Goal: Check status: Check status

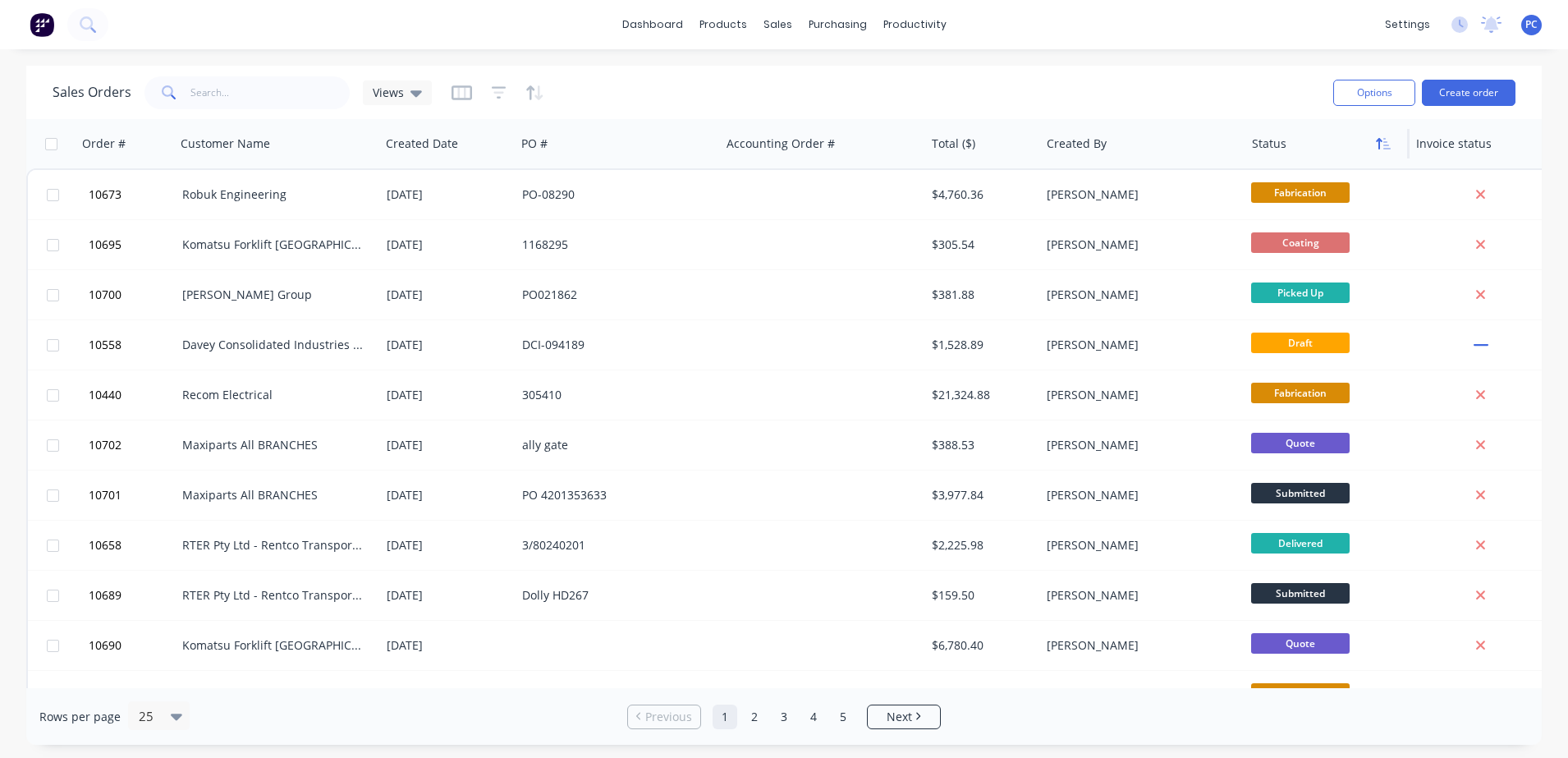
click at [1385, 135] on button "button" at bounding box center [1383, 144] width 25 height 25
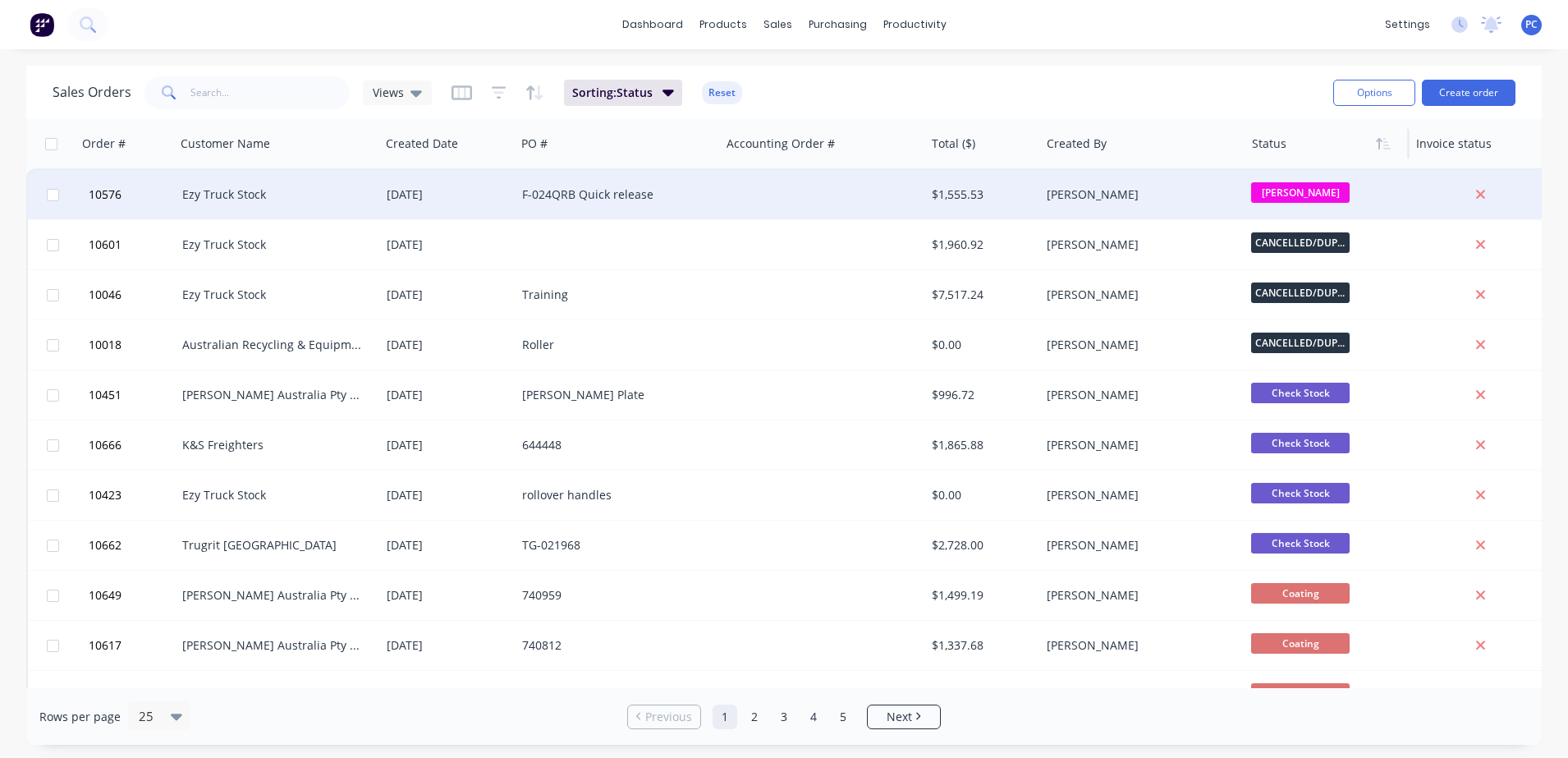
click at [1387, 206] on div "[PERSON_NAME]" at bounding box center [1322, 195] width 143 height 25
click at [1236, 58] on div "dashboard products sales purchasing productivity dashboard products Product Cat…" at bounding box center [784, 379] width 1568 height 758
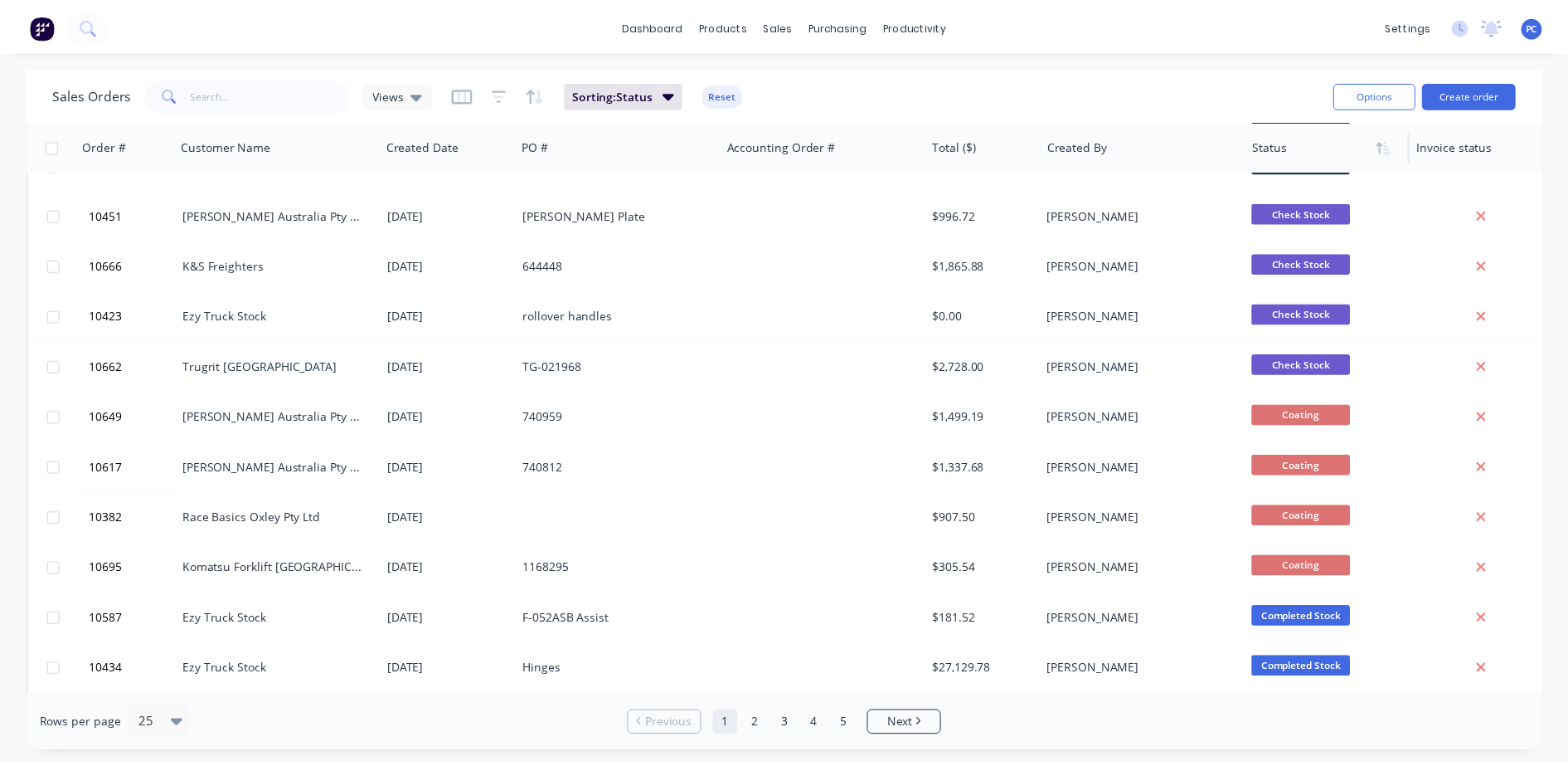
scroll to position [189, 0]
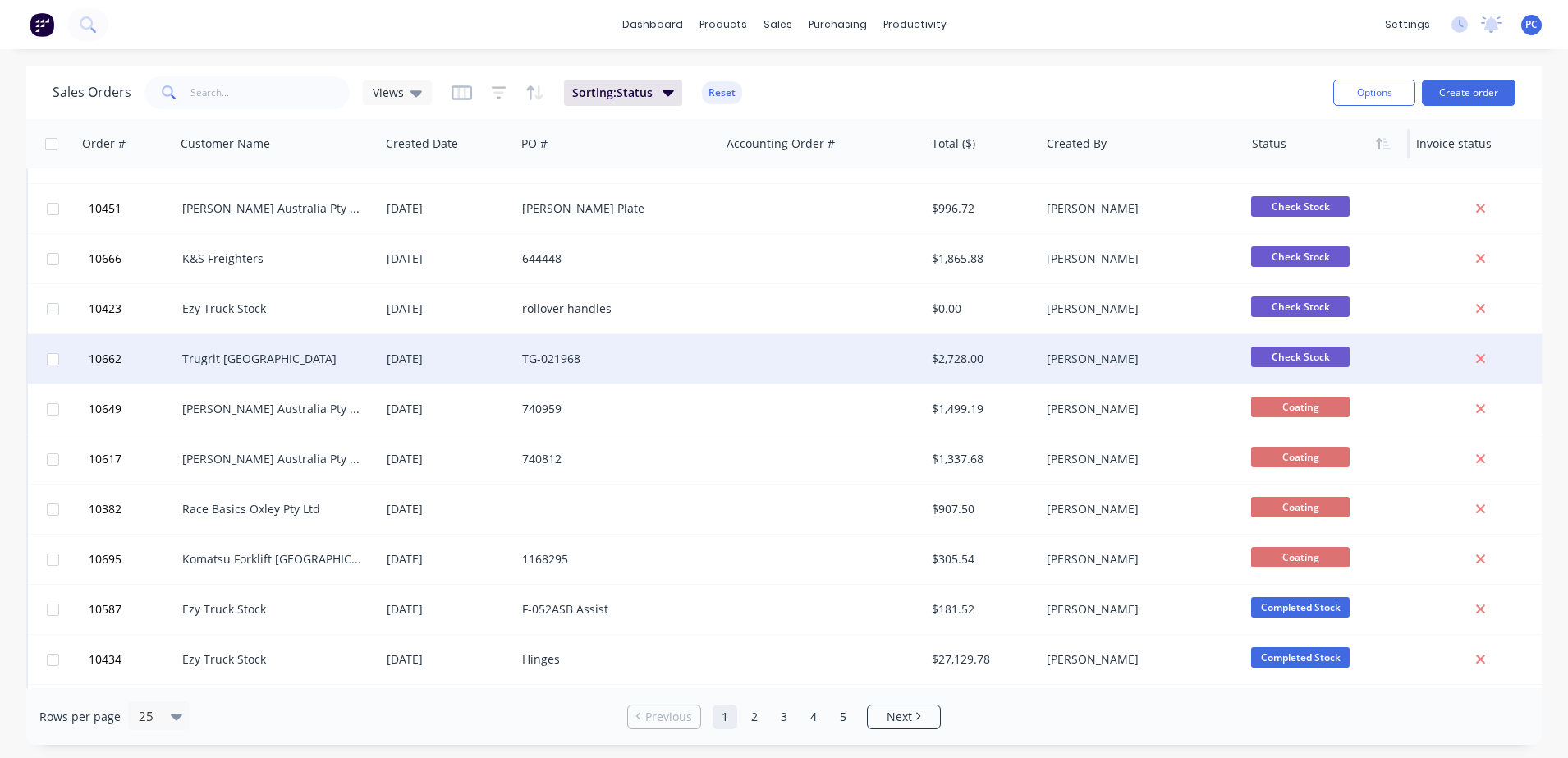
click at [622, 355] on div "TG-021968" at bounding box center [613, 359] width 182 height 16
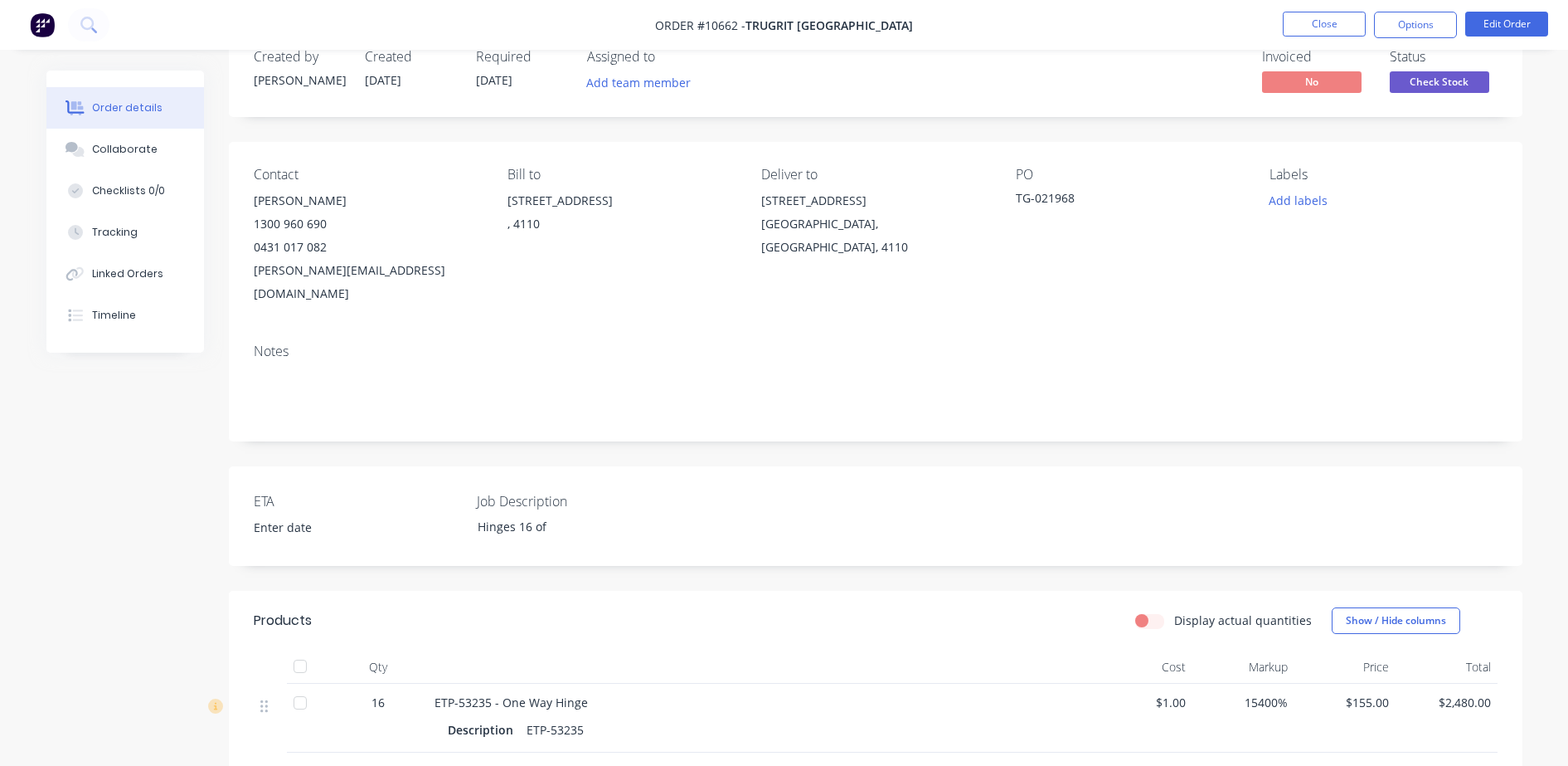
scroll to position [39, 0]
click at [1345, 21] on button "Close" at bounding box center [1324, 24] width 83 height 25
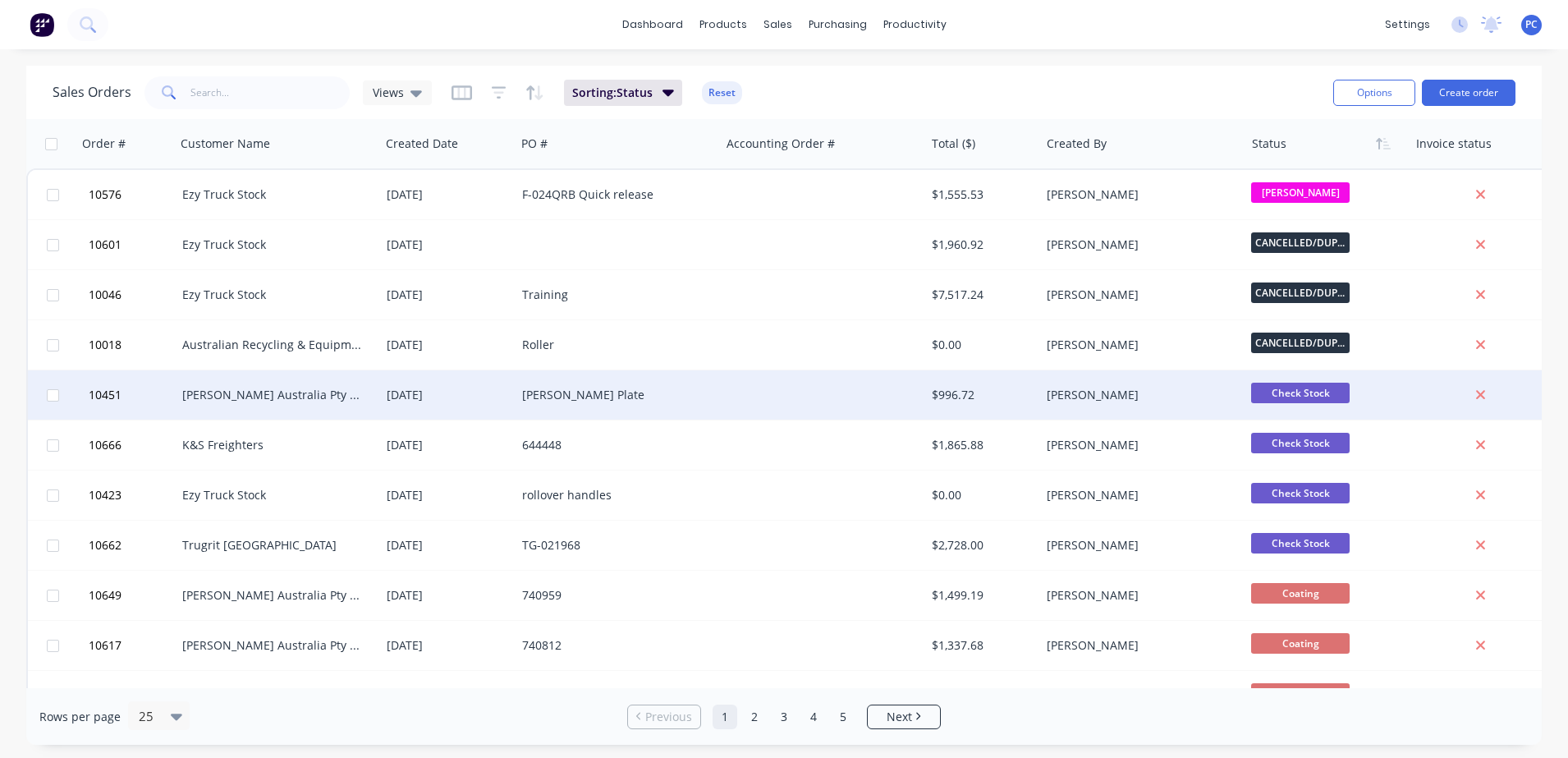
click at [864, 403] on div at bounding box center [823, 395] width 204 height 49
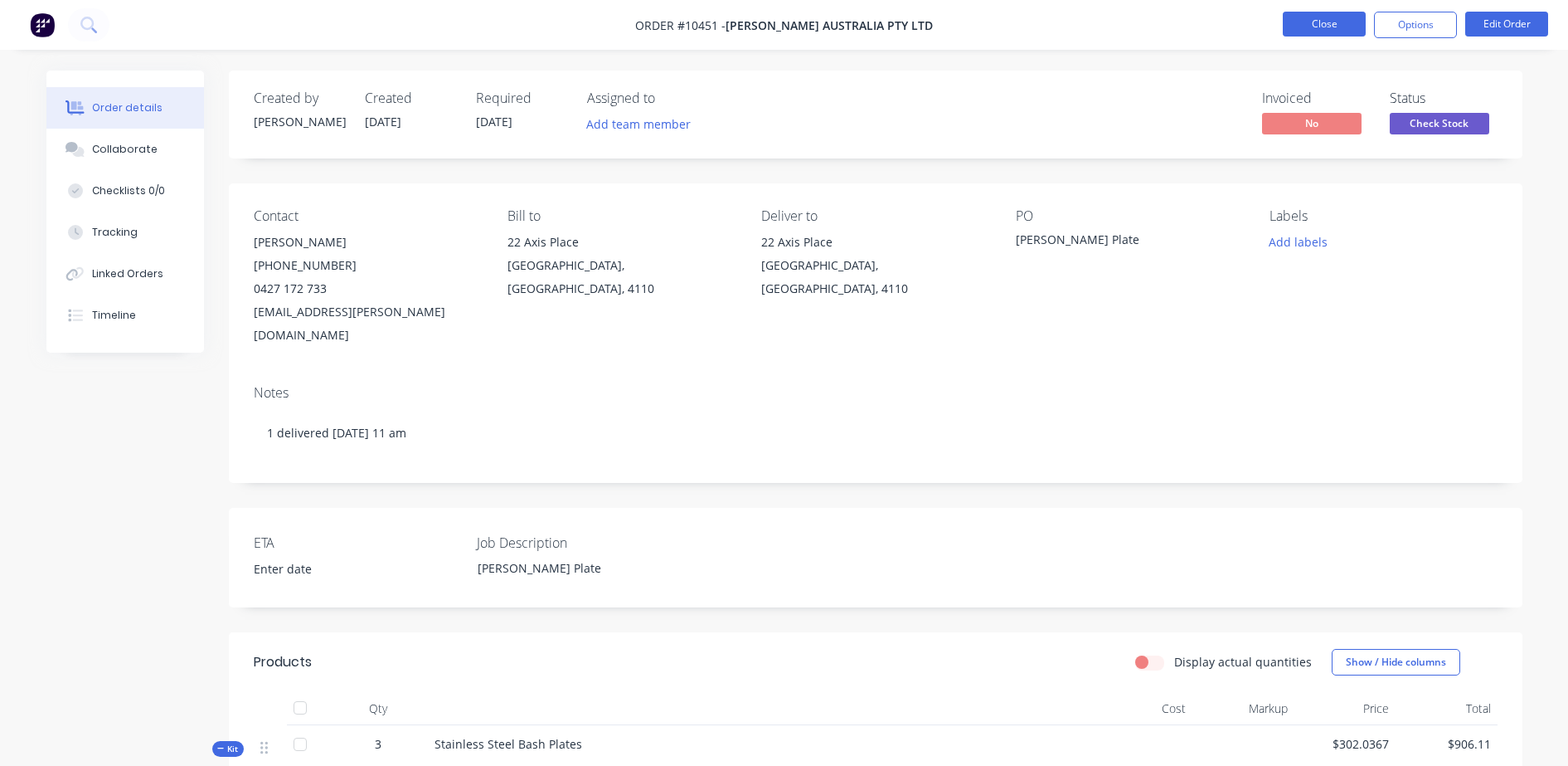
click at [1299, 27] on button "Close" at bounding box center [1324, 24] width 83 height 25
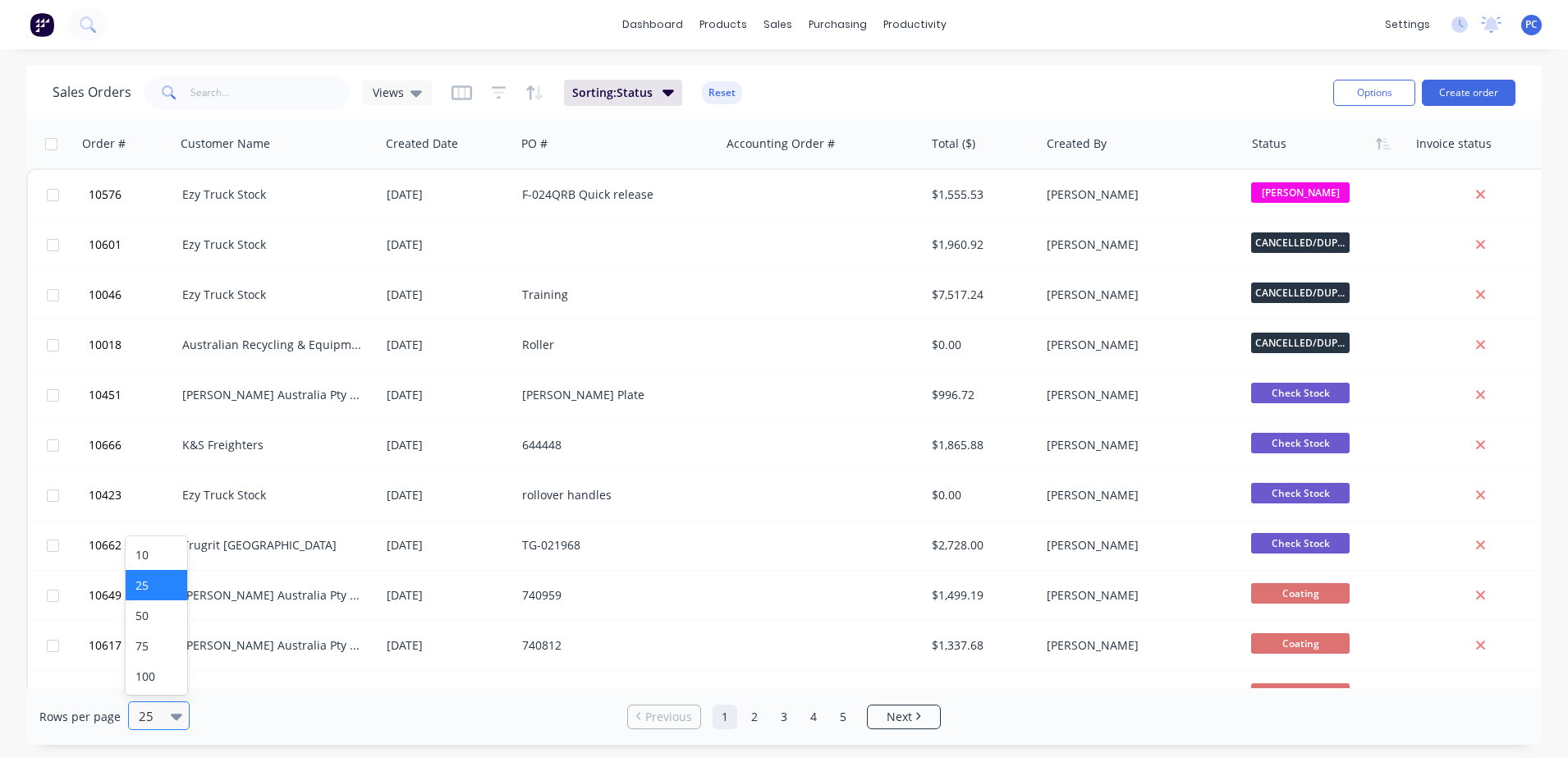
click at [171, 715] on icon at bounding box center [176, 716] width 12 height 6
click at [153, 683] on div "100" at bounding box center [155, 676] width 61 height 30
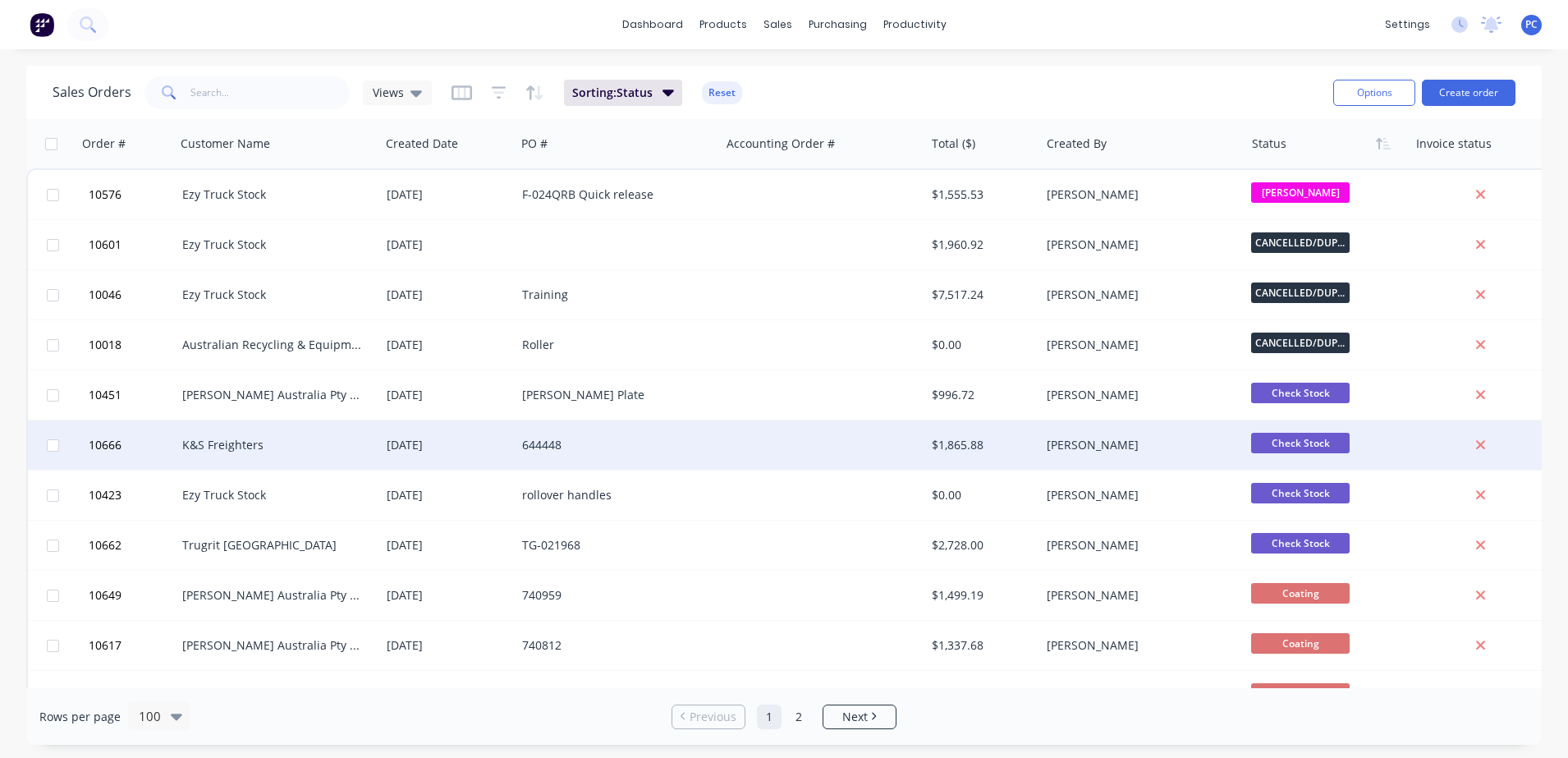
click at [700, 435] on div "644448" at bounding box center [617, 444] width 204 height 49
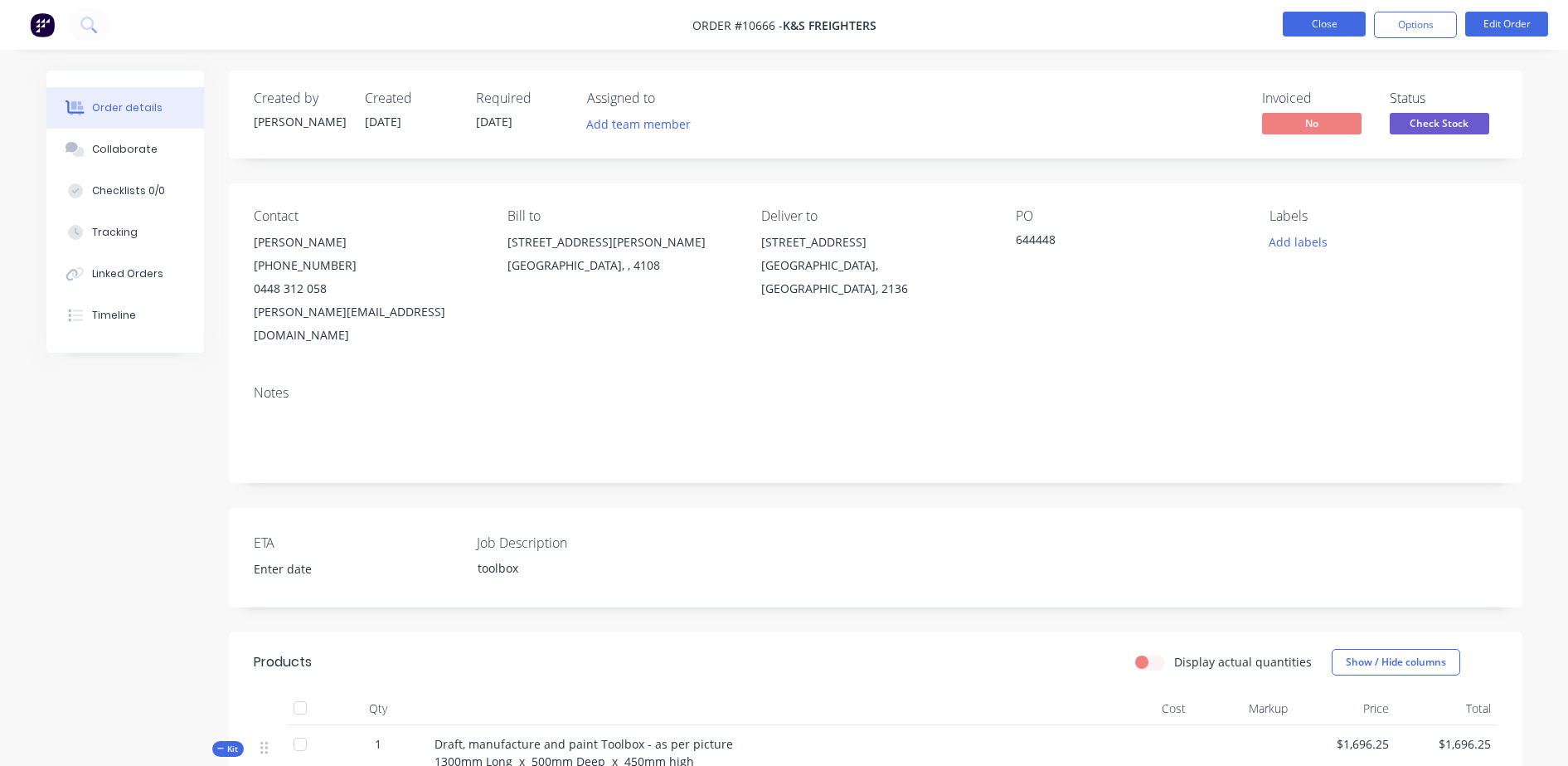
click at [1326, 27] on button "Close" at bounding box center [1324, 24] width 83 height 25
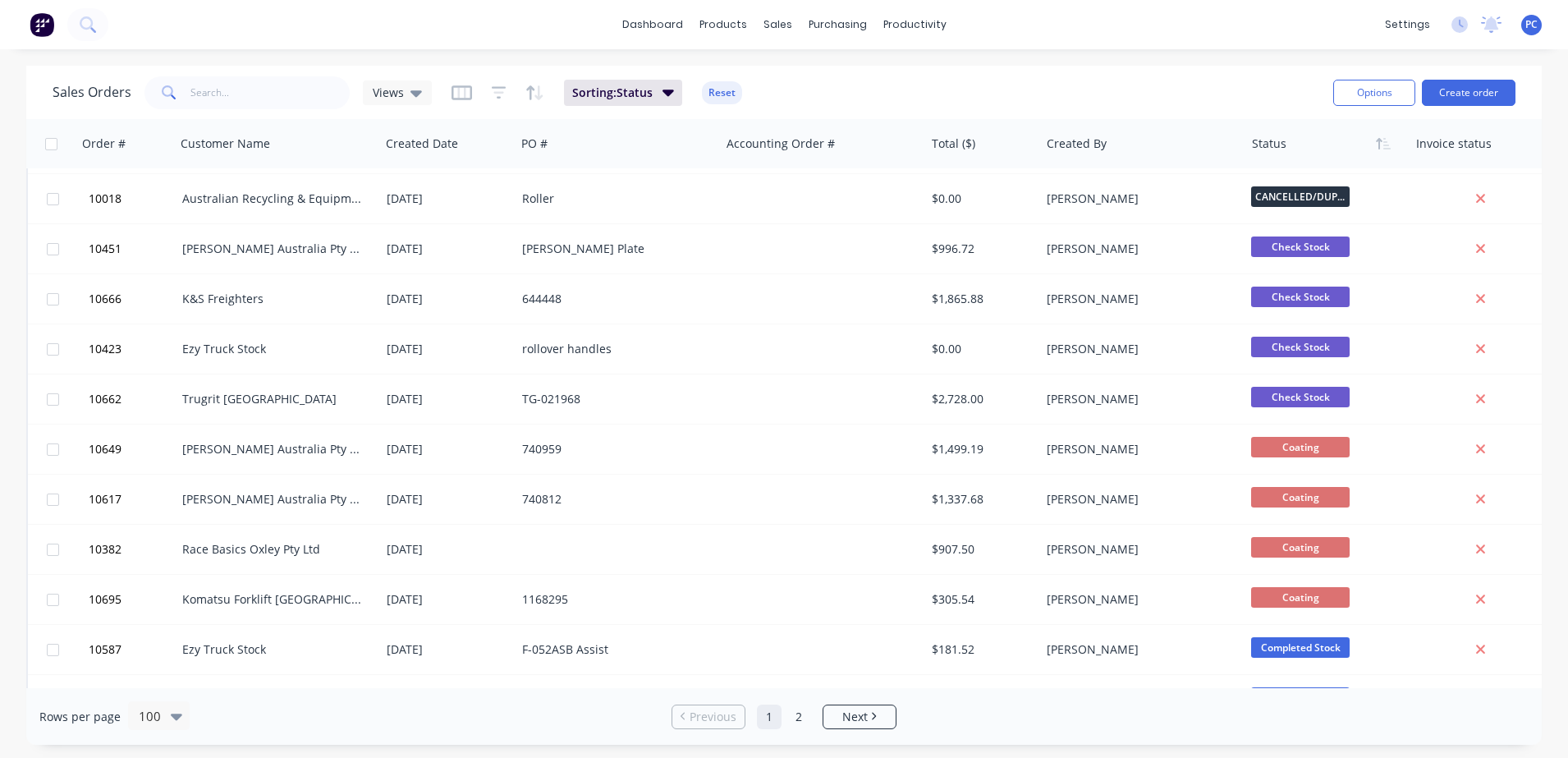
scroll to position [190, 0]
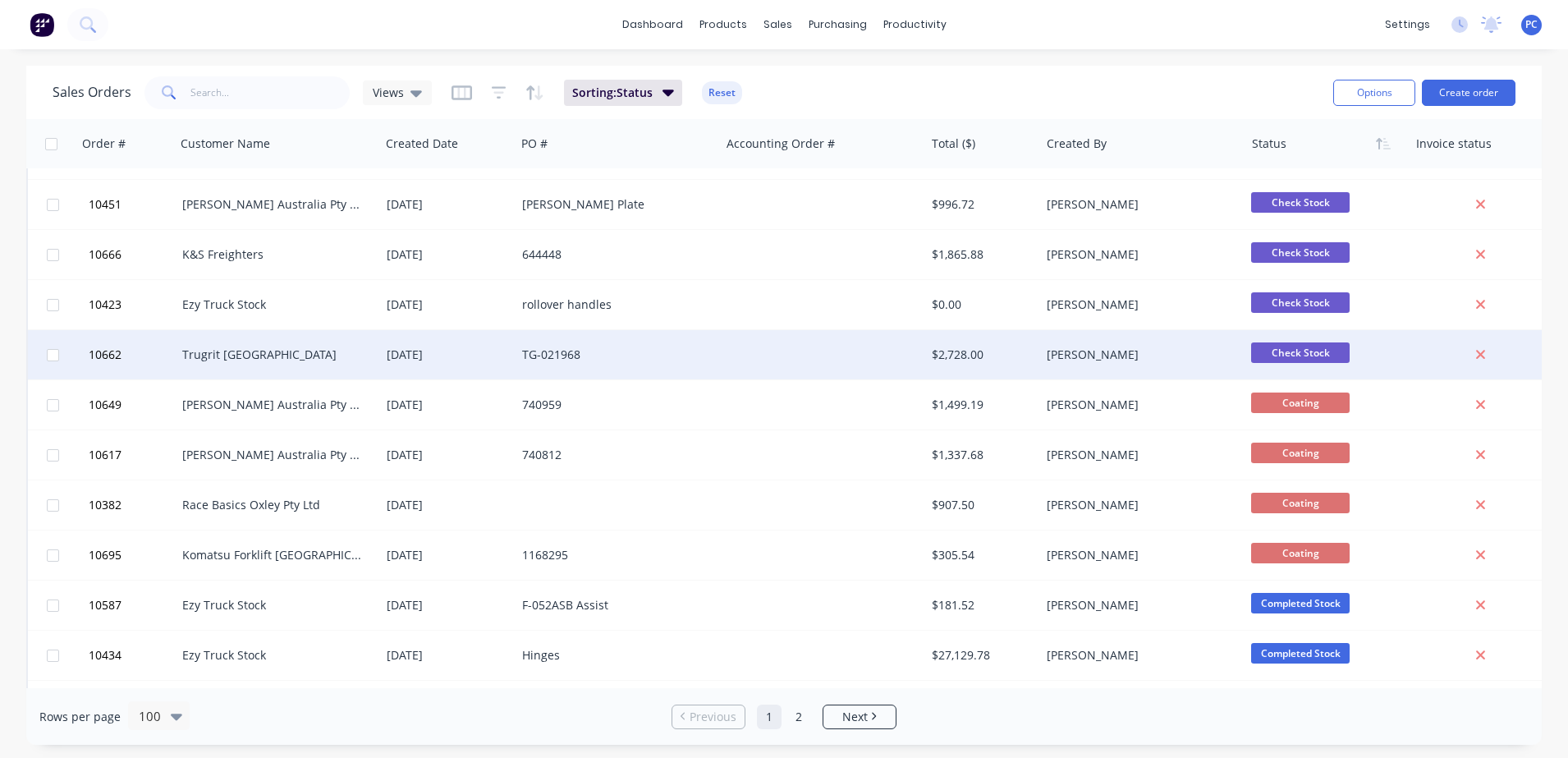
click at [1197, 344] on div "[PERSON_NAME]" at bounding box center [1142, 354] width 204 height 49
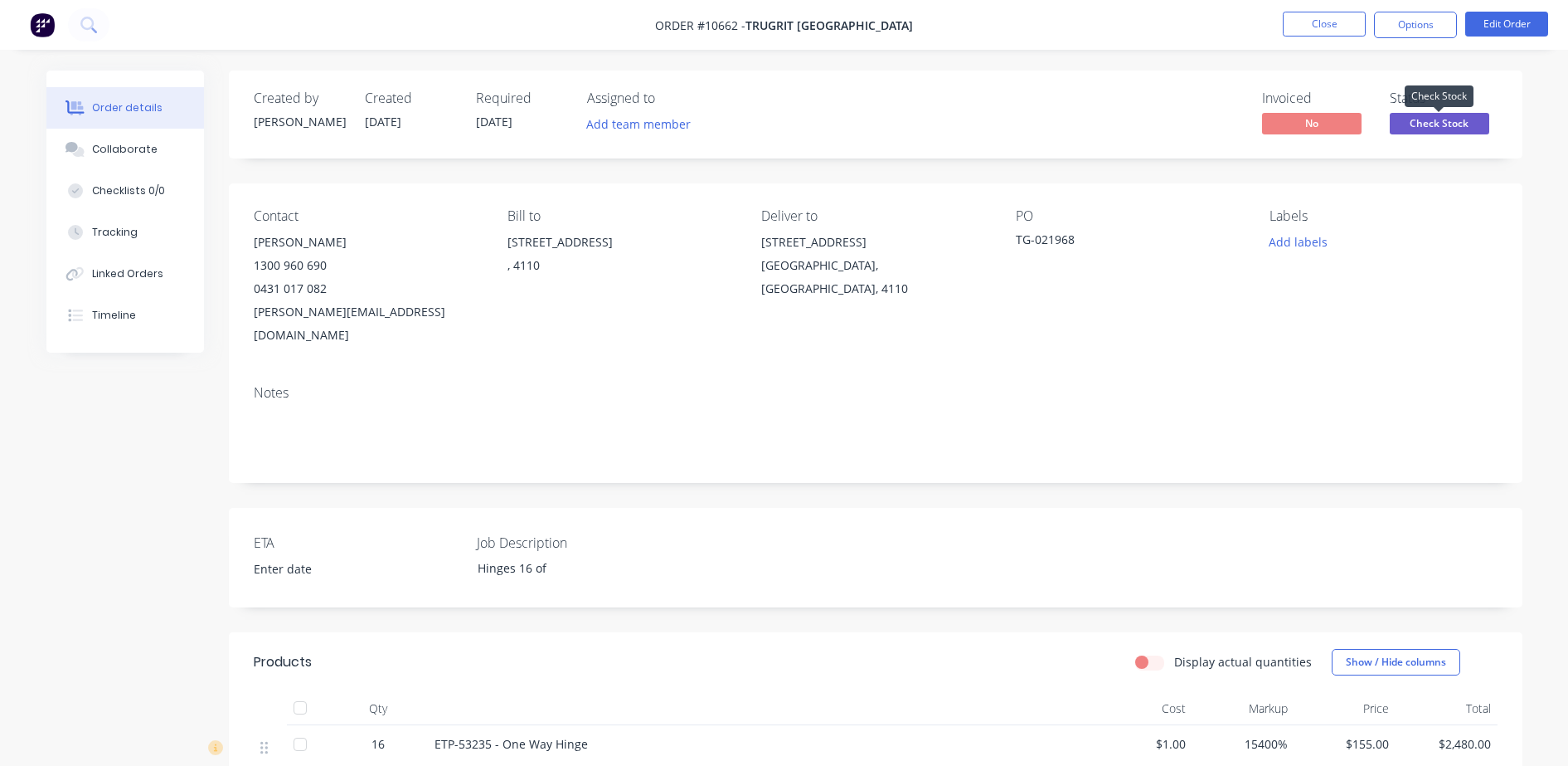
click at [1419, 128] on span "Check Stock" at bounding box center [1440, 123] width 100 height 21
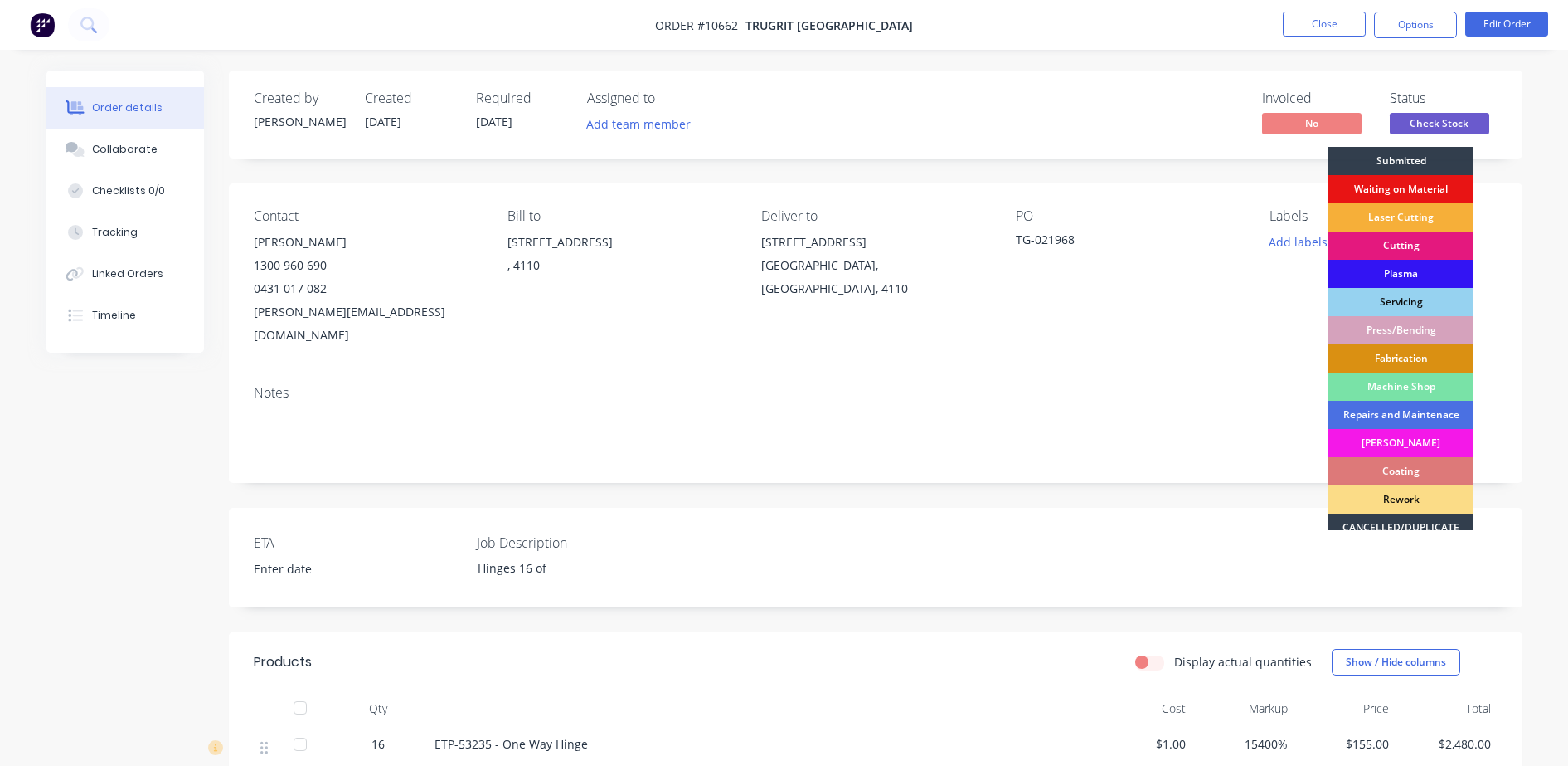
click at [1371, 189] on div "Waiting on Material" at bounding box center [1401, 189] width 145 height 28
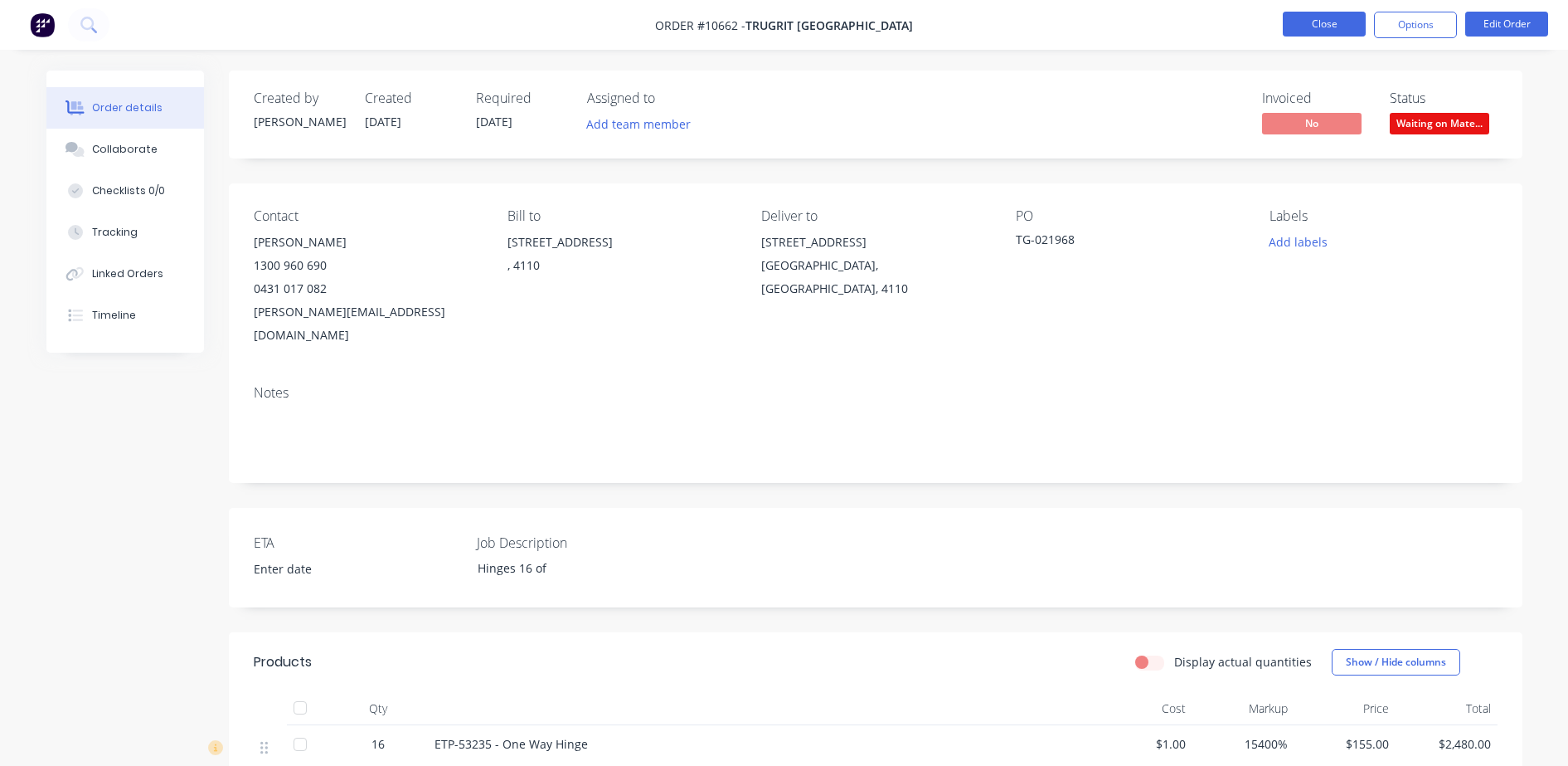
click at [1353, 29] on button "Close" at bounding box center [1324, 24] width 83 height 25
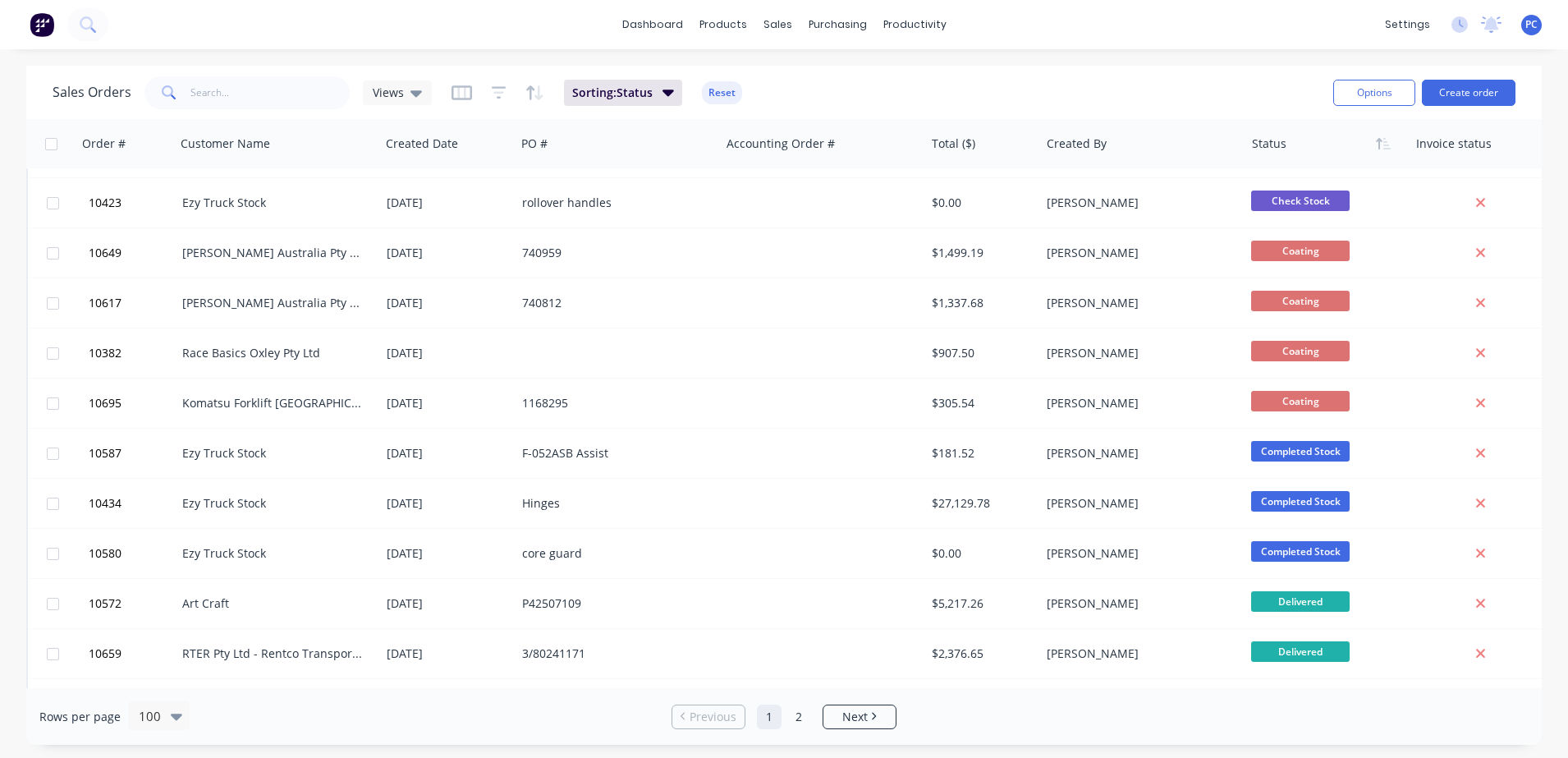
scroll to position [308, 0]
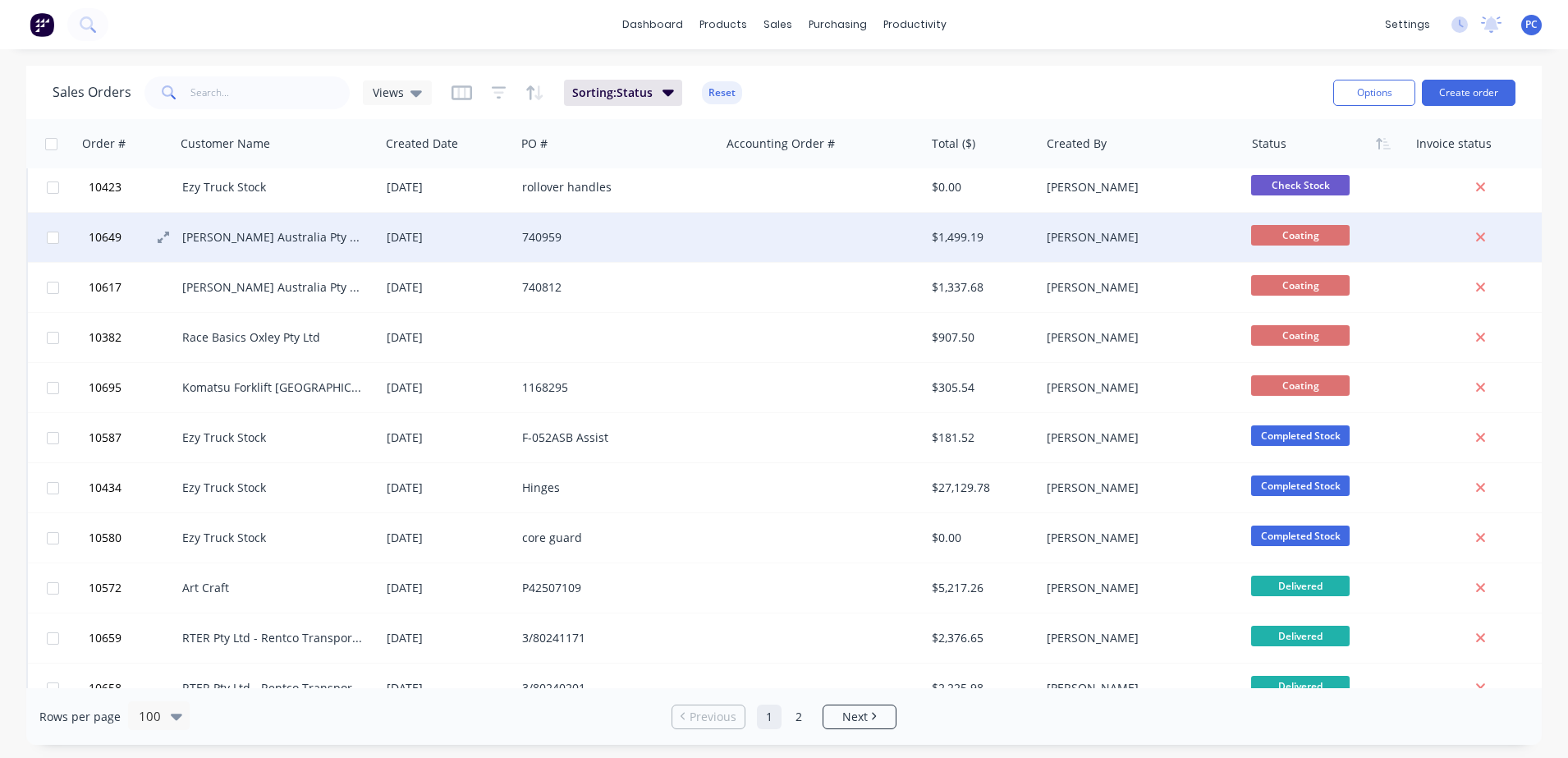
click at [125, 241] on button "10649" at bounding box center [132, 236] width 99 height 49
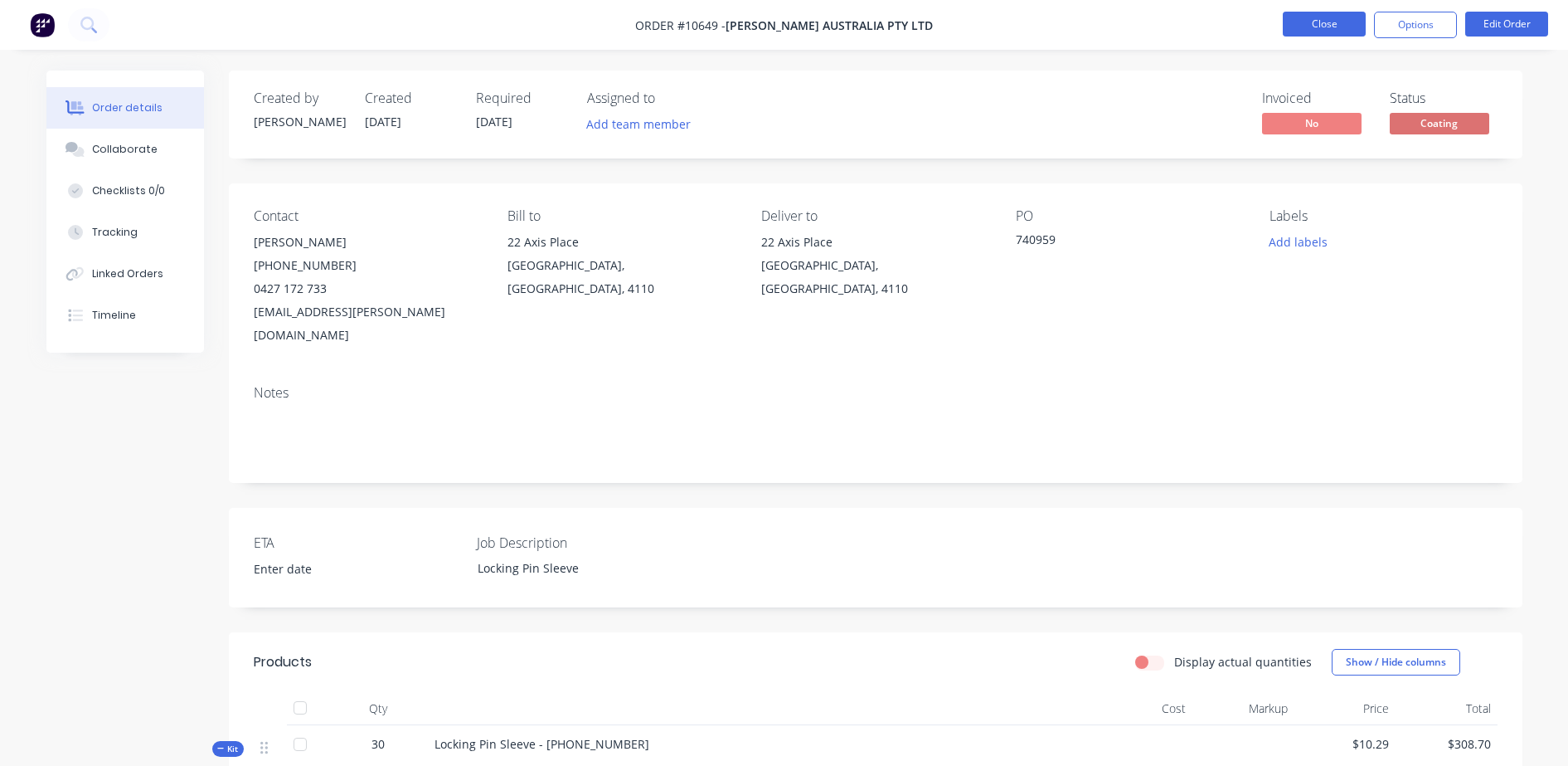
click at [1327, 14] on button "Close" at bounding box center [1324, 24] width 83 height 25
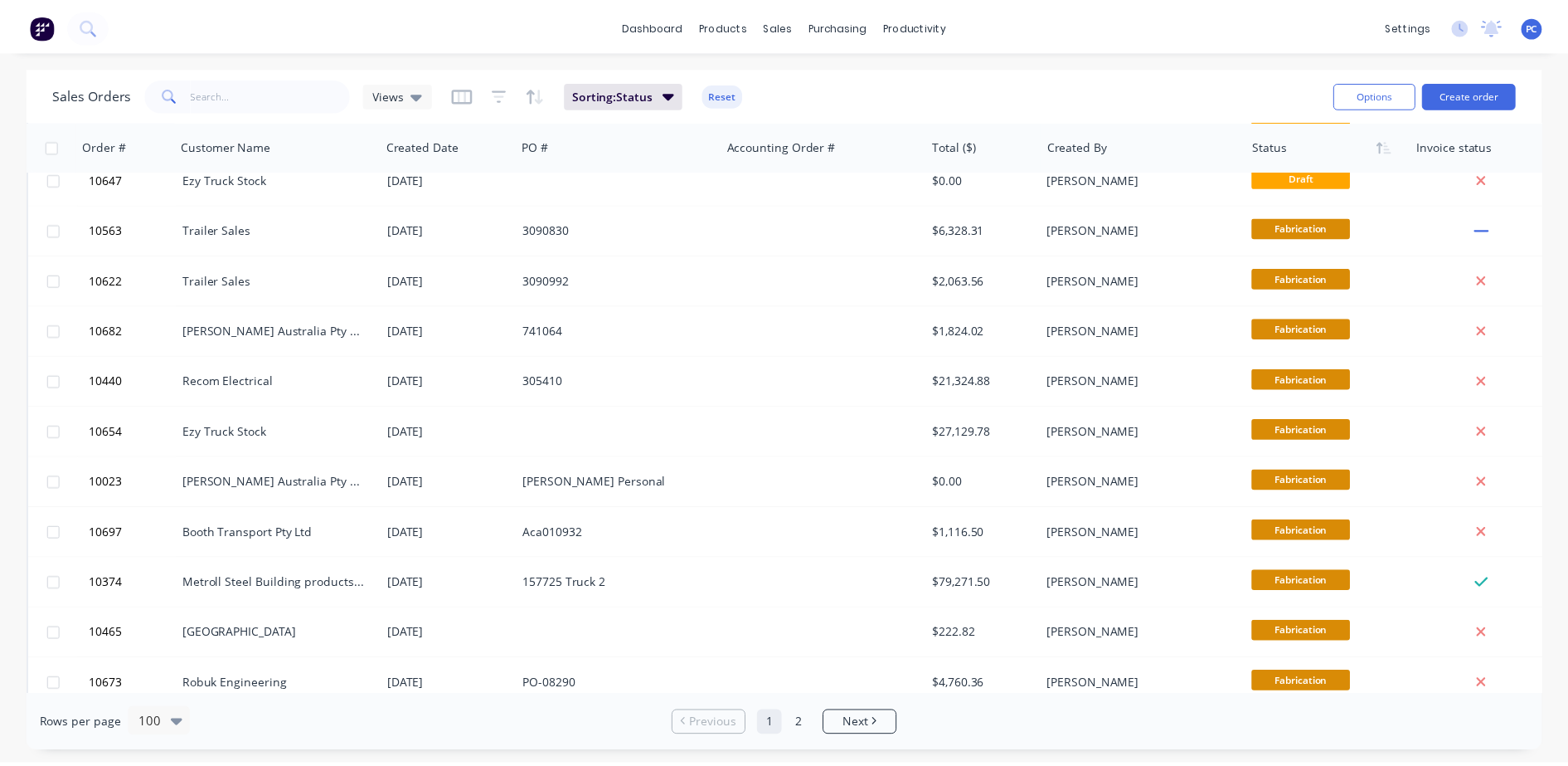
scroll to position [1044, 0]
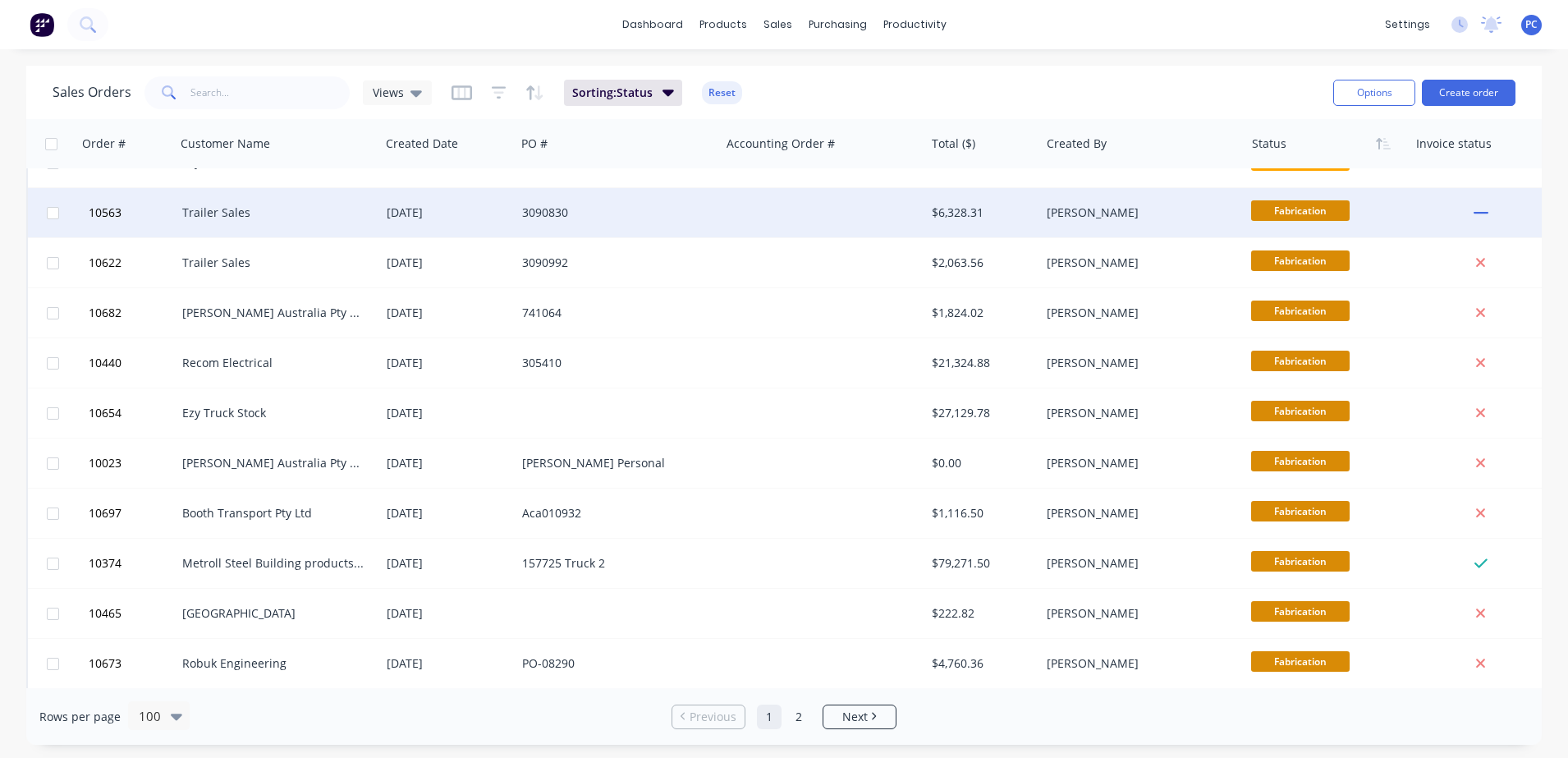
click at [231, 210] on div "Trailer Sales" at bounding box center [273, 212] width 182 height 16
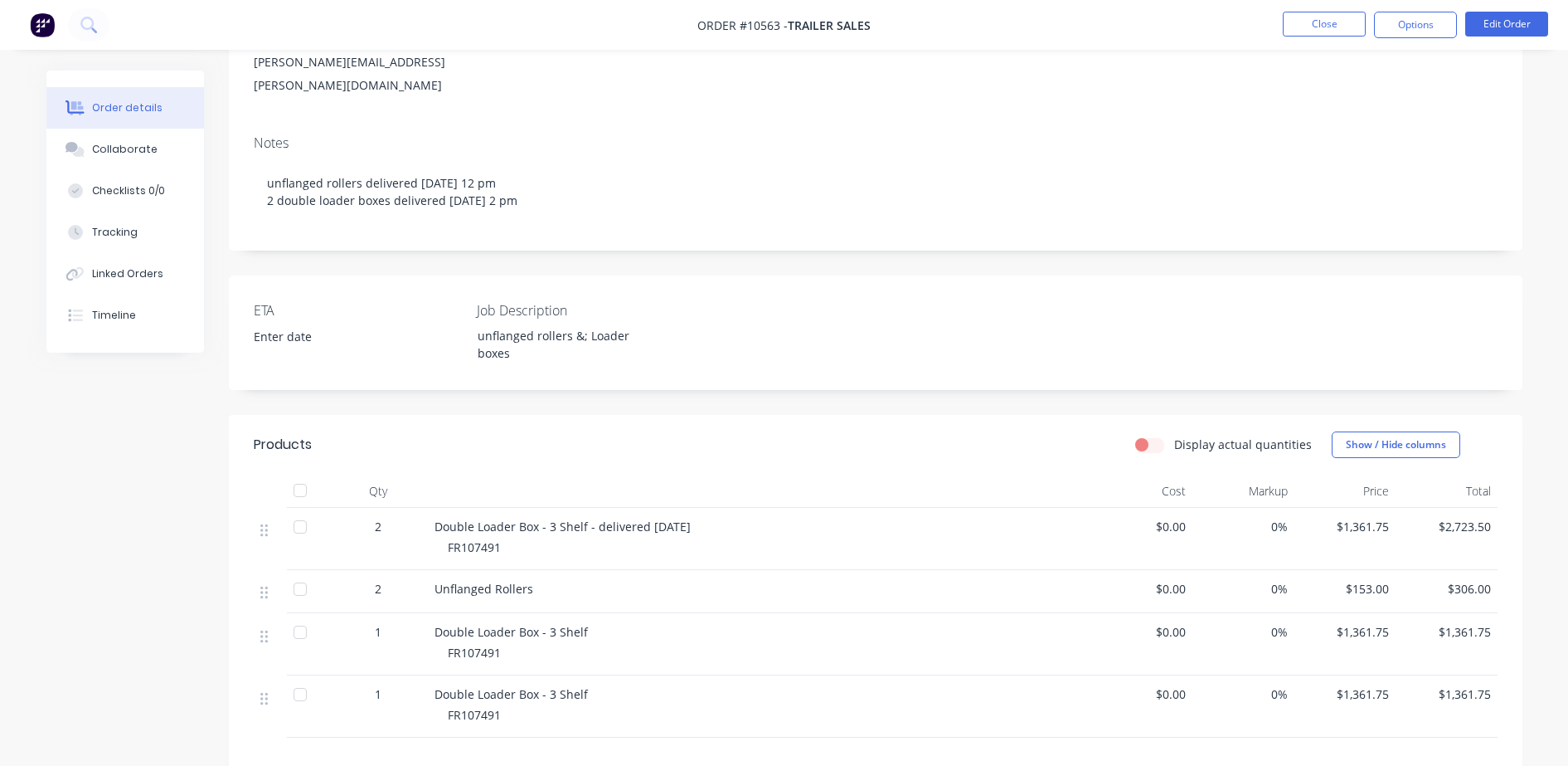
scroll to position [207, 0]
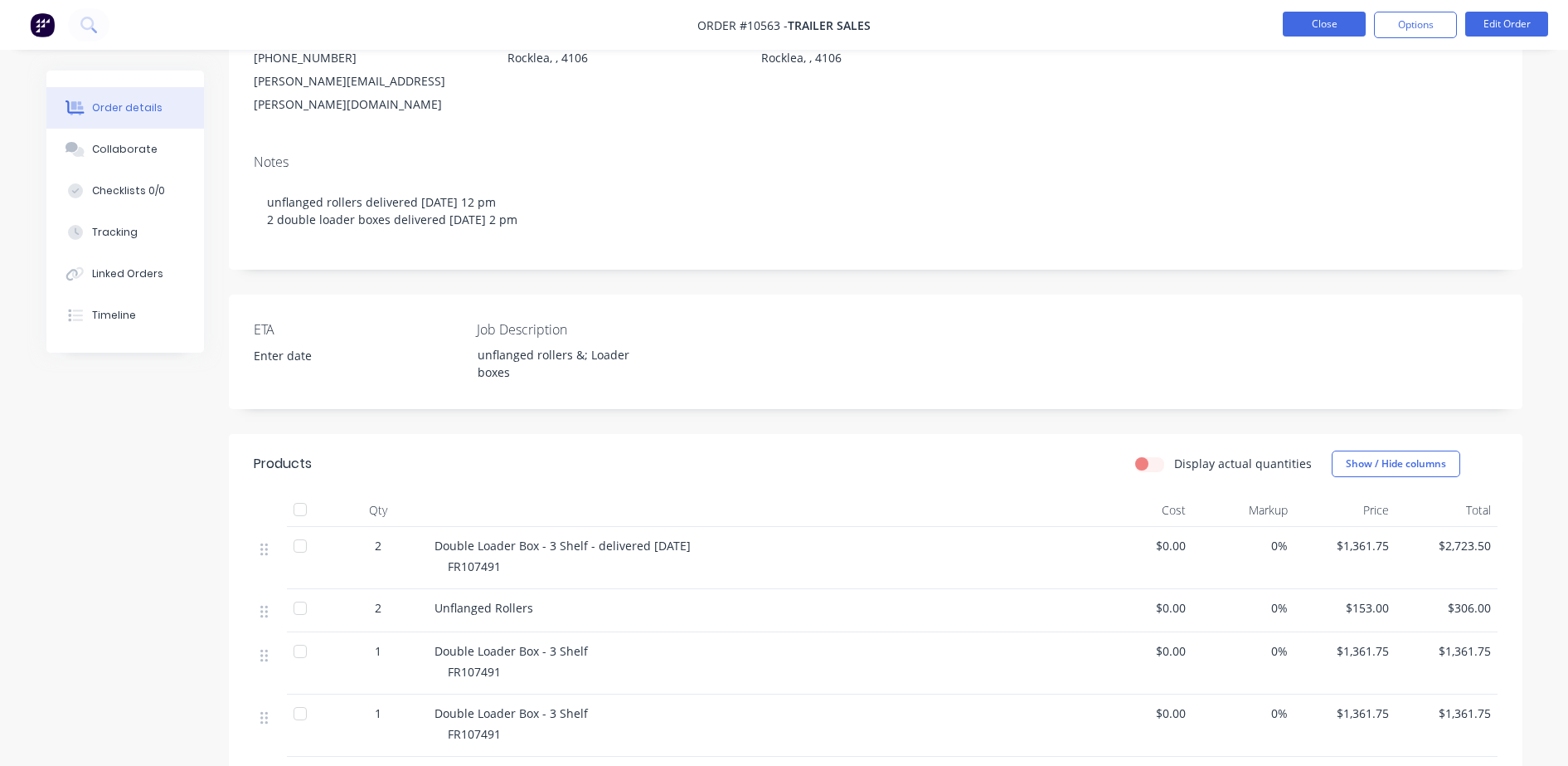
click at [1345, 23] on button "Close" at bounding box center [1324, 24] width 83 height 25
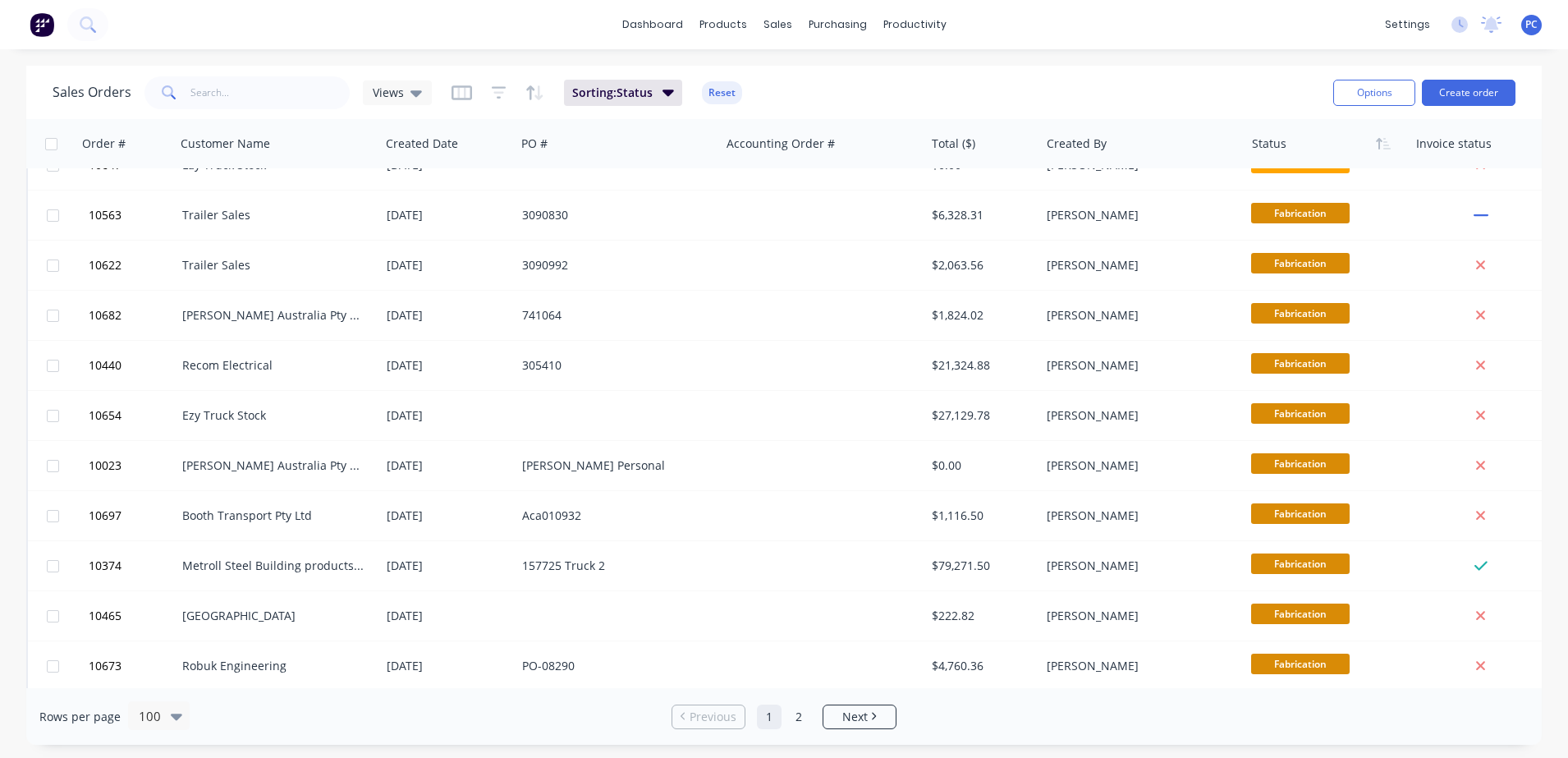
scroll to position [1039, 0]
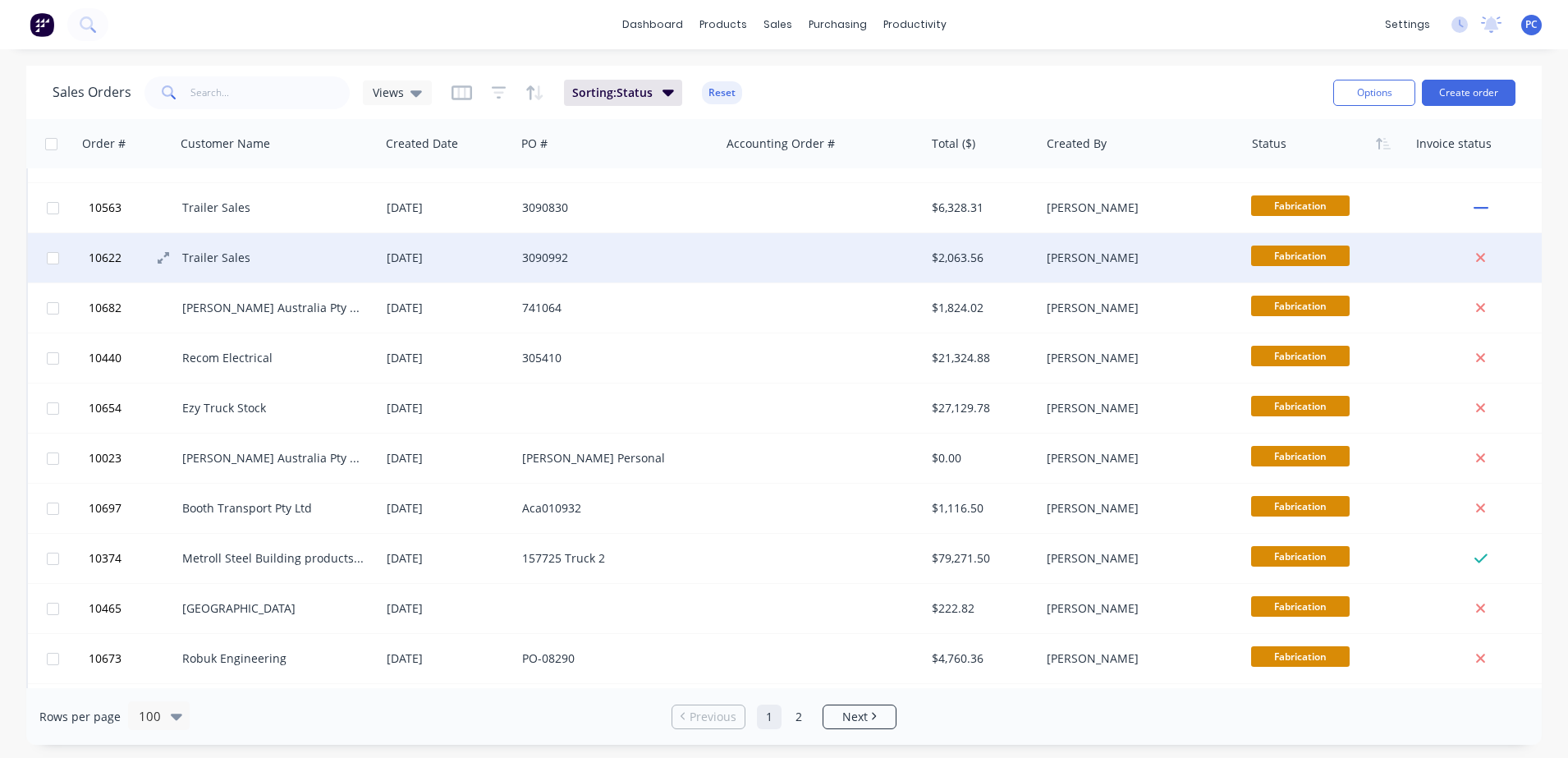
click at [107, 262] on span "10622" at bounding box center [105, 258] width 33 height 16
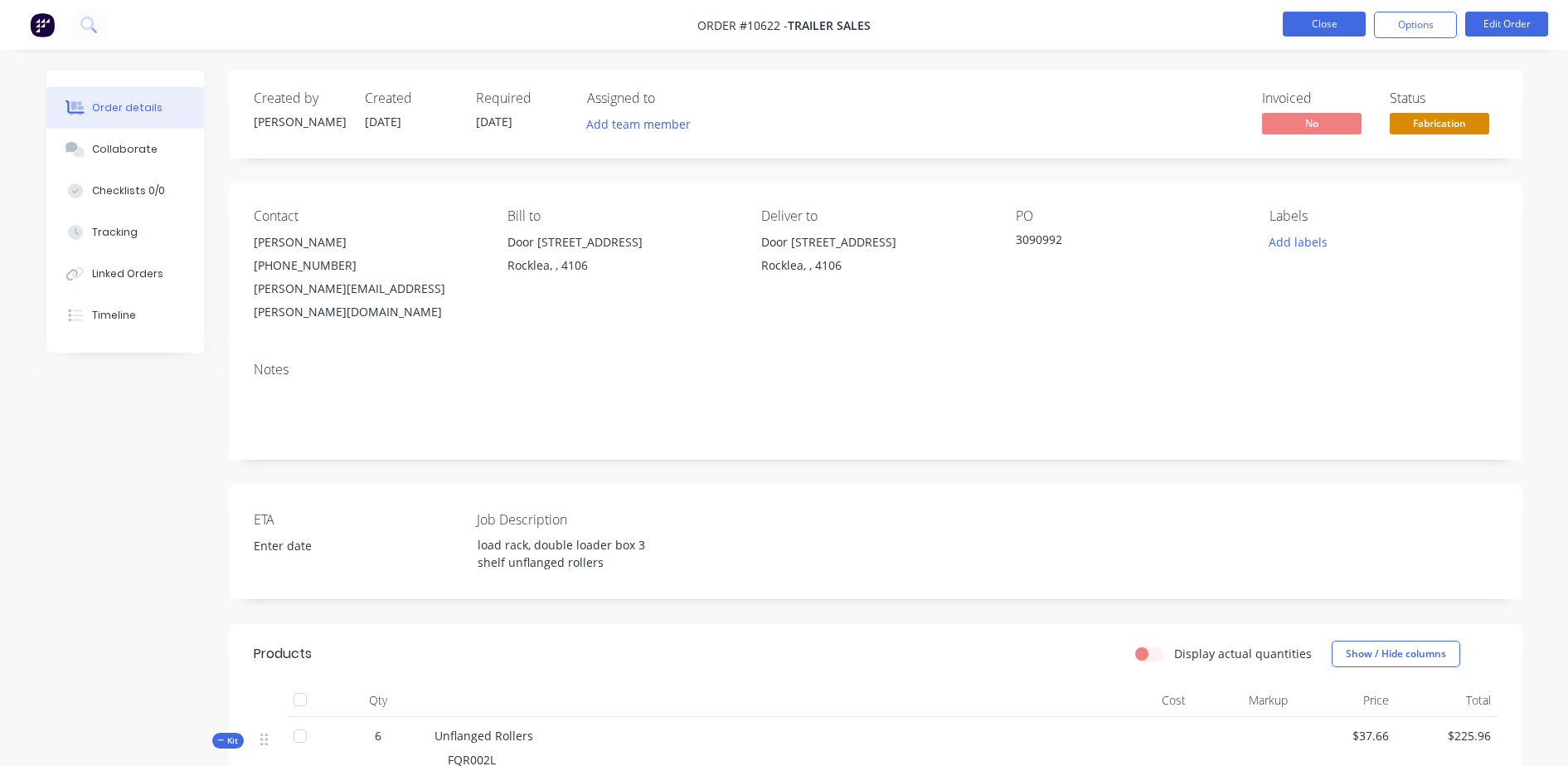
click at [1340, 32] on button "Close" at bounding box center [1324, 24] width 83 height 25
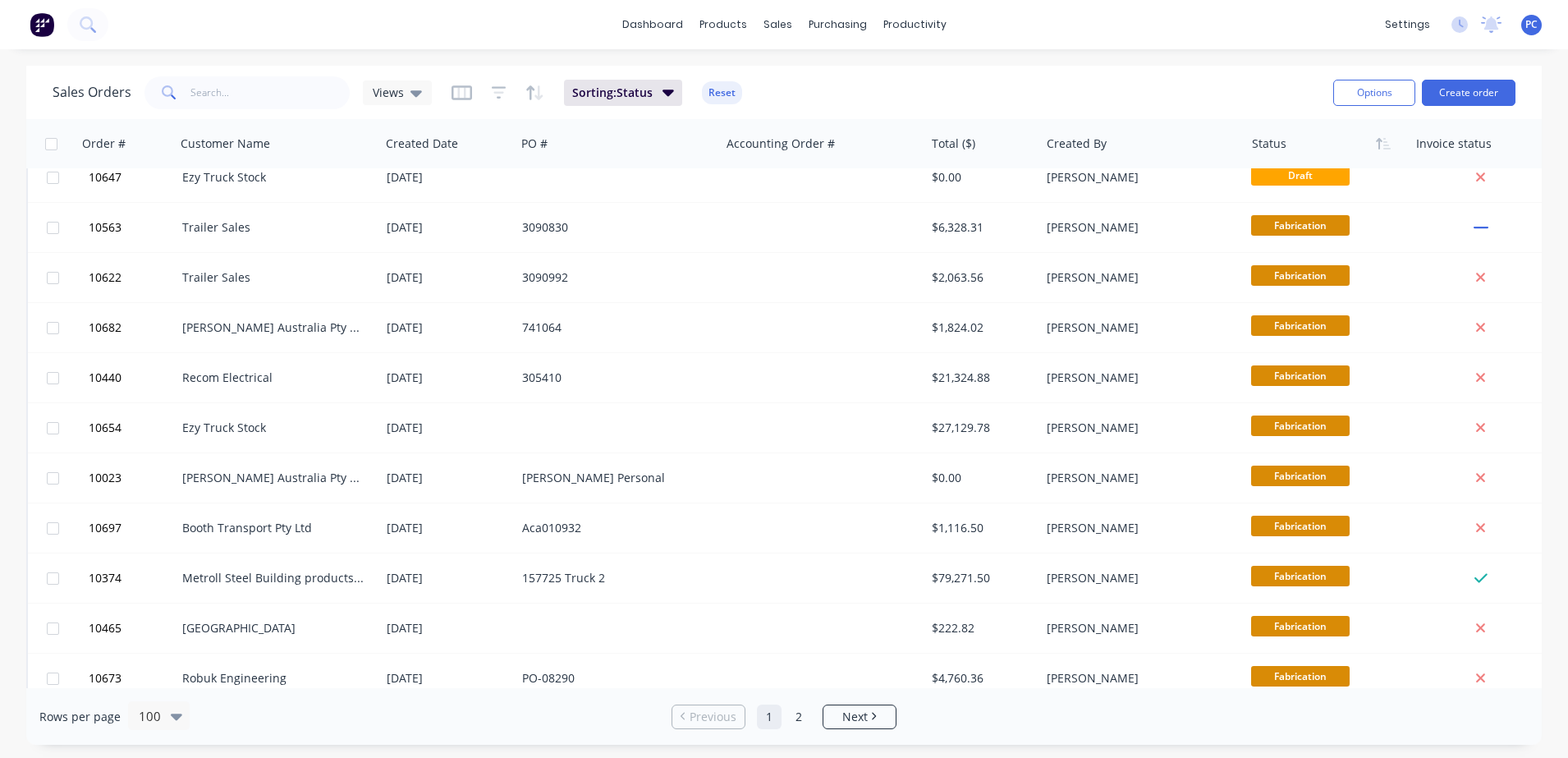
scroll to position [1057, 0]
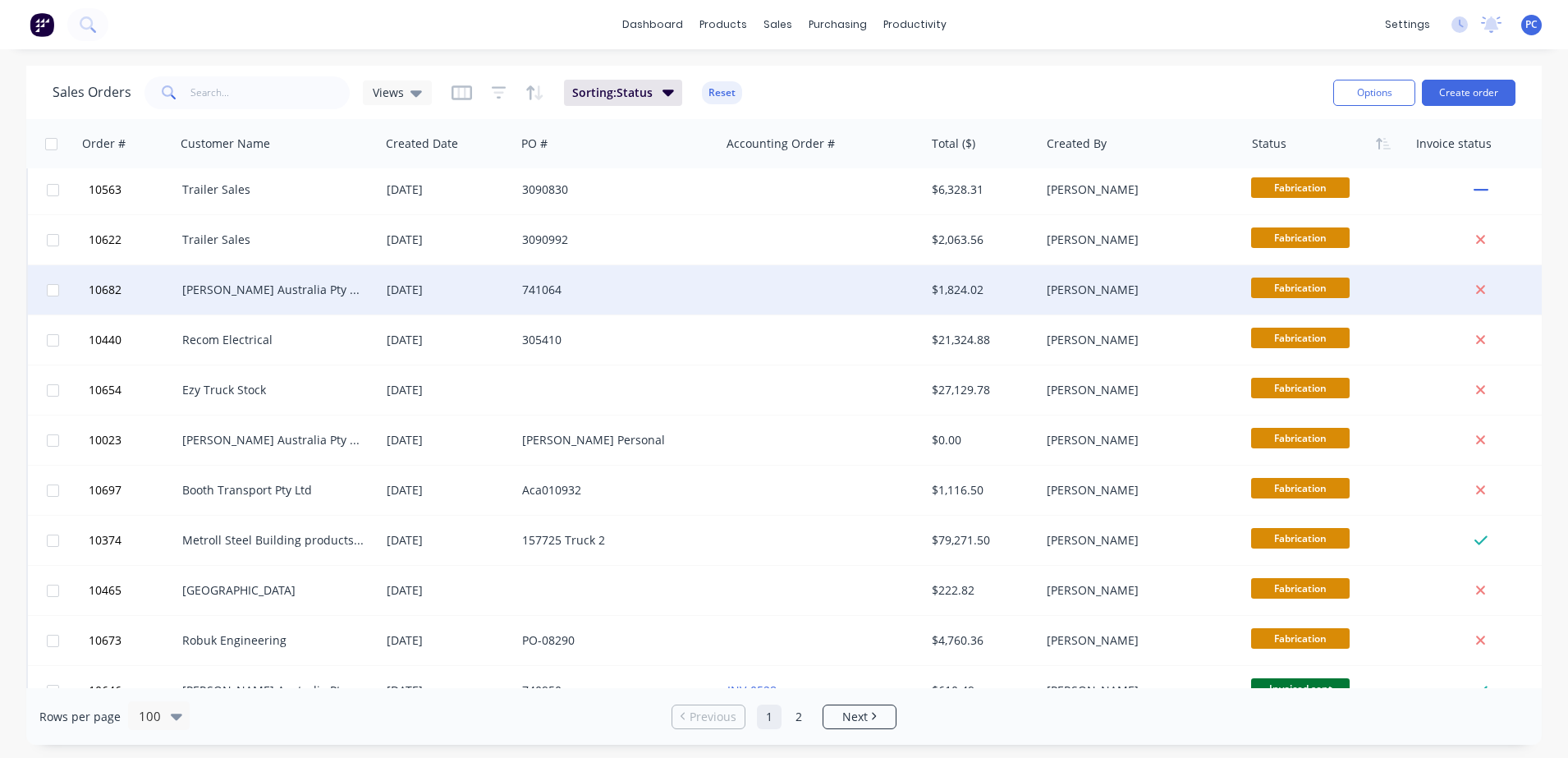
click at [211, 293] on div "[PERSON_NAME] Australia Pty Ltd" at bounding box center [273, 290] width 182 height 16
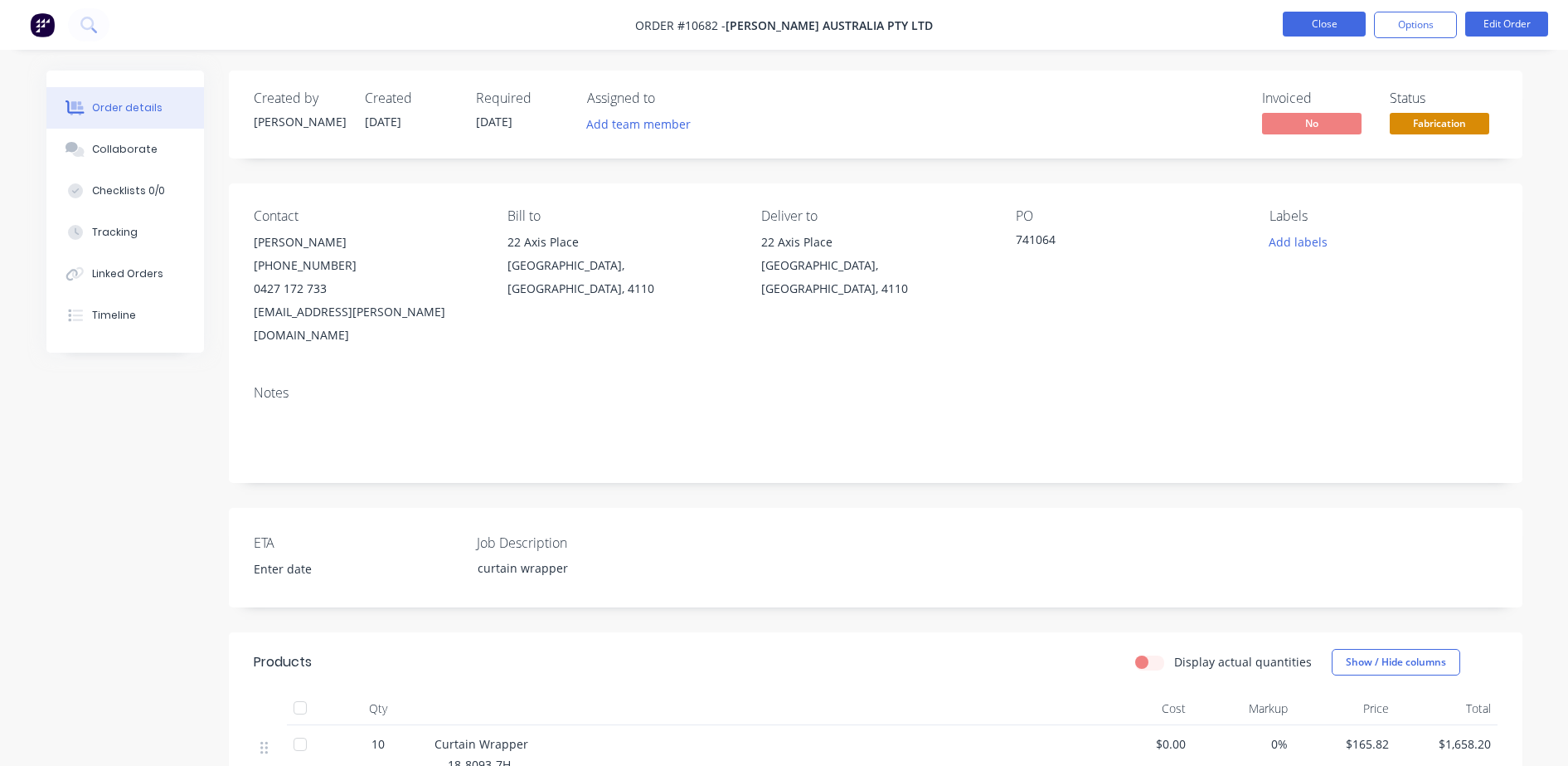
click at [1356, 25] on button "Close" at bounding box center [1324, 24] width 83 height 25
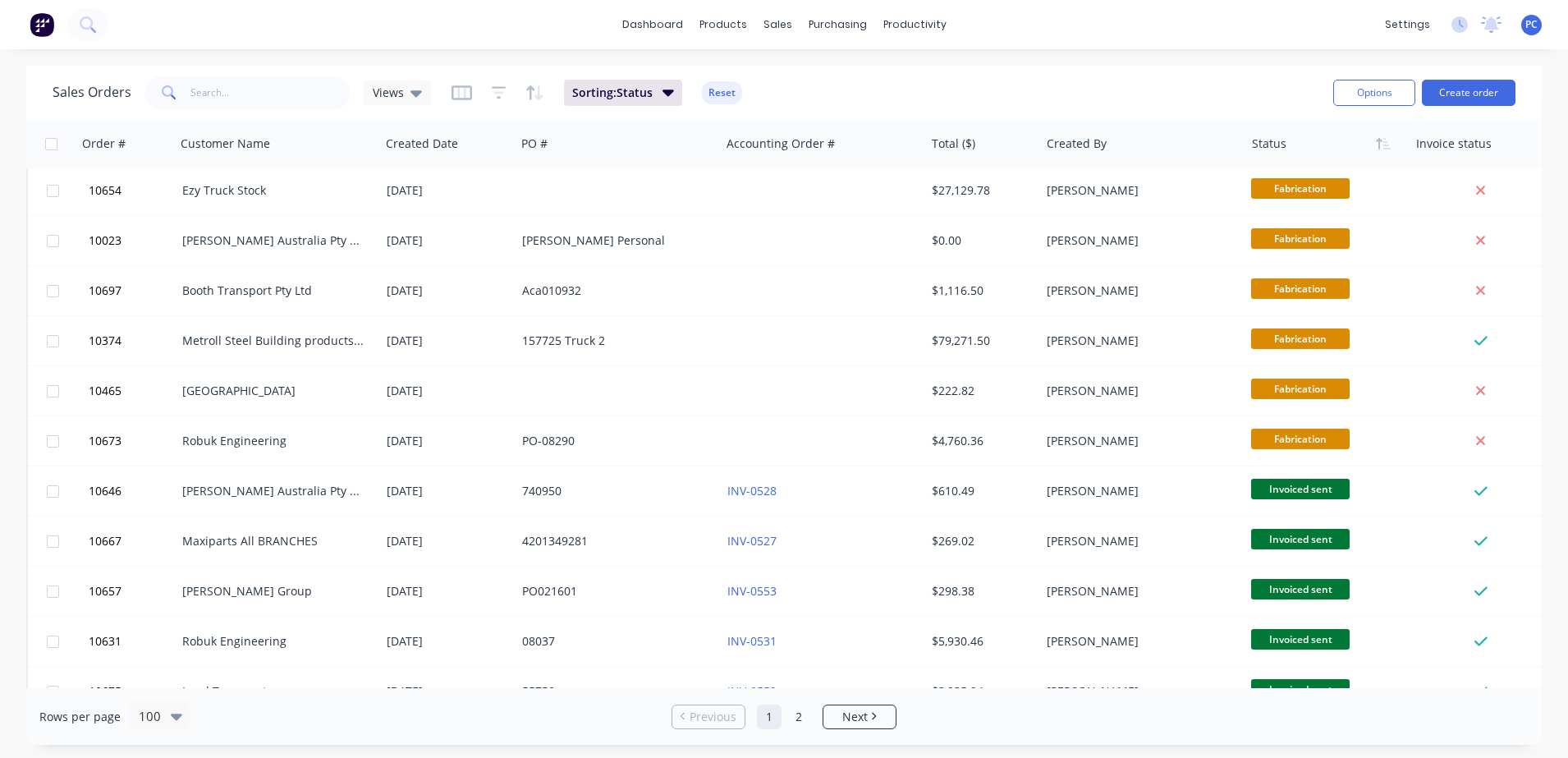
scroll to position [1249, 0]
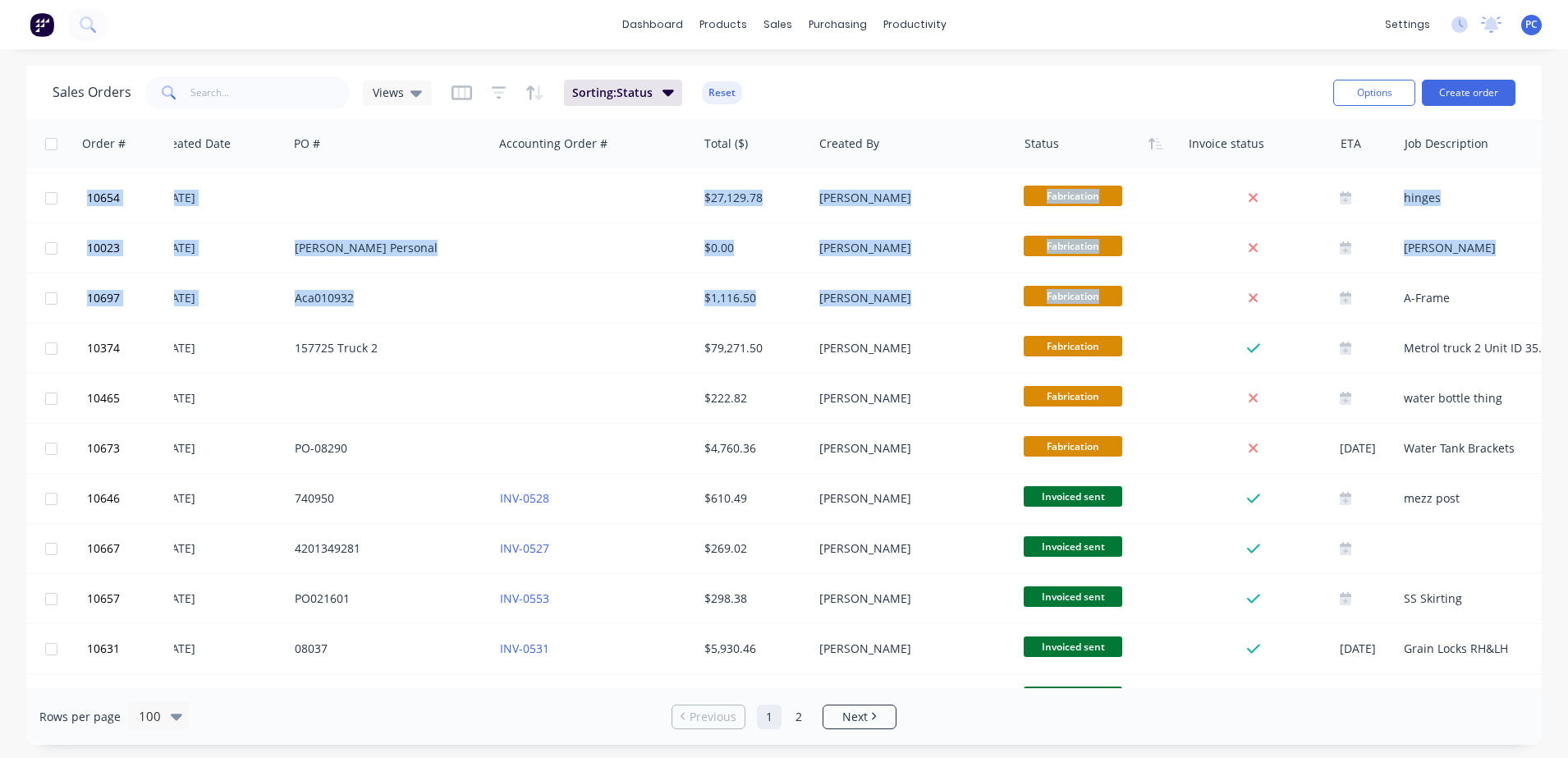
click at [1538, 281] on div "Order # Customer Name Created Date PO # Accounting Order # Total ($) Created By…" at bounding box center [784, 403] width 1516 height 569
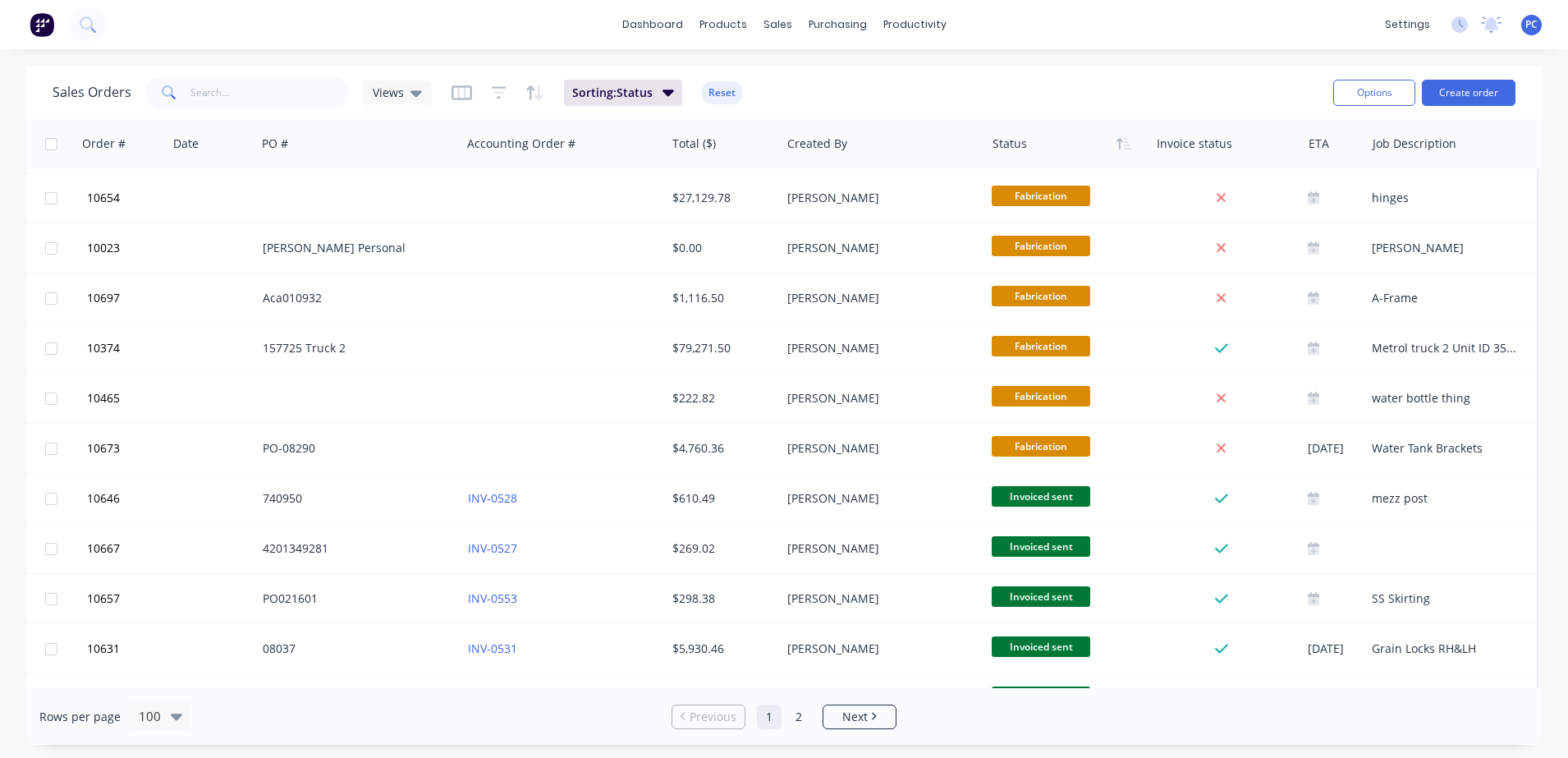
drag, startPoint x: 1538, startPoint y: 281, endPoint x: 1529, endPoint y: 284, distance: 9.5
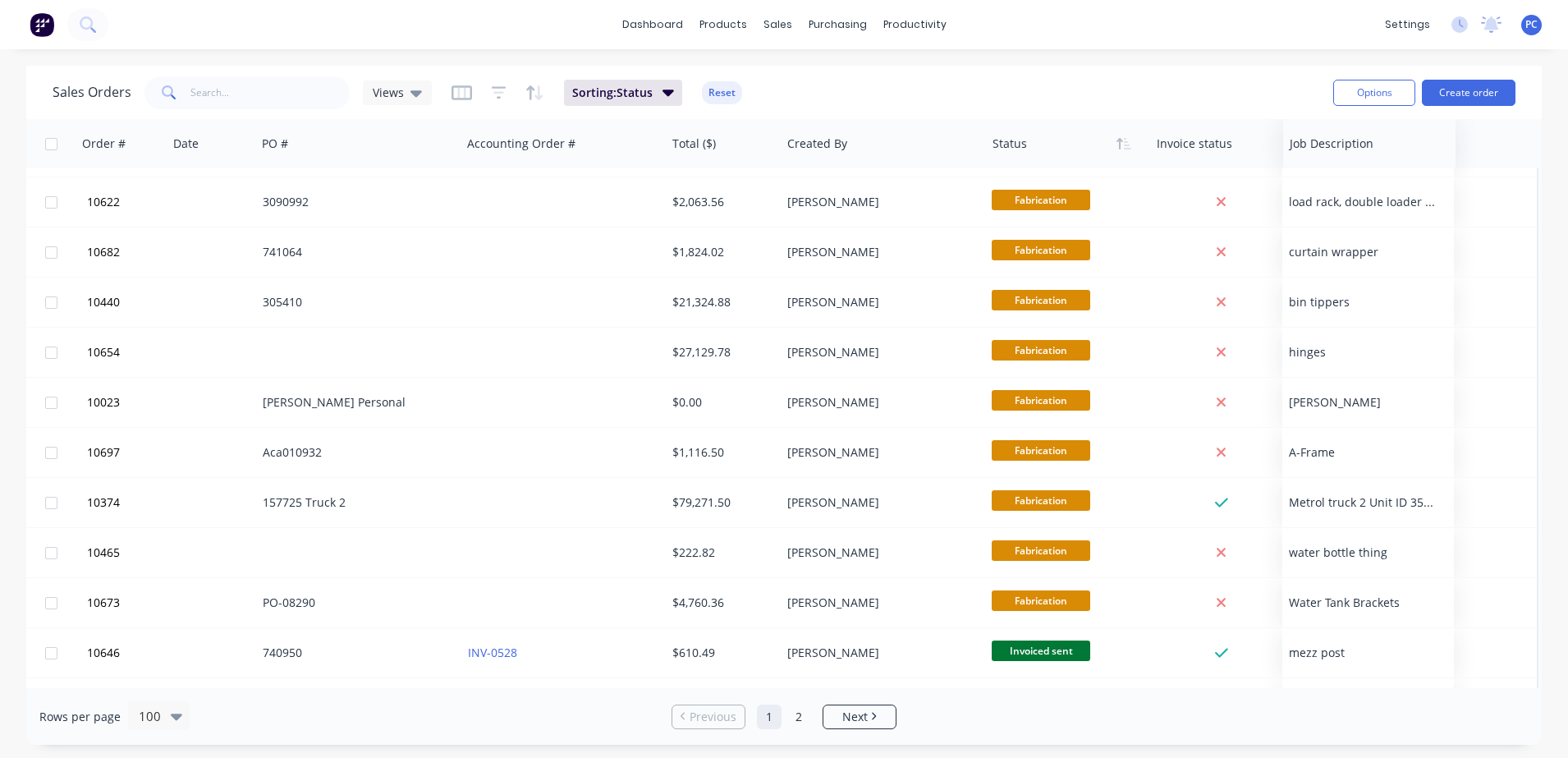
scroll to position [1095, 259]
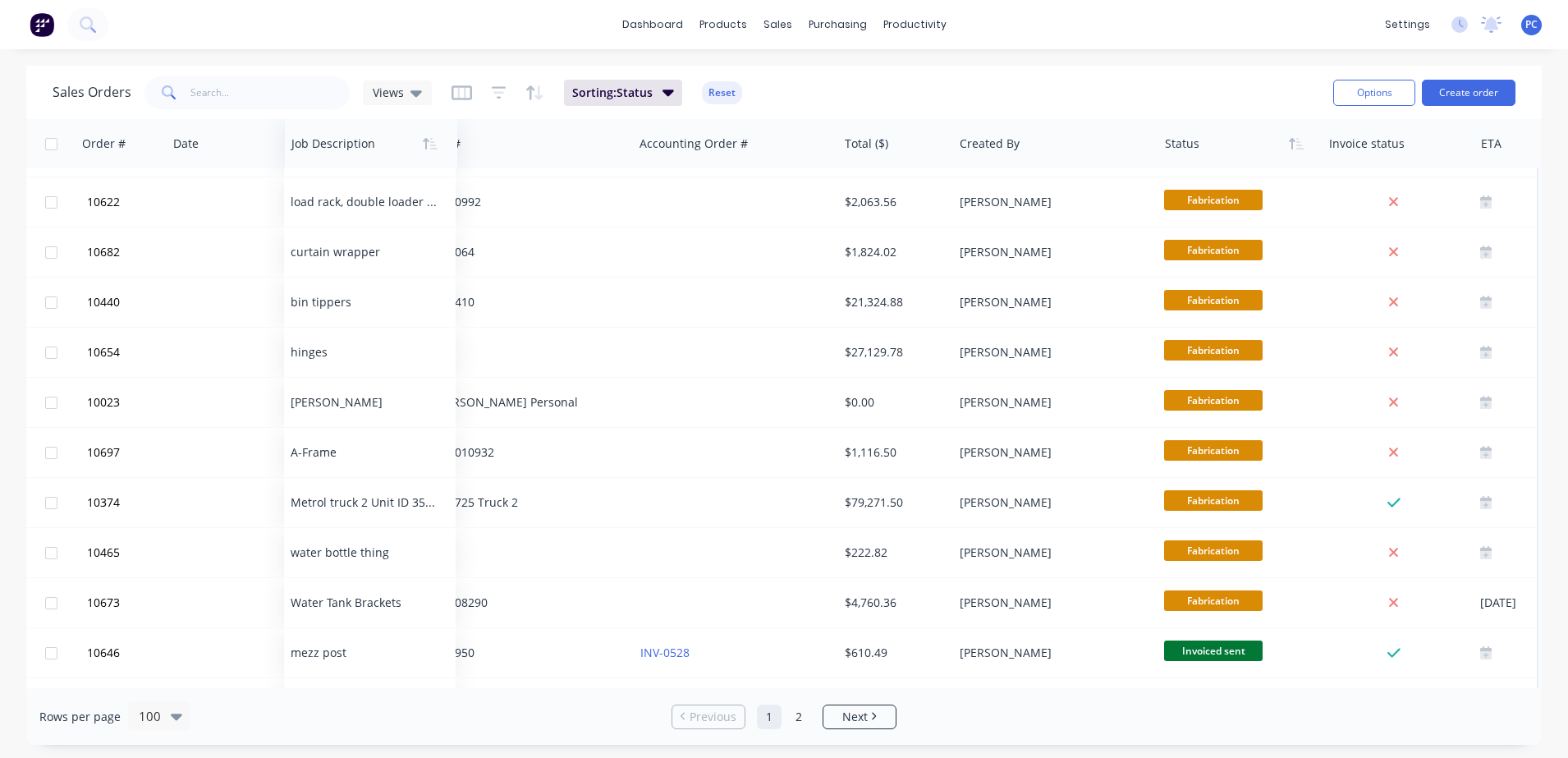
drag, startPoint x: 1396, startPoint y: 142, endPoint x: 314, endPoint y: 148, distance: 1082.0
click at [314, 148] on div at bounding box center [367, 143] width 151 height 33
drag, startPoint x: 638, startPoint y: 690, endPoint x: 490, endPoint y: 712, distance: 149.6
click at [490, 712] on div "Rows per page 100 Previous 1 2 Next" at bounding box center [784, 716] width 1516 height 57
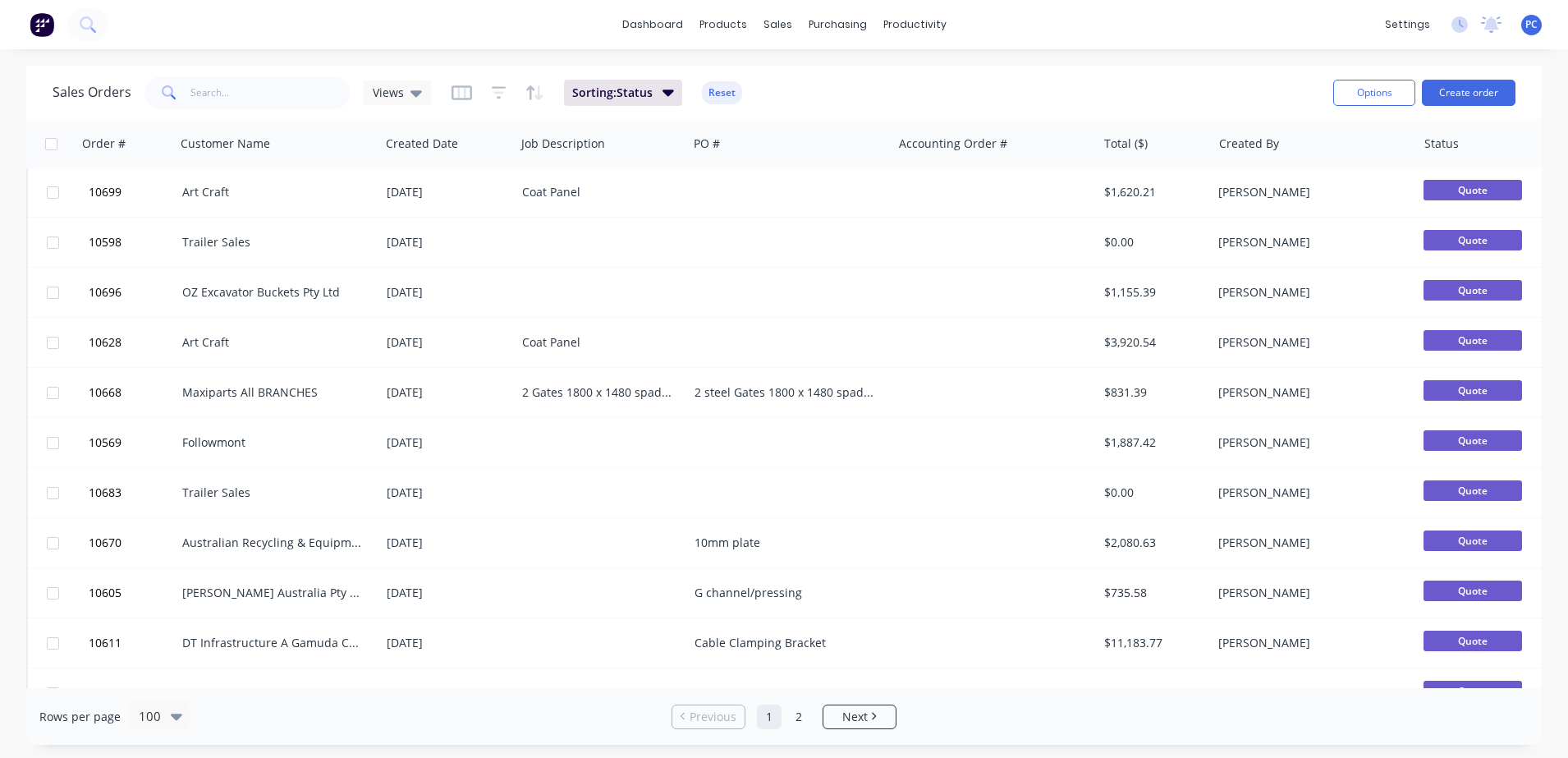
scroll to position [4497, 0]
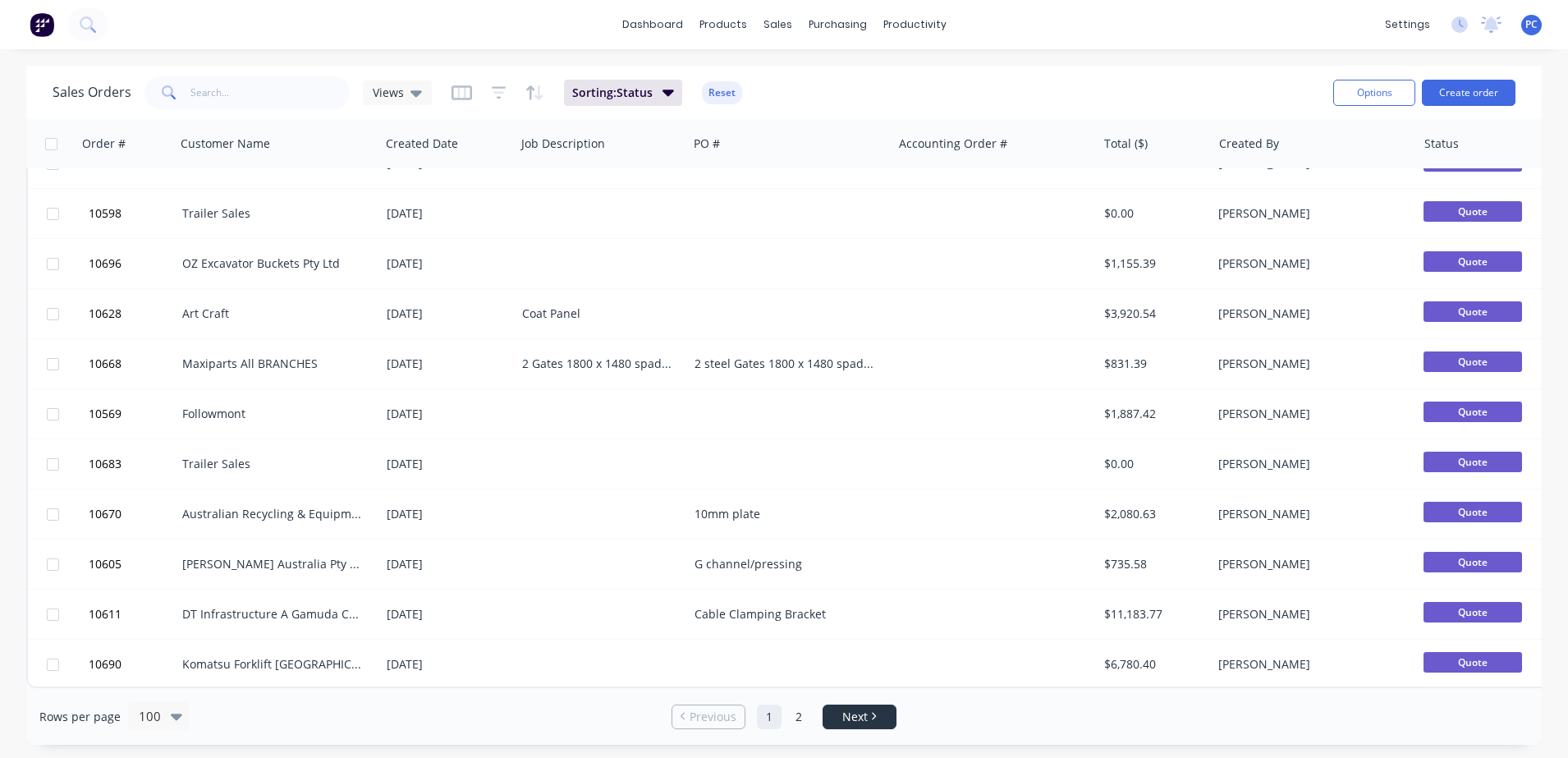
click at [858, 720] on span "Next" at bounding box center [855, 716] width 26 height 16
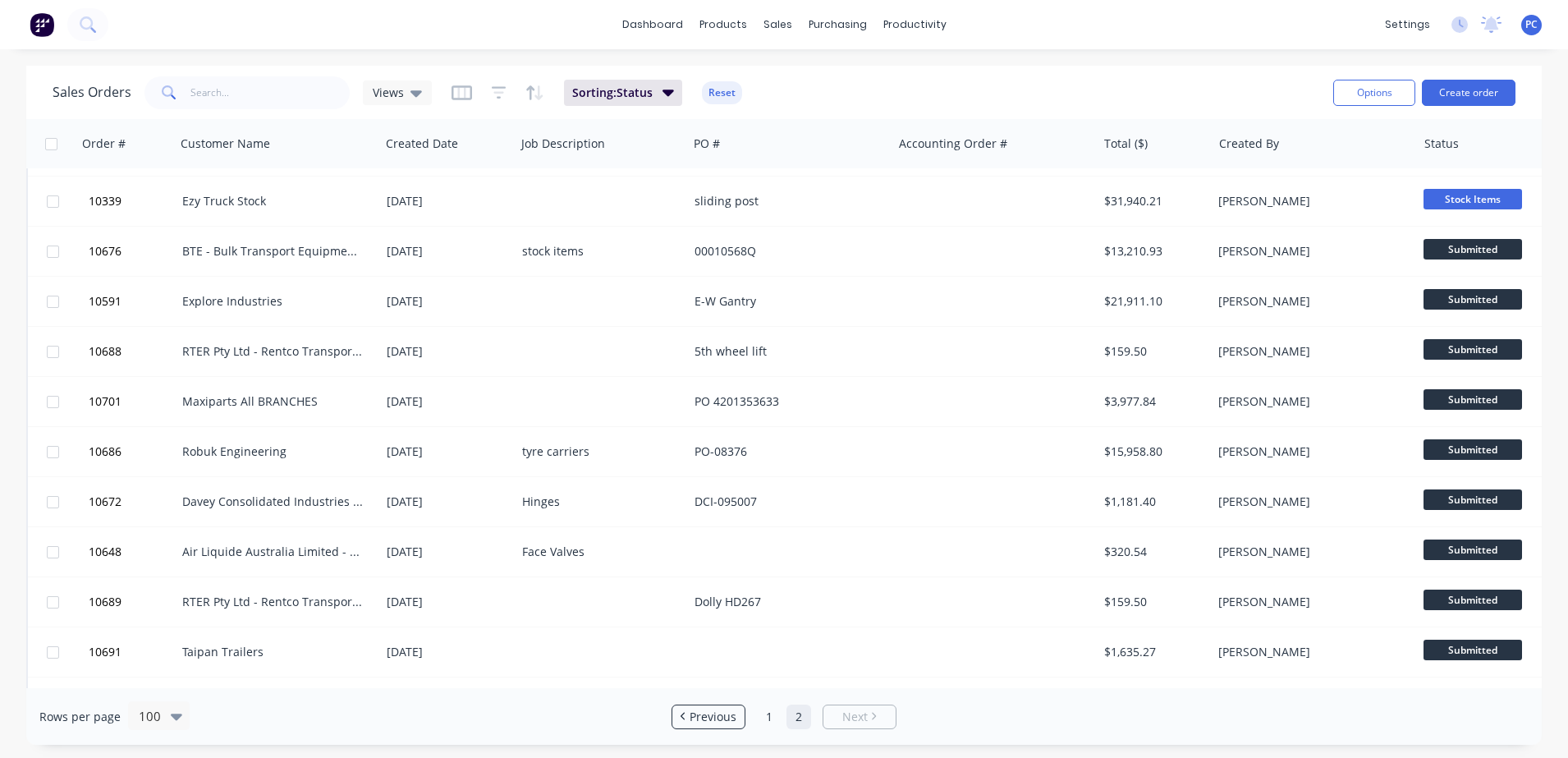
scroll to position [546, 0]
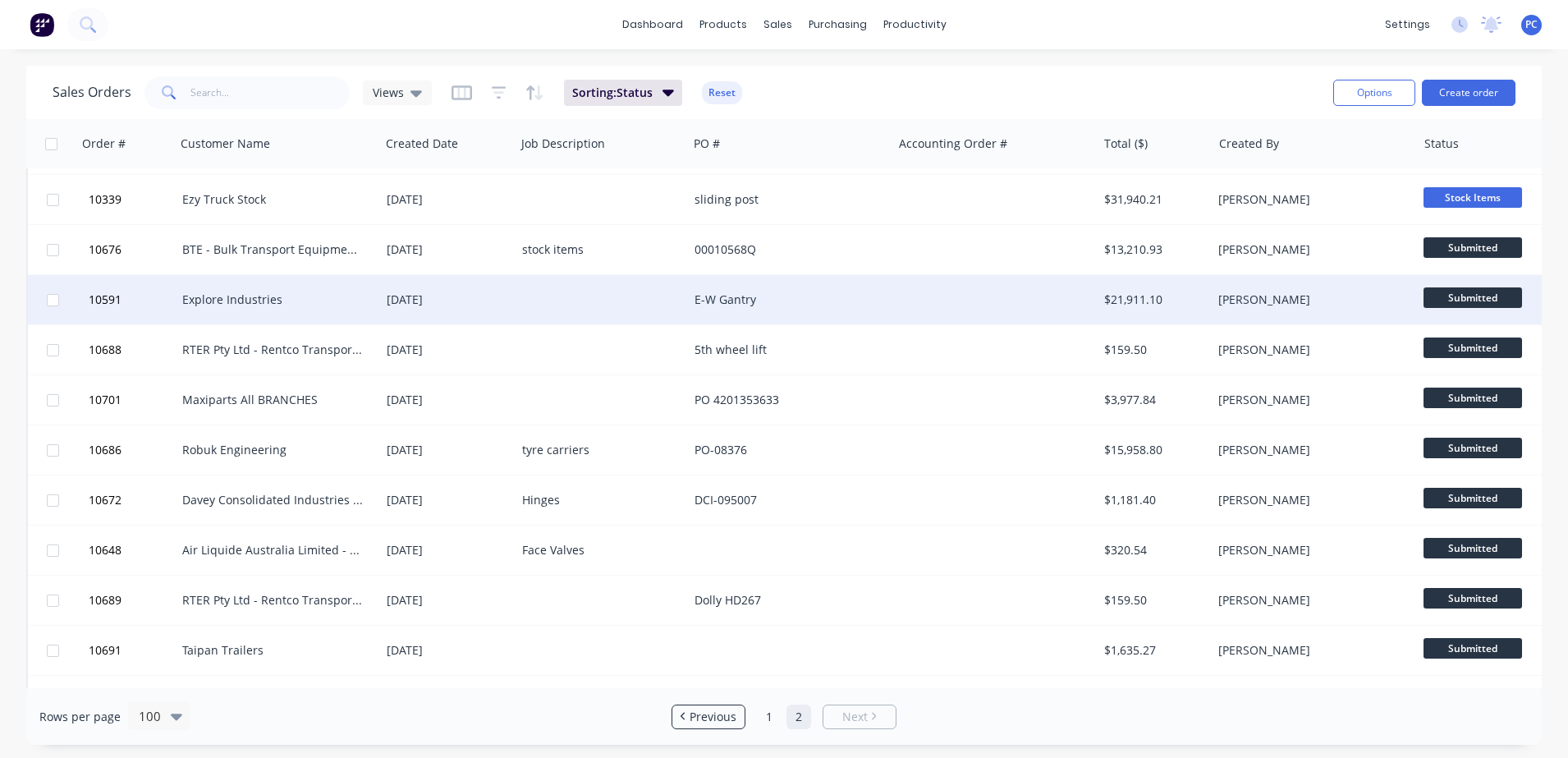
click at [1429, 296] on span "Submitted" at bounding box center [1472, 297] width 99 height 20
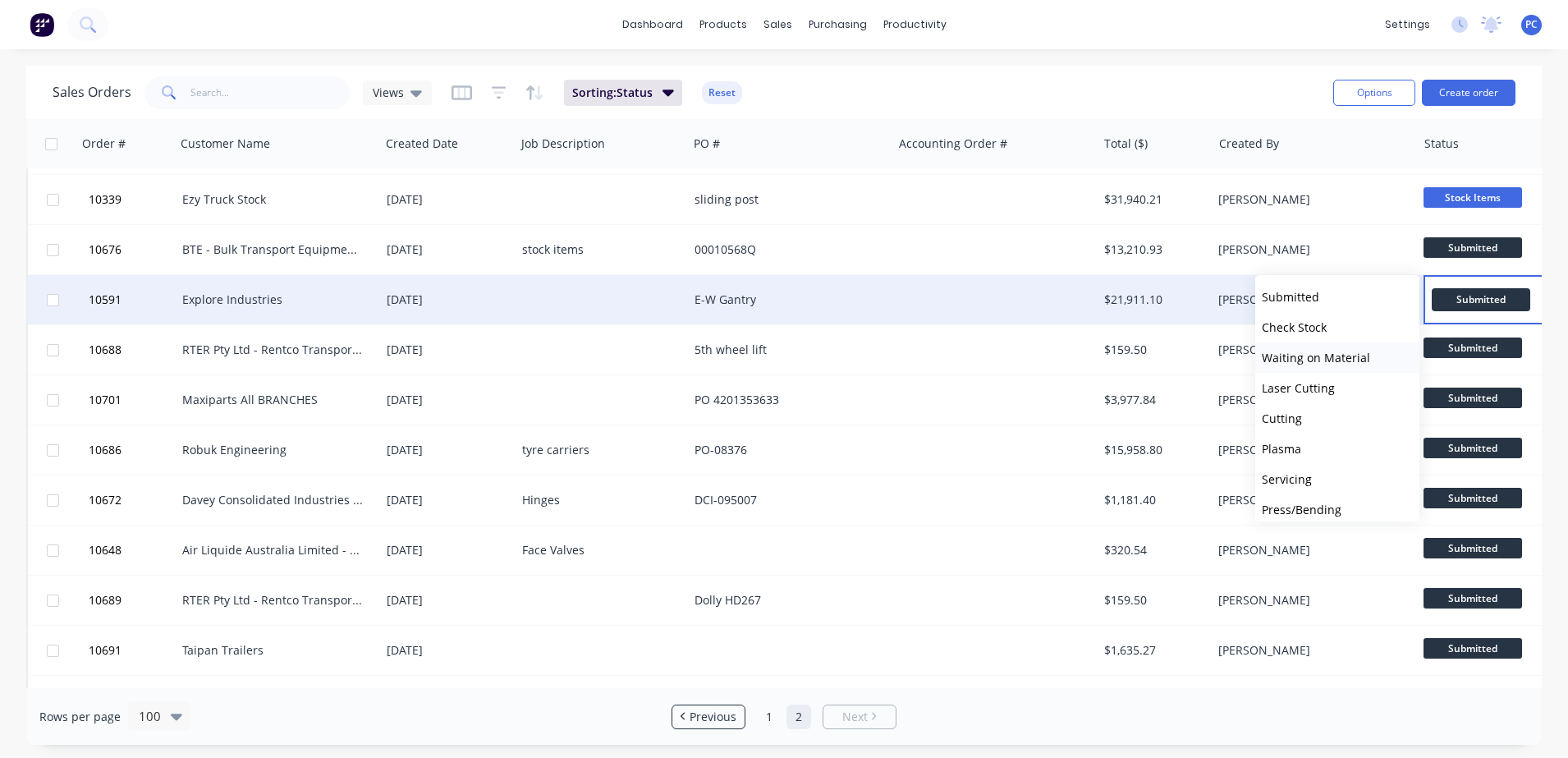
click at [1300, 362] on span "Waiting on Material" at bounding box center [1316, 358] width 108 height 16
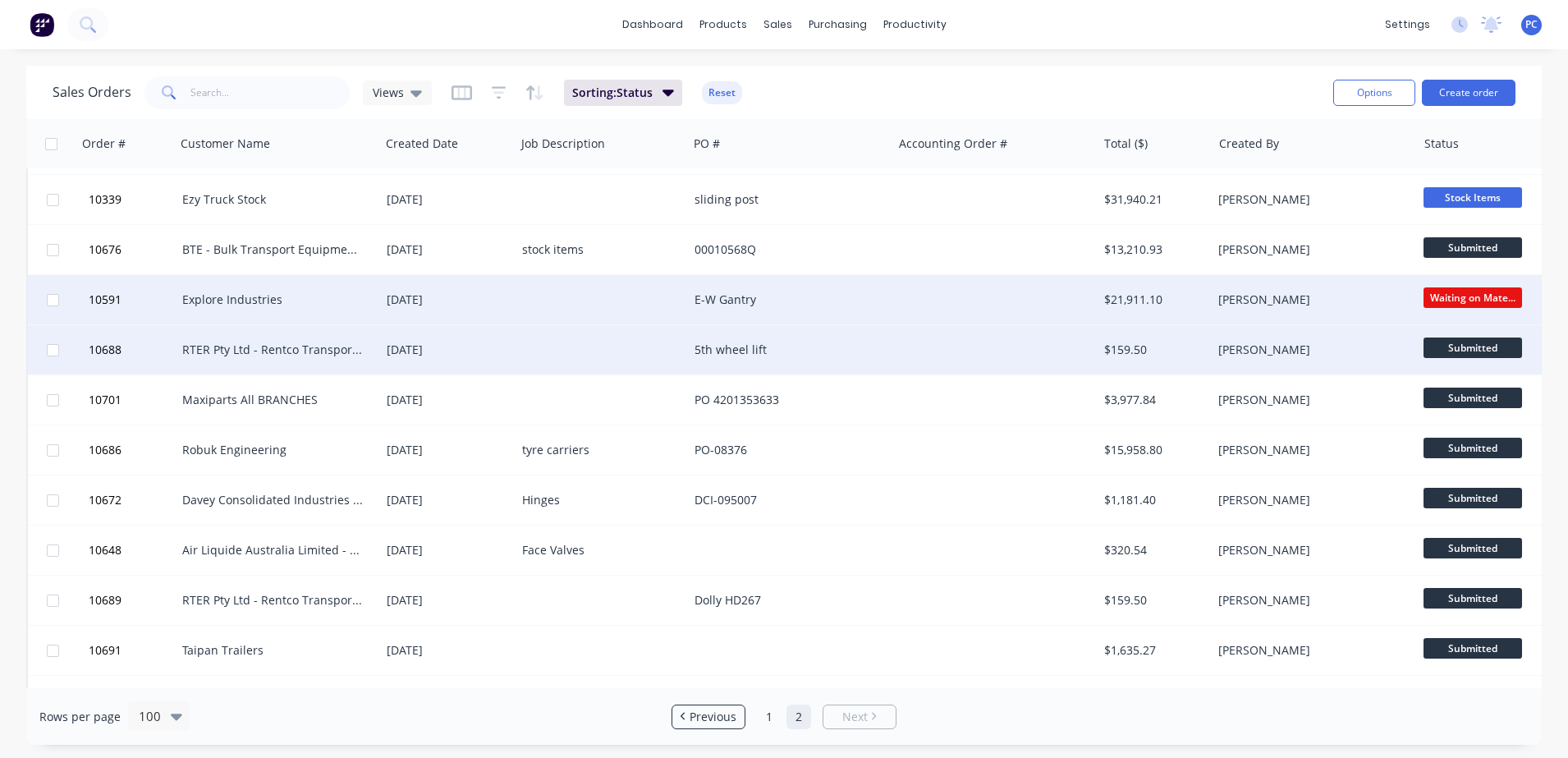
click at [1438, 350] on span "Submitted" at bounding box center [1472, 347] width 99 height 20
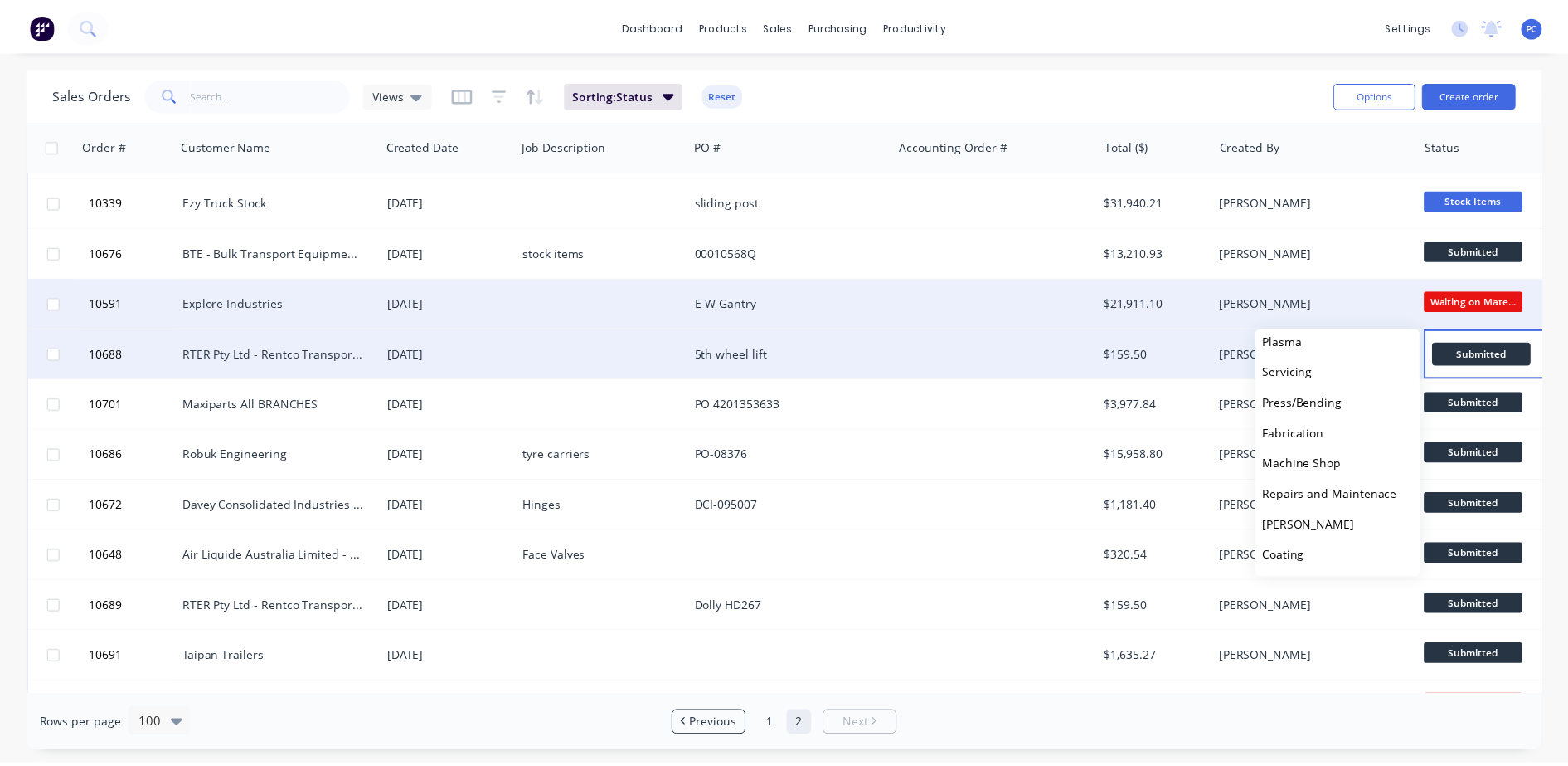
scroll to position [166, 0]
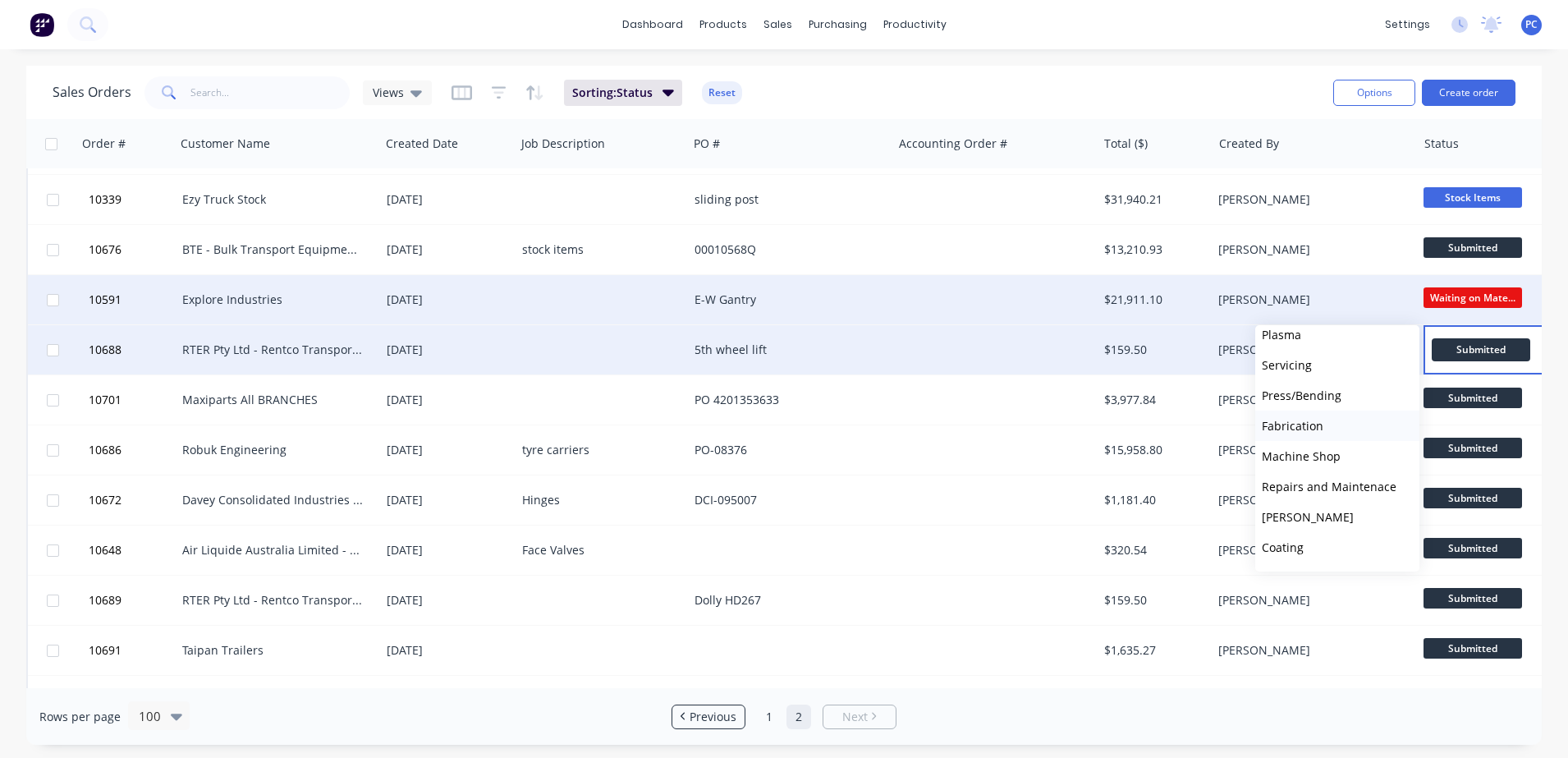
click at [1298, 423] on span "Fabrication" at bounding box center [1292, 426] width 61 height 16
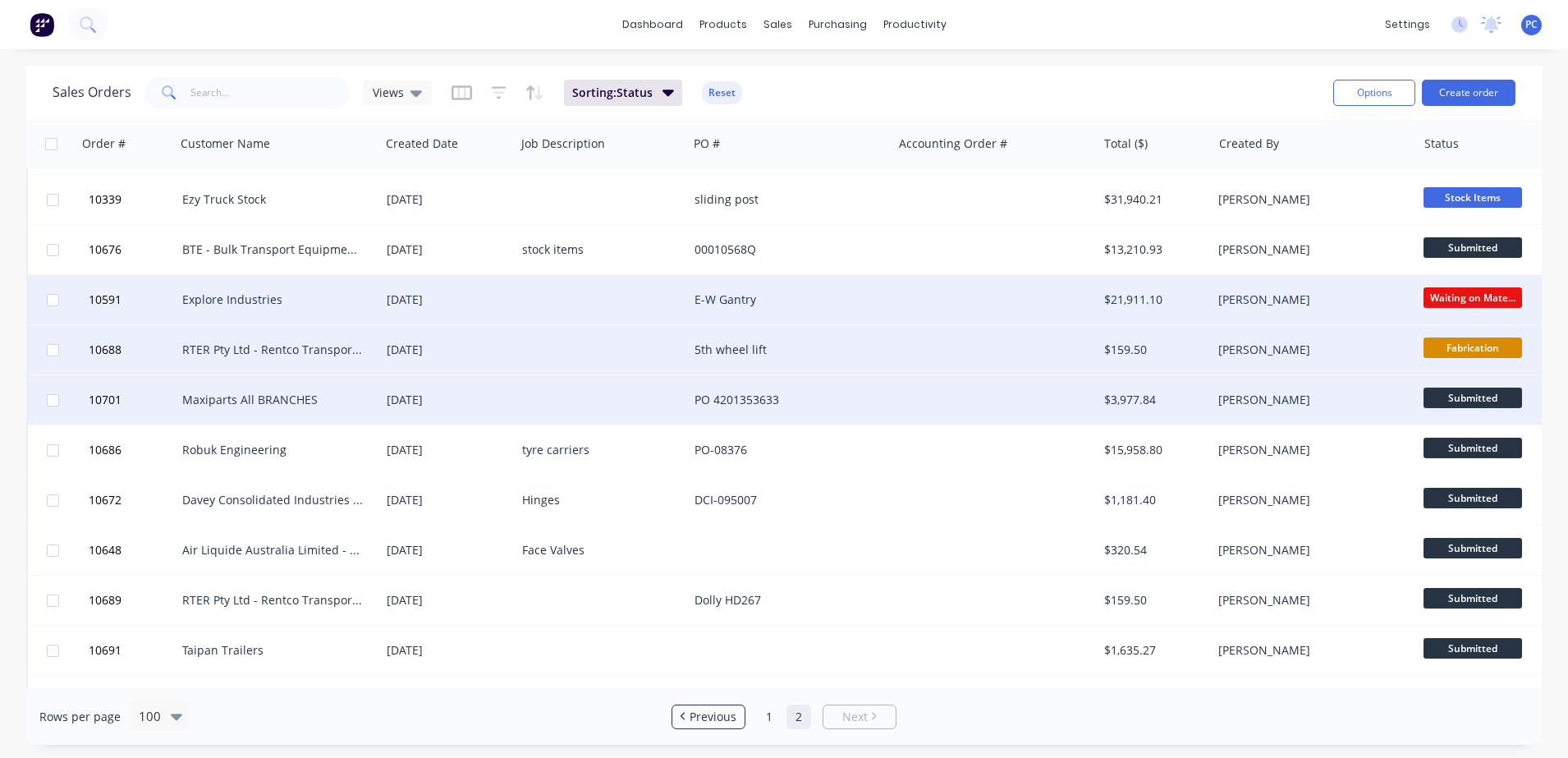
click at [243, 392] on div "Maxiparts All BRANCHES" at bounding box center [273, 400] width 182 height 16
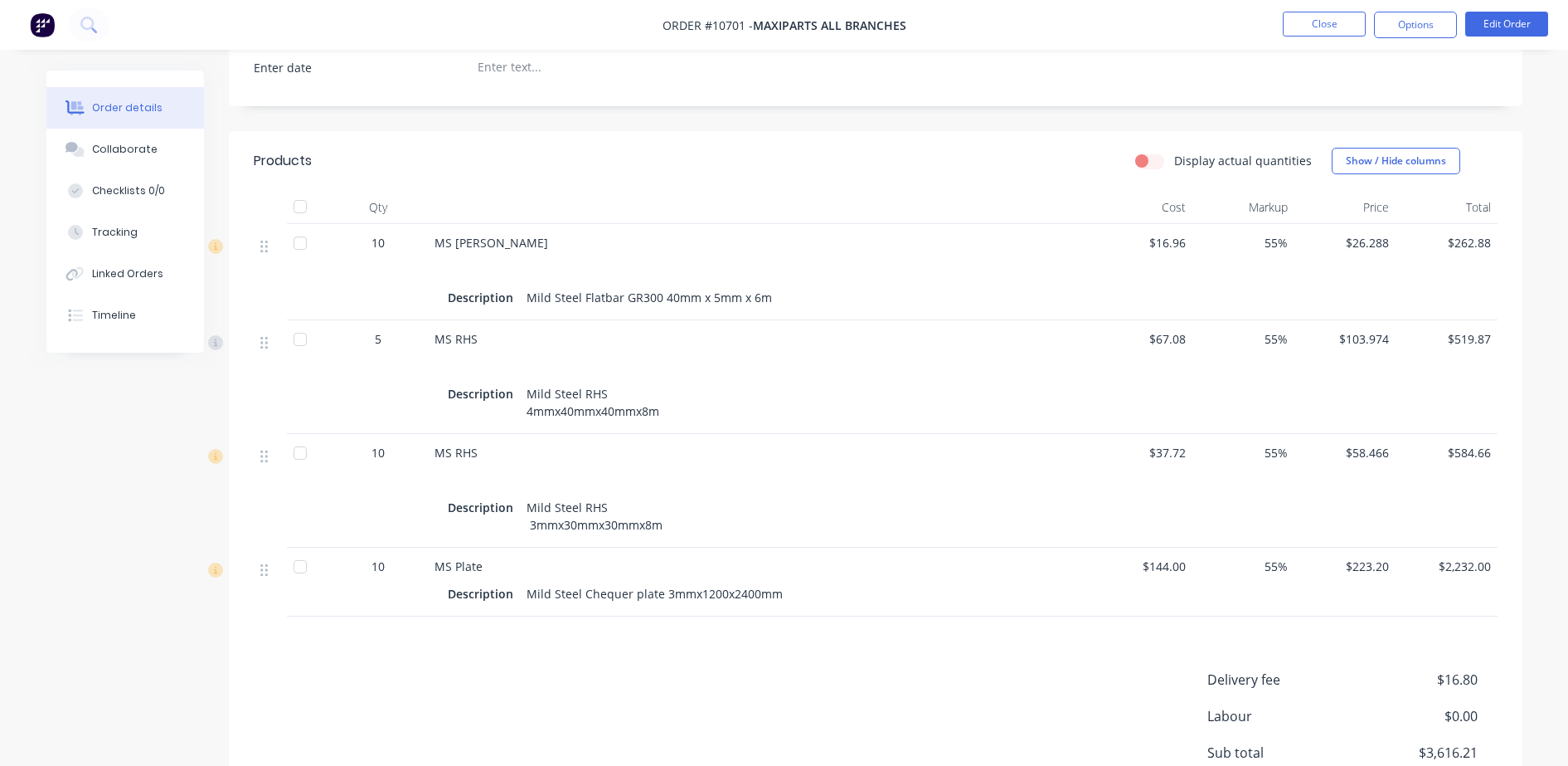
scroll to position [433, 0]
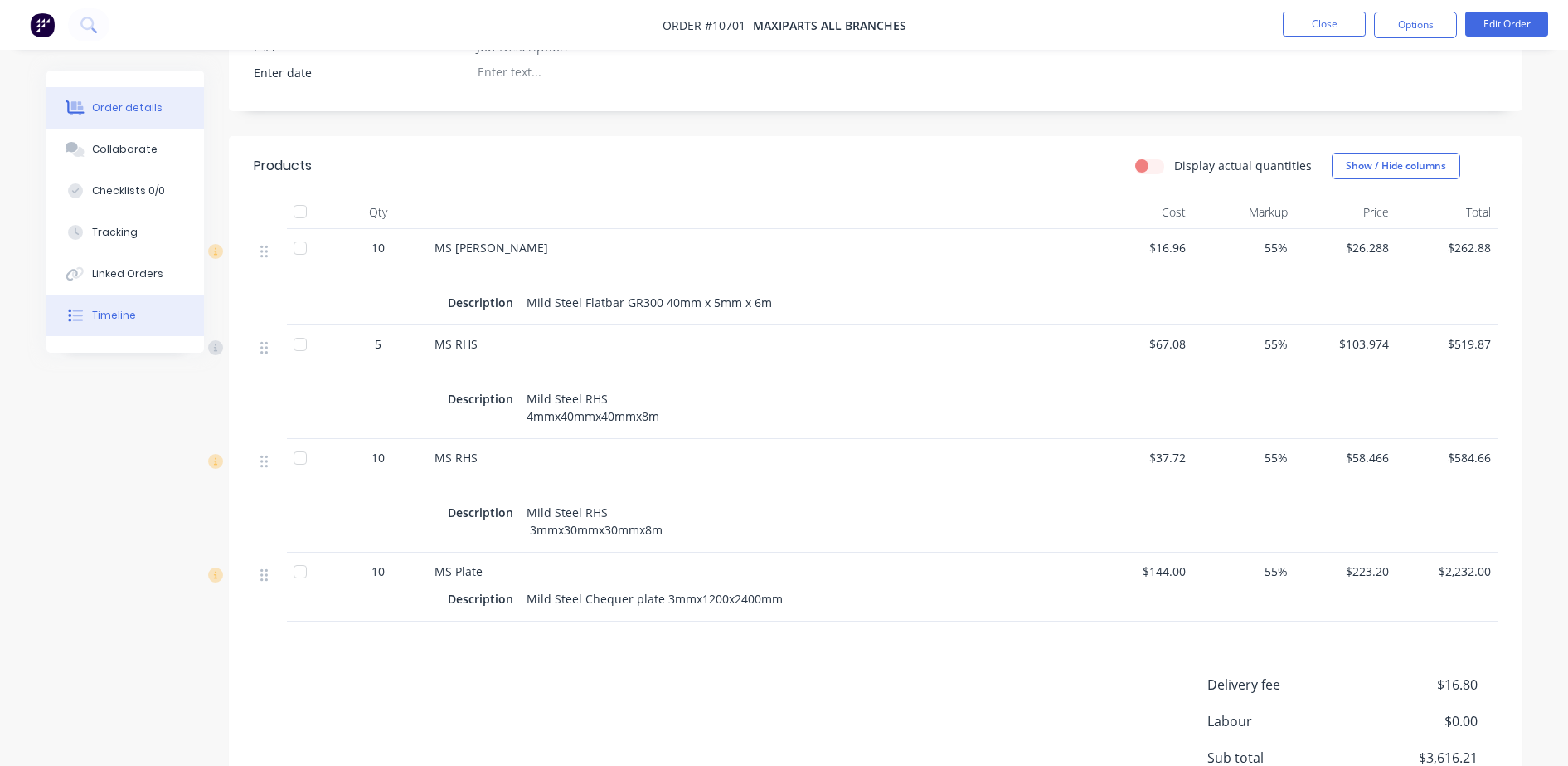
click at [118, 311] on div "Timeline" at bounding box center [114, 315] width 44 height 15
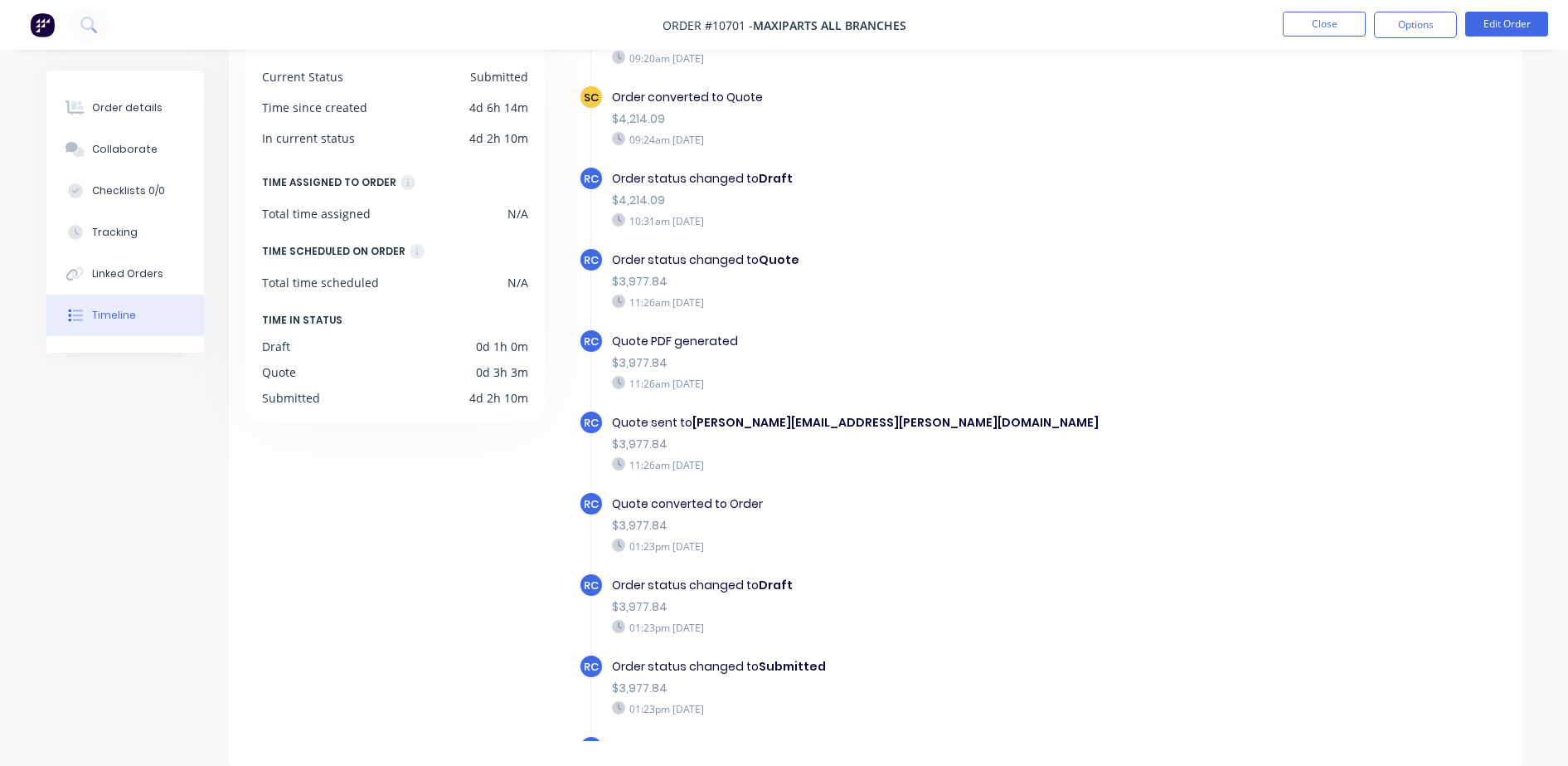
scroll to position [122, 0]
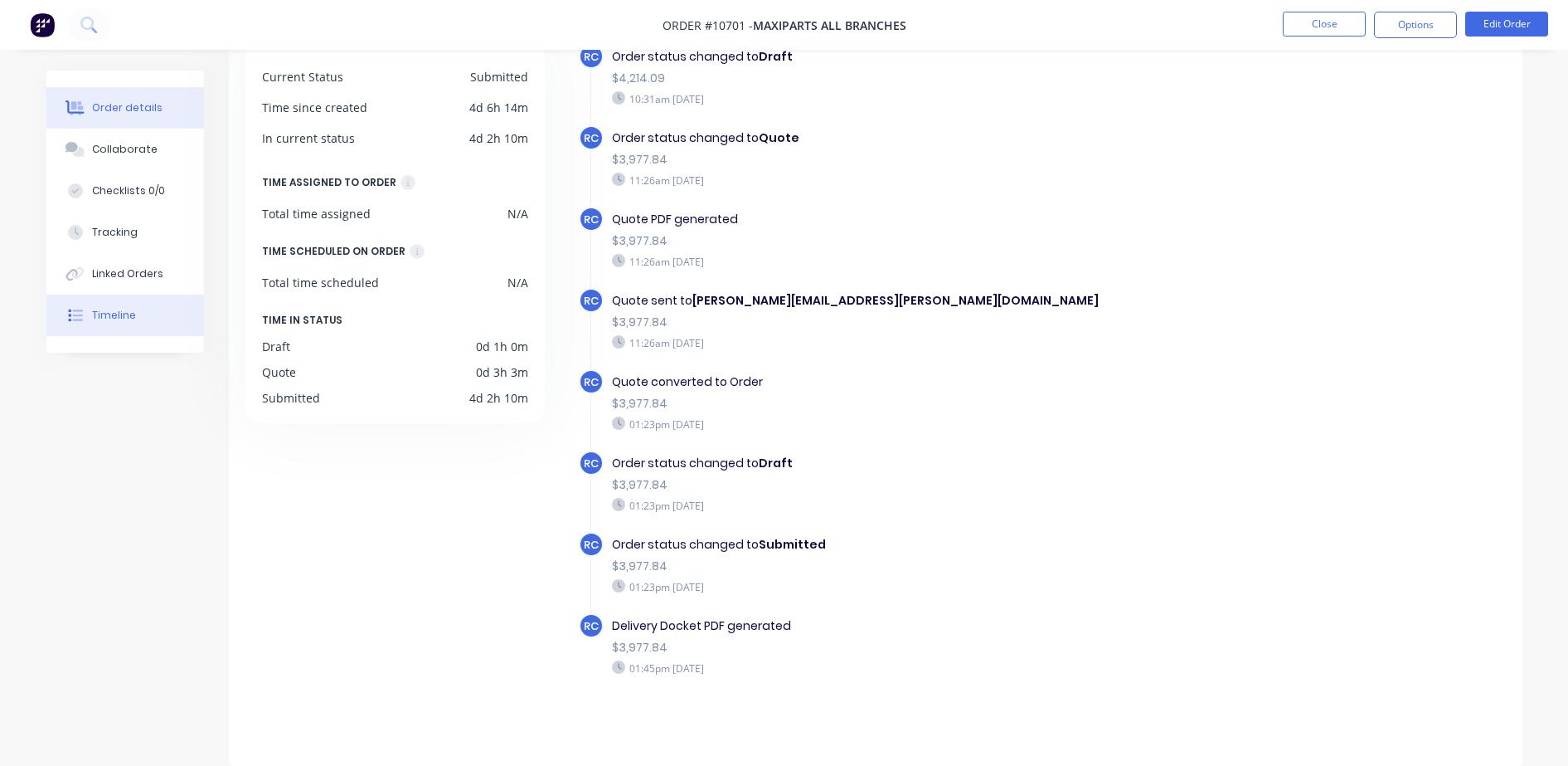
click at [143, 106] on div "Order details" at bounding box center [127, 108] width 71 height 15
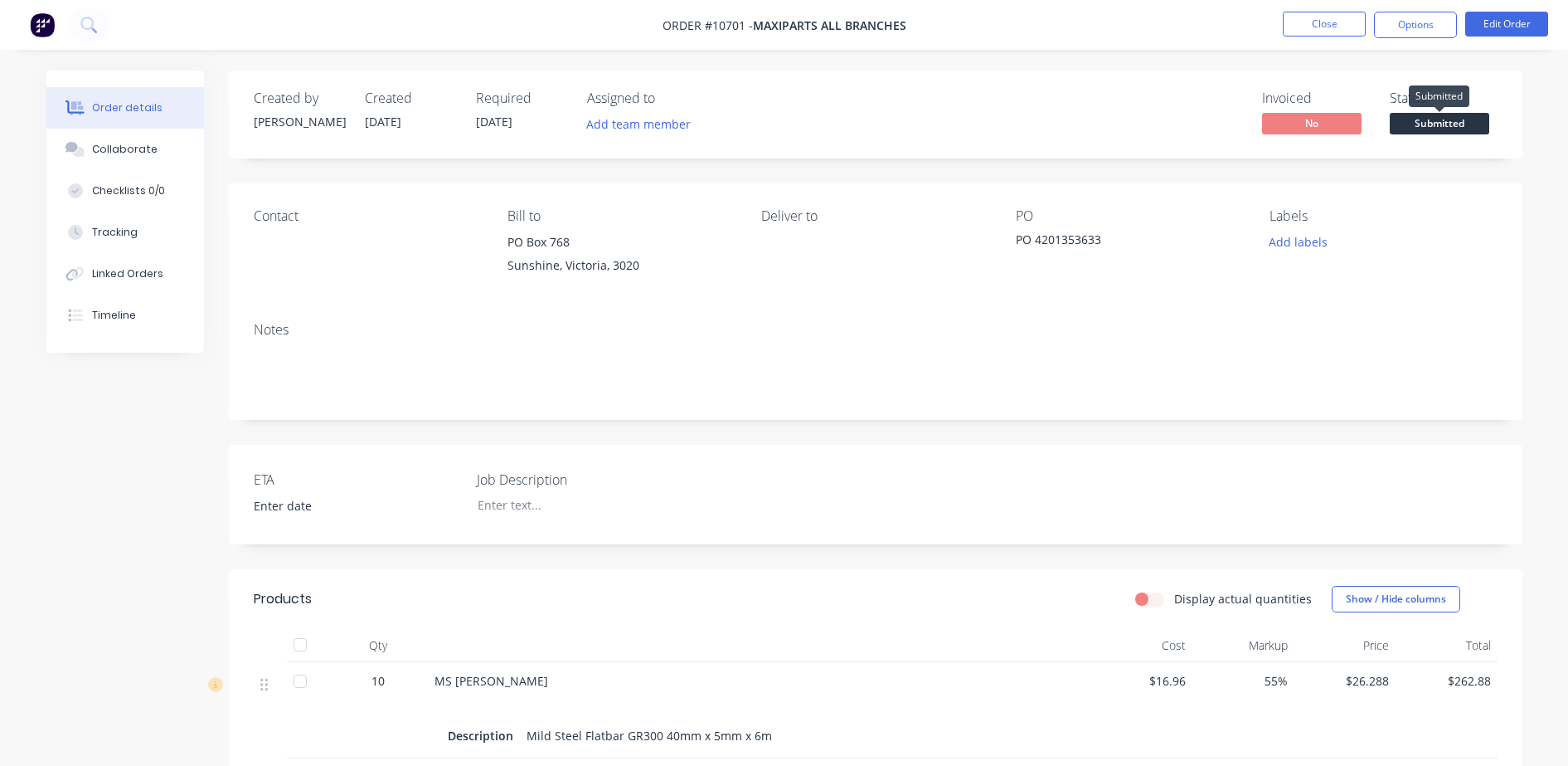
click at [1450, 126] on span "Submitted" at bounding box center [1440, 123] width 100 height 21
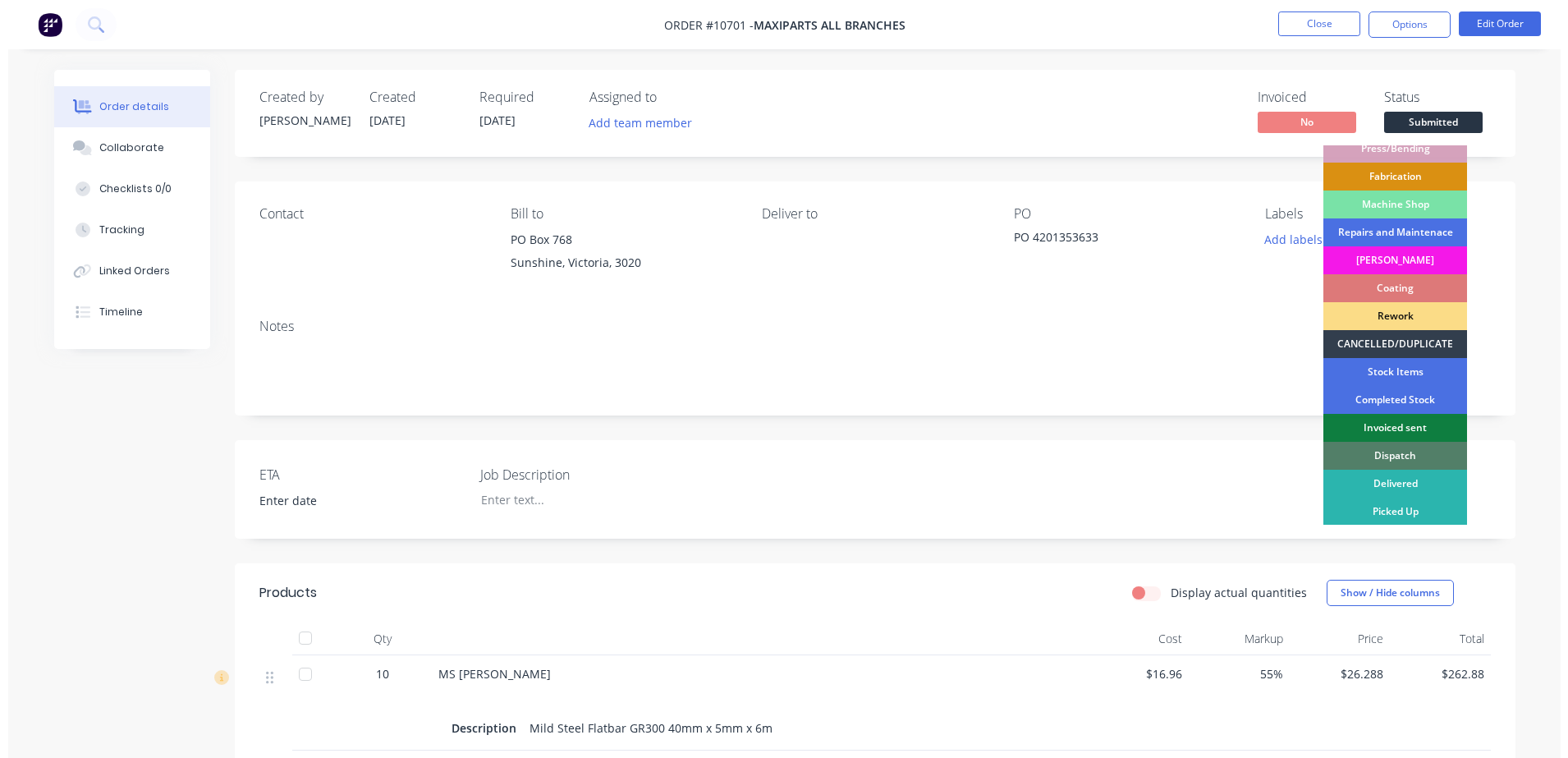
scroll to position [179, 0]
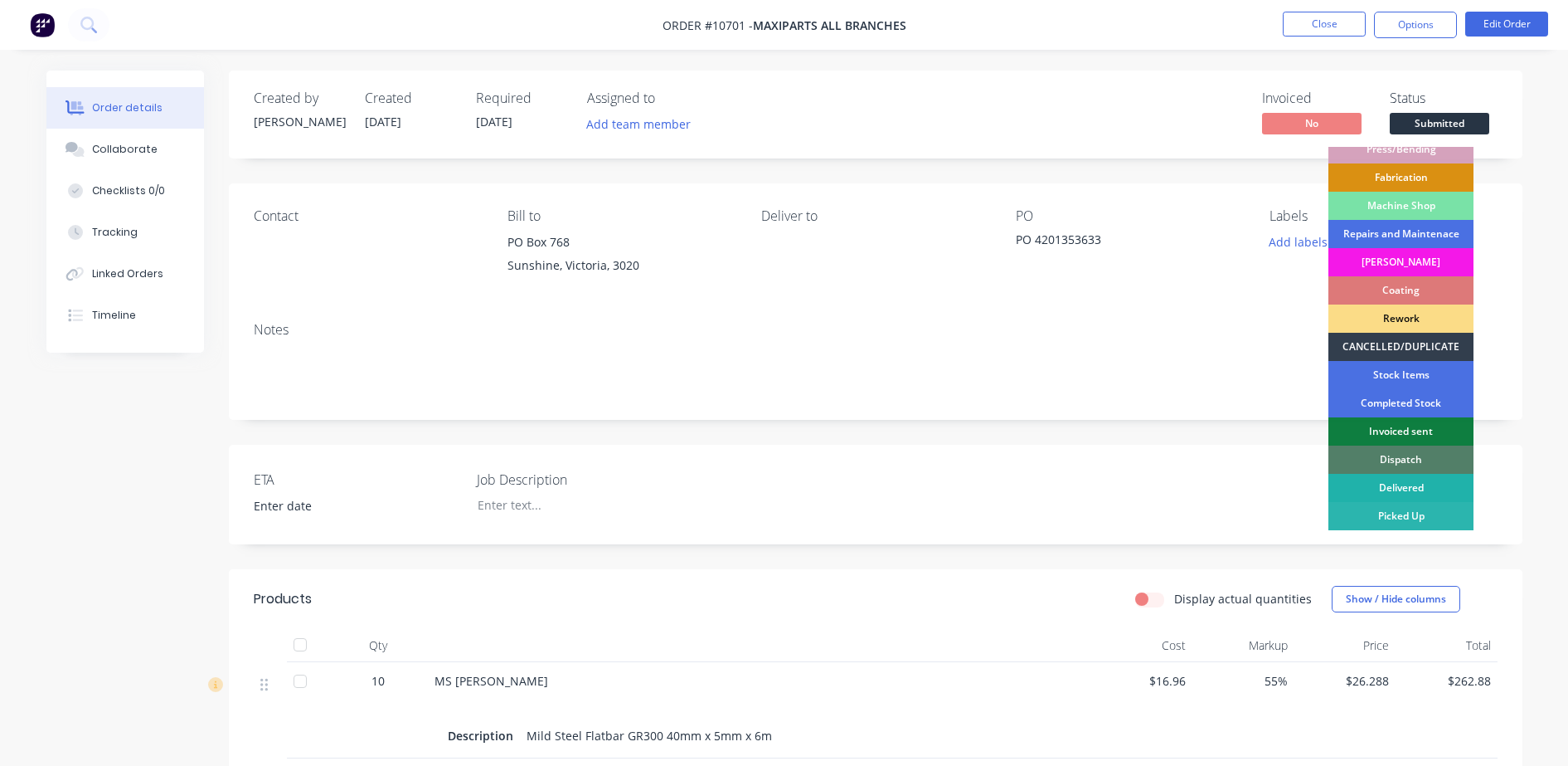
click at [1421, 486] on div "Delivered" at bounding box center [1401, 488] width 145 height 28
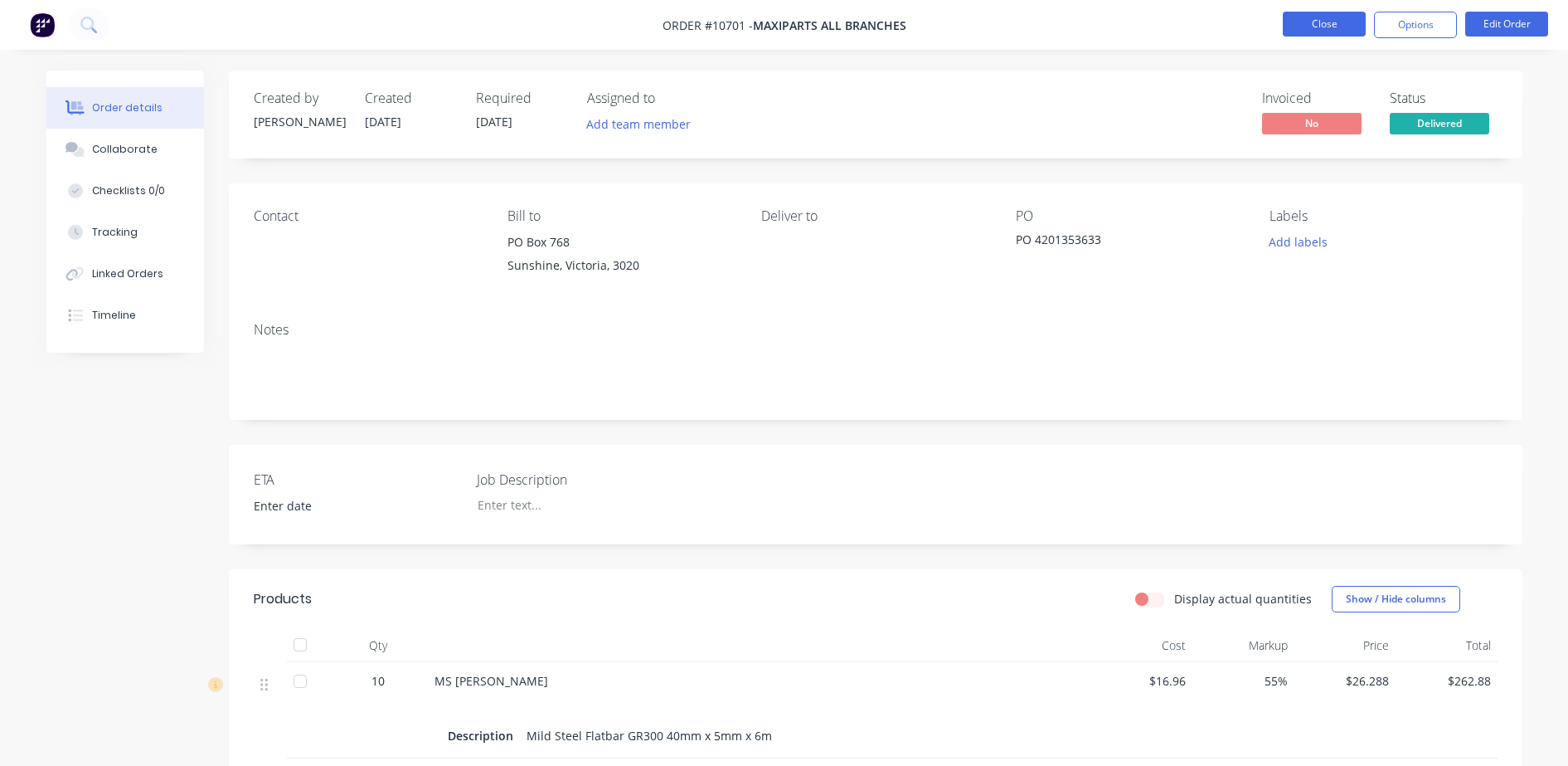
click at [1308, 31] on button "Close" at bounding box center [1324, 24] width 83 height 25
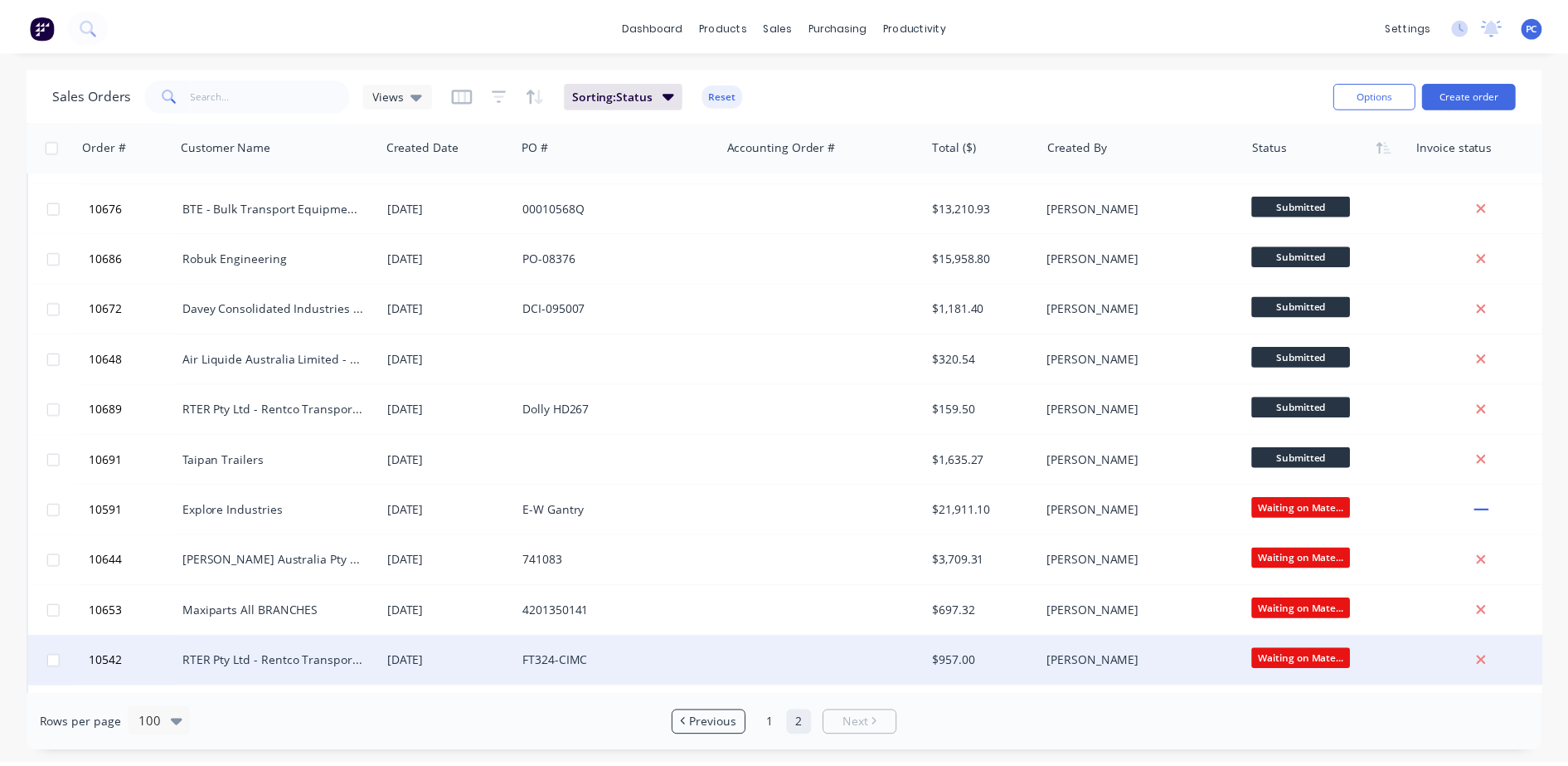
scroll to position [748, 0]
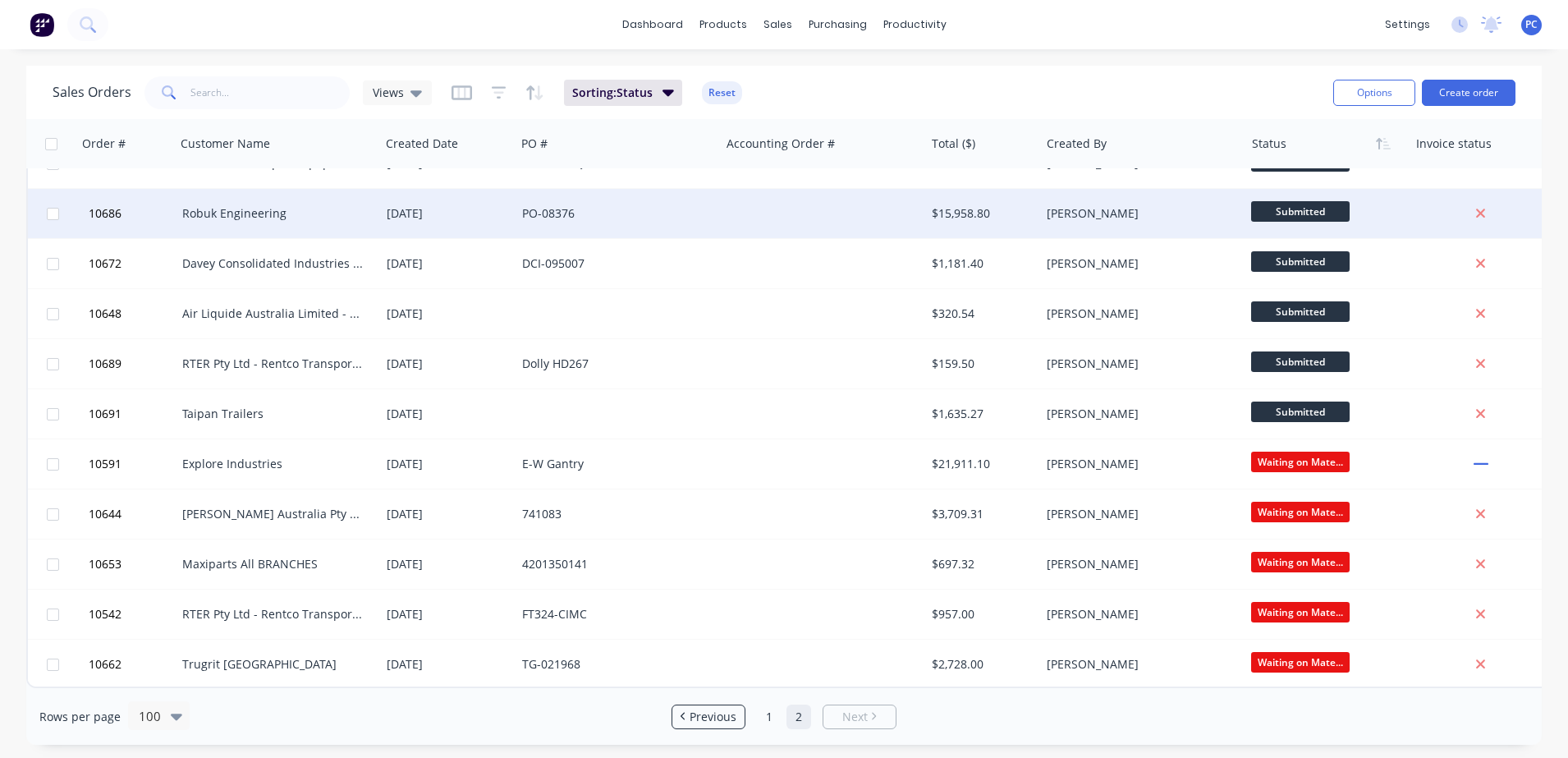
click at [243, 205] on div "Robuk Engineering" at bounding box center [273, 213] width 182 height 16
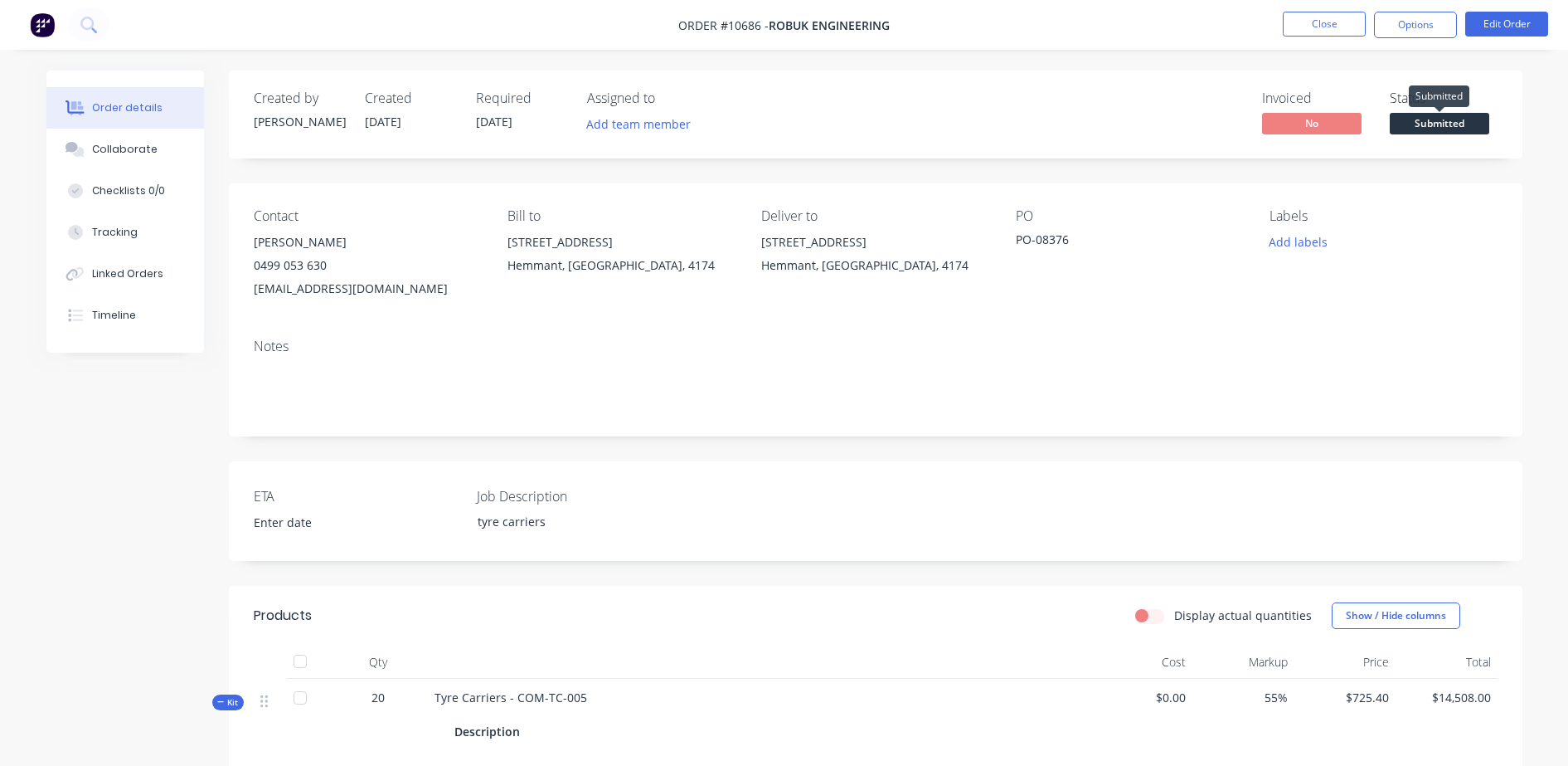
click at [1441, 128] on span "Submitted" at bounding box center [1440, 123] width 100 height 21
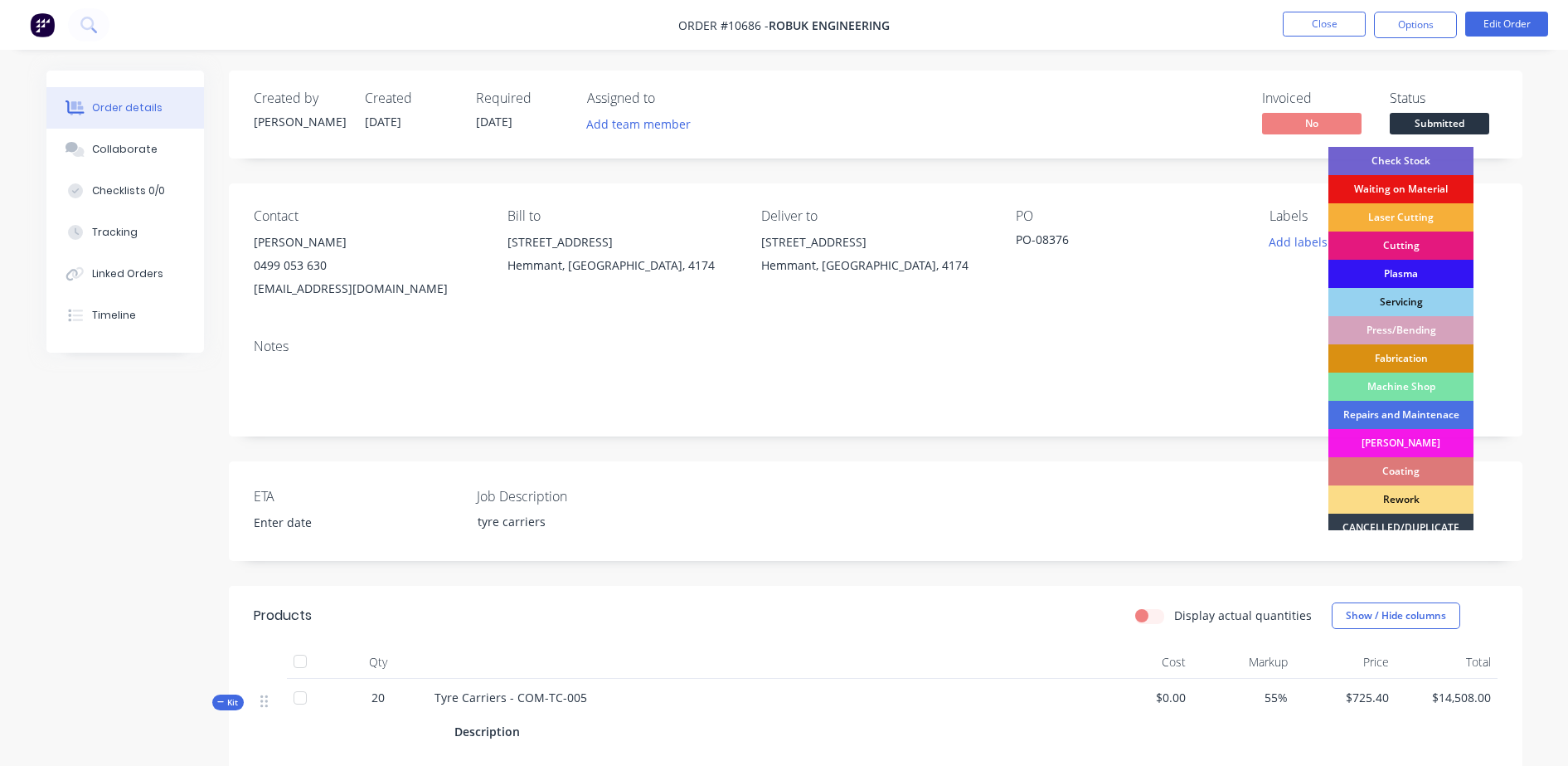
click at [1406, 185] on div "Waiting on Material" at bounding box center [1401, 189] width 145 height 28
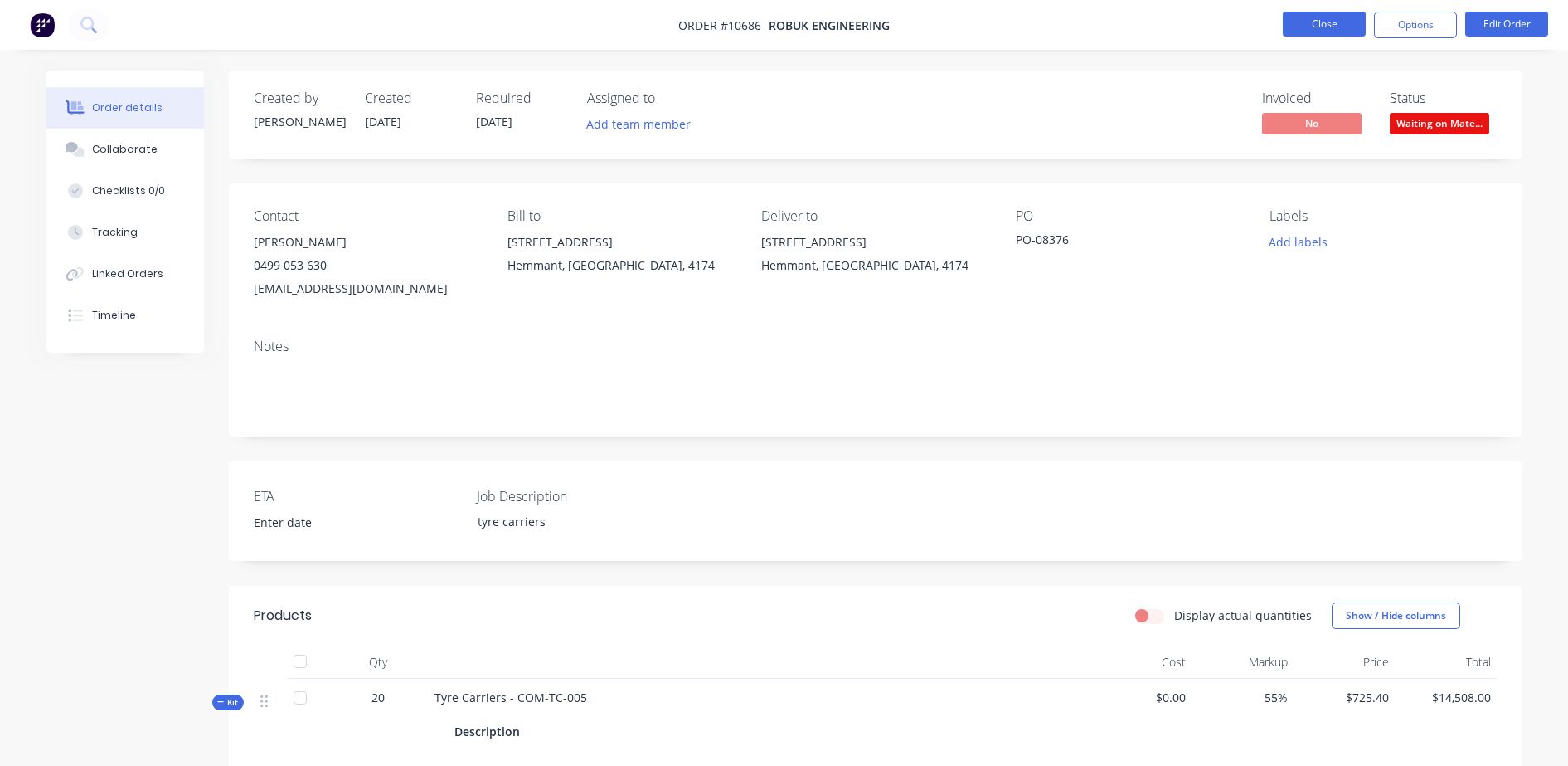
click at [1308, 25] on button "Close" at bounding box center [1324, 24] width 83 height 25
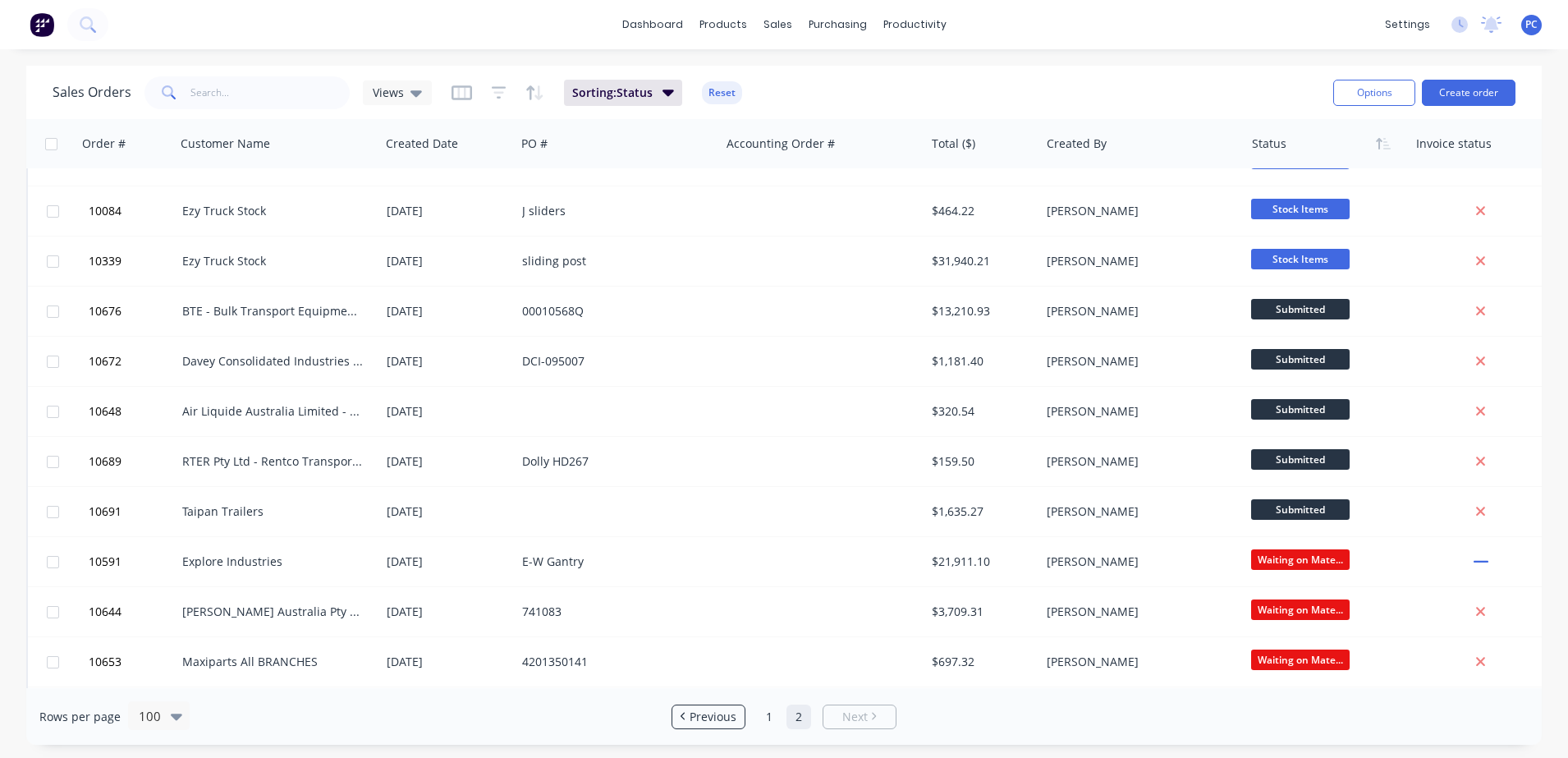
scroll to position [569, 0]
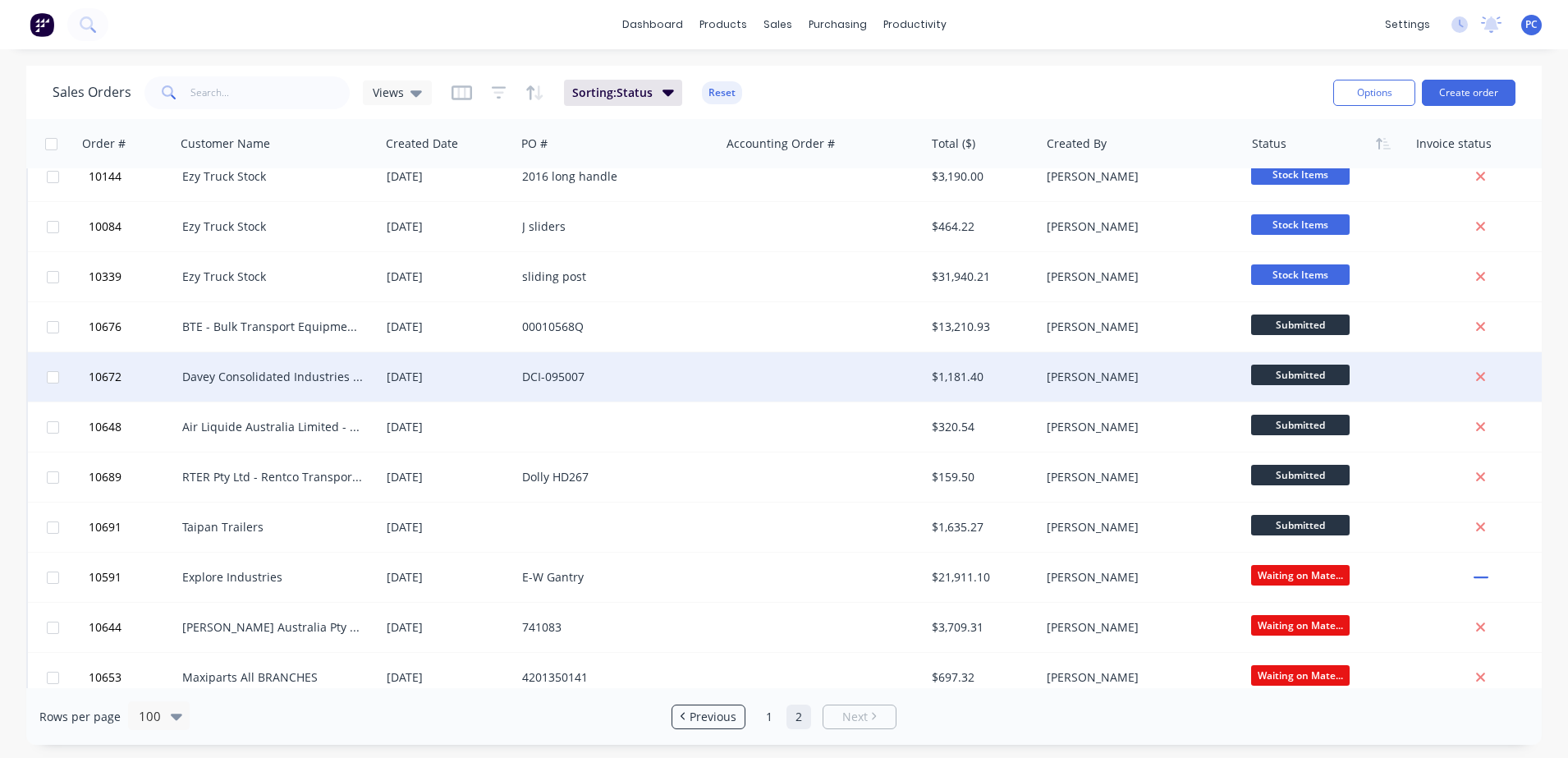
click at [729, 374] on div at bounding box center [823, 376] width 204 height 49
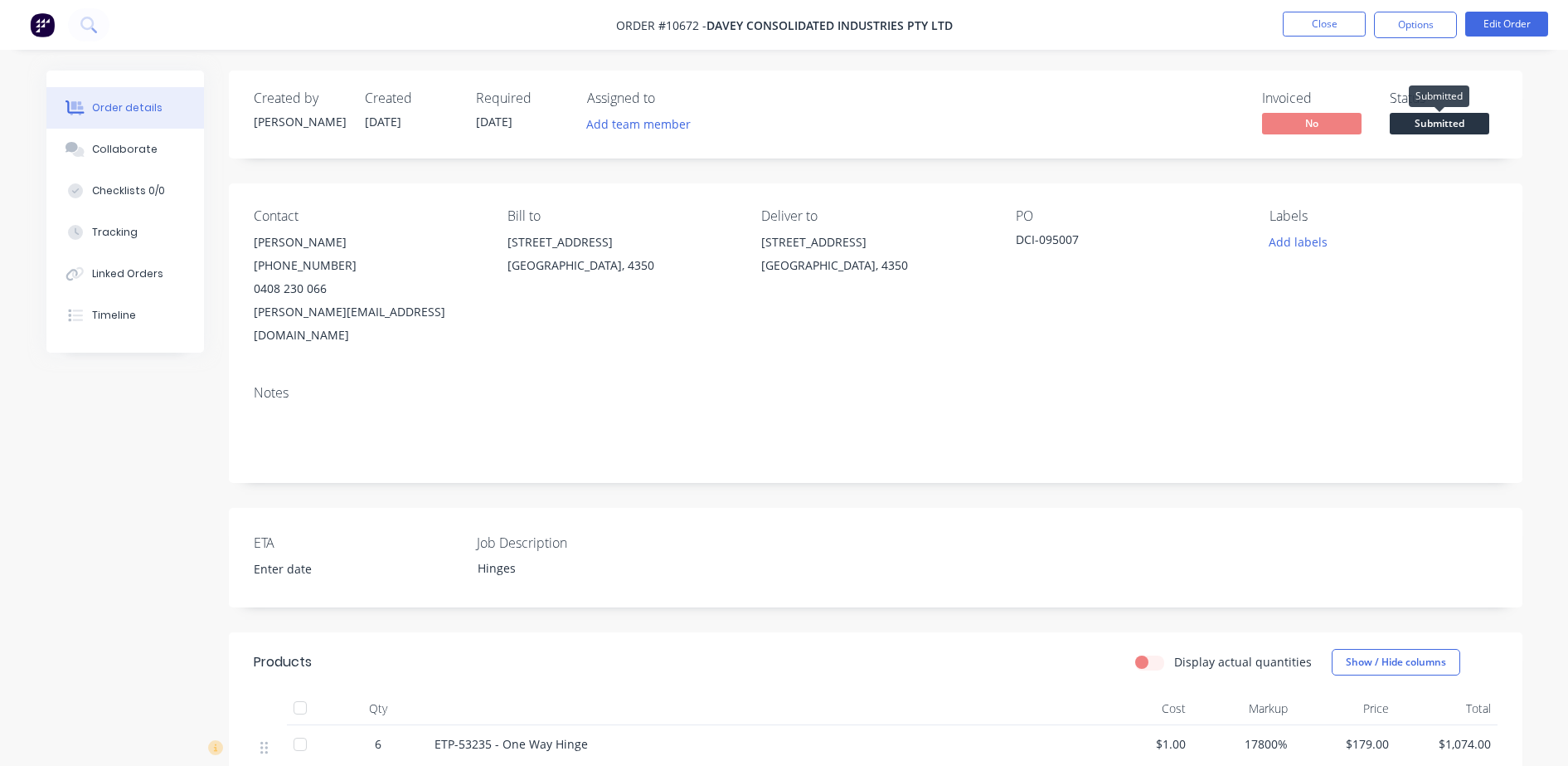
click at [1437, 126] on span "Submitted" at bounding box center [1440, 123] width 100 height 21
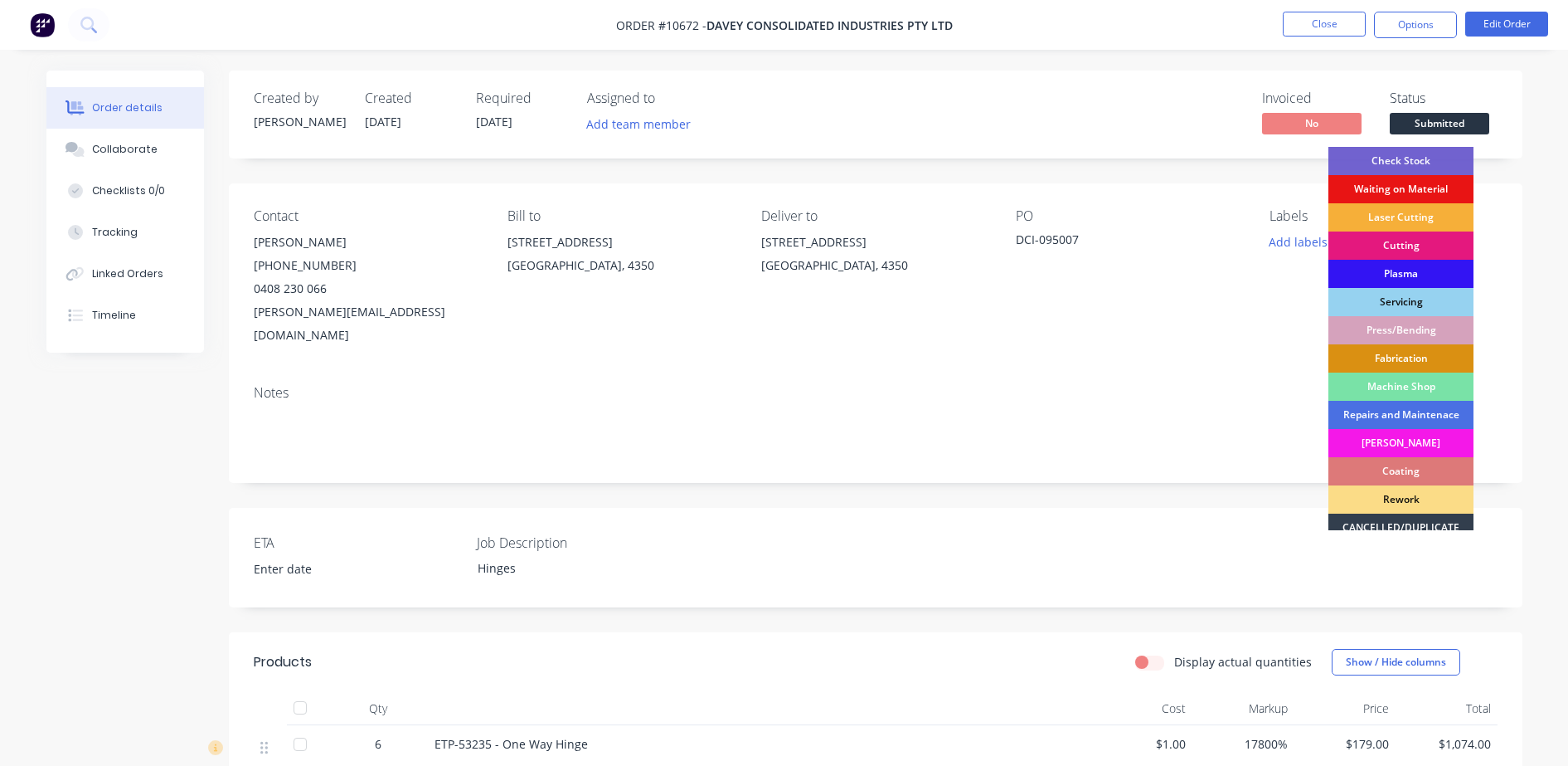
click at [1386, 187] on div "Waiting on Material" at bounding box center [1401, 189] width 145 height 28
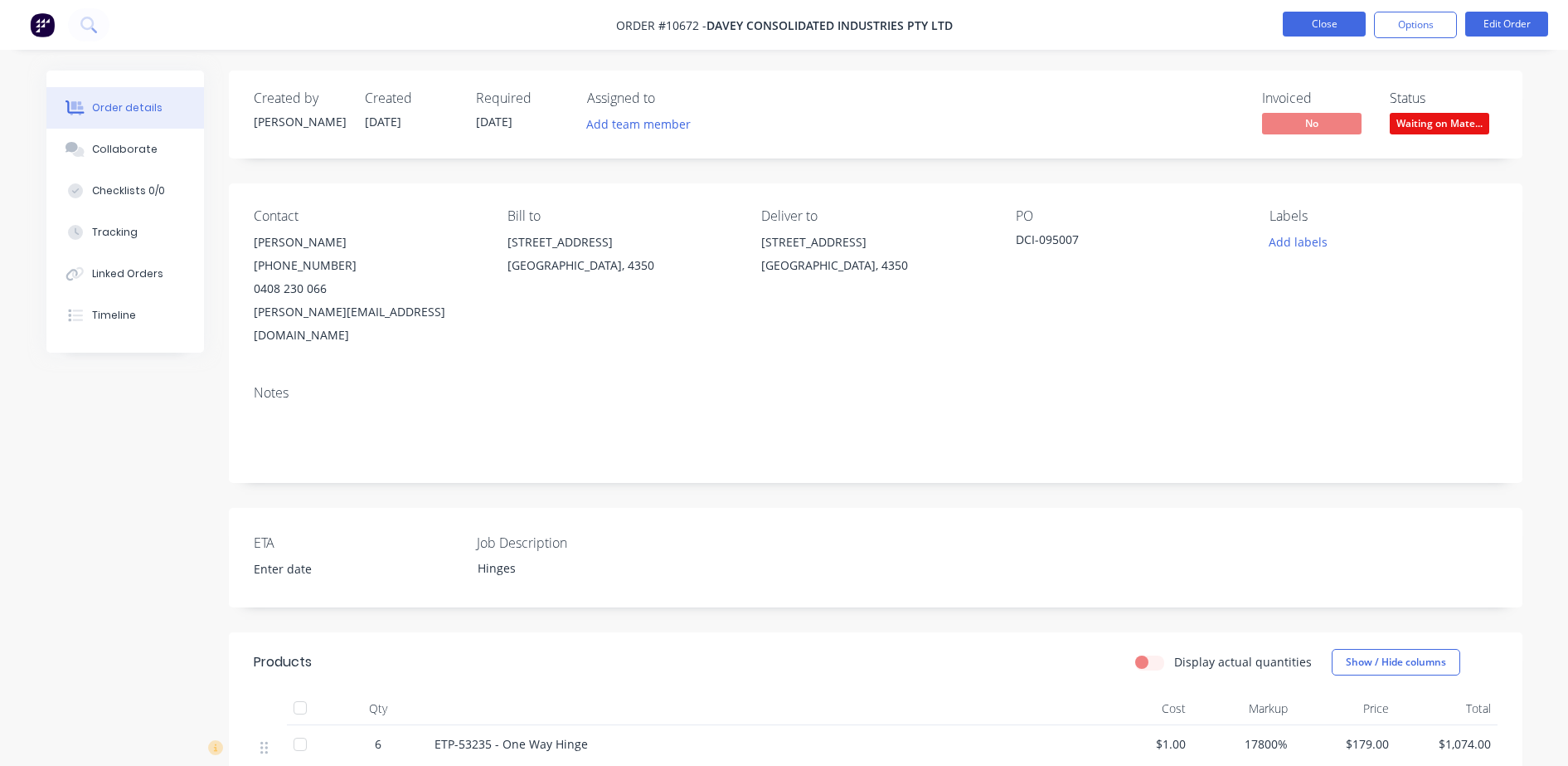
click at [1356, 16] on button "Close" at bounding box center [1324, 24] width 83 height 25
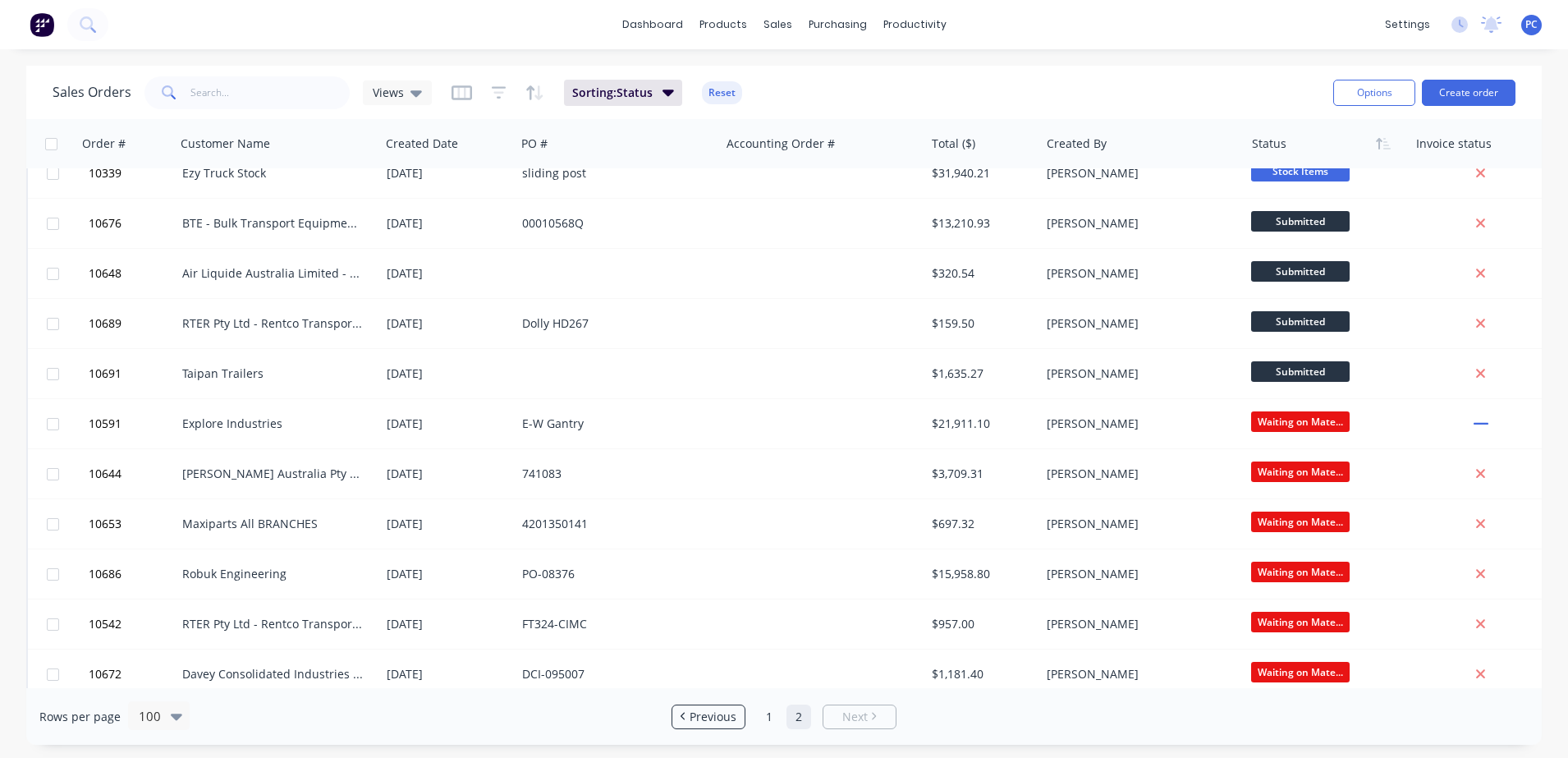
scroll to position [710, 0]
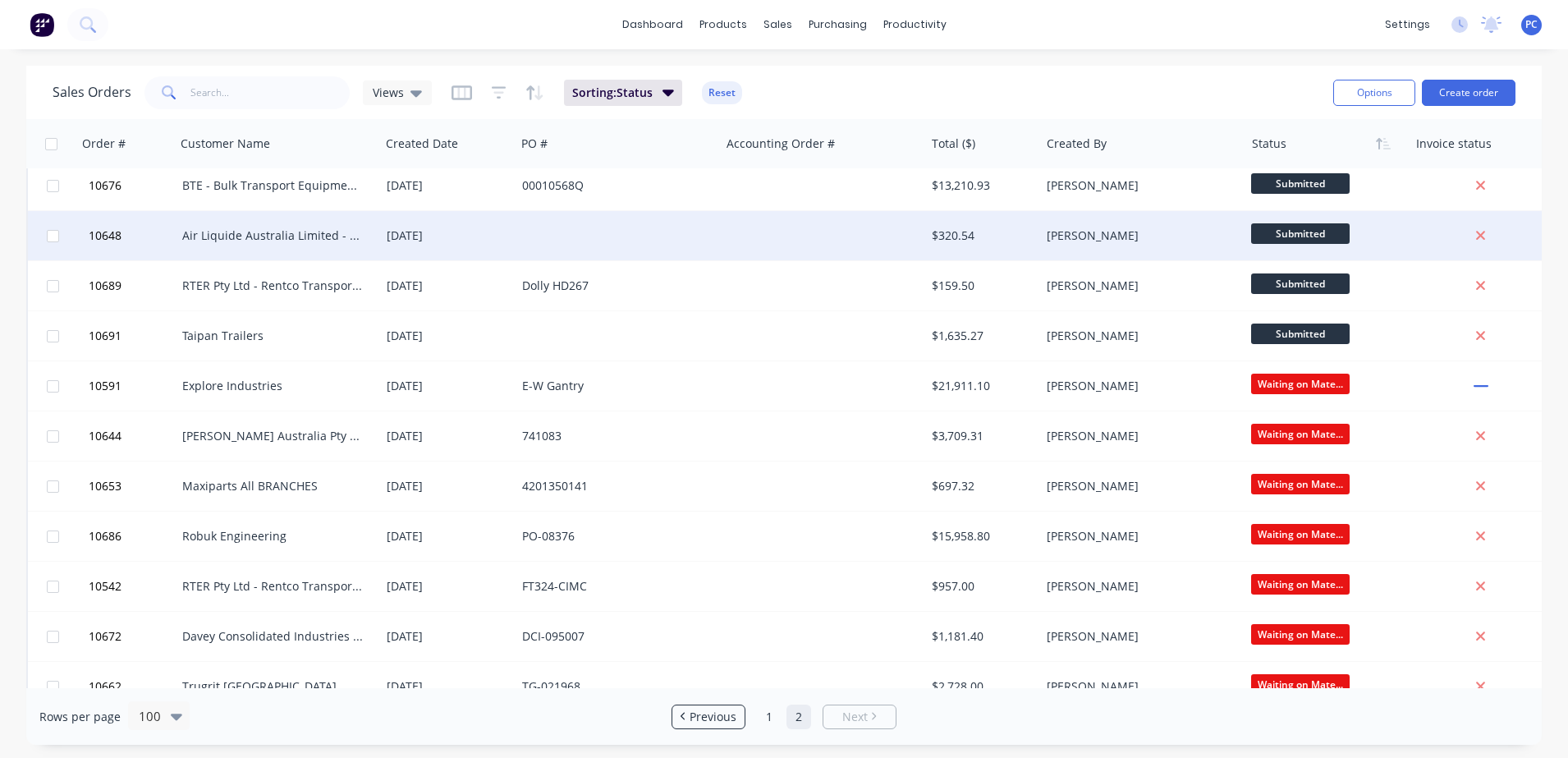
click at [710, 243] on div at bounding box center [617, 235] width 204 height 49
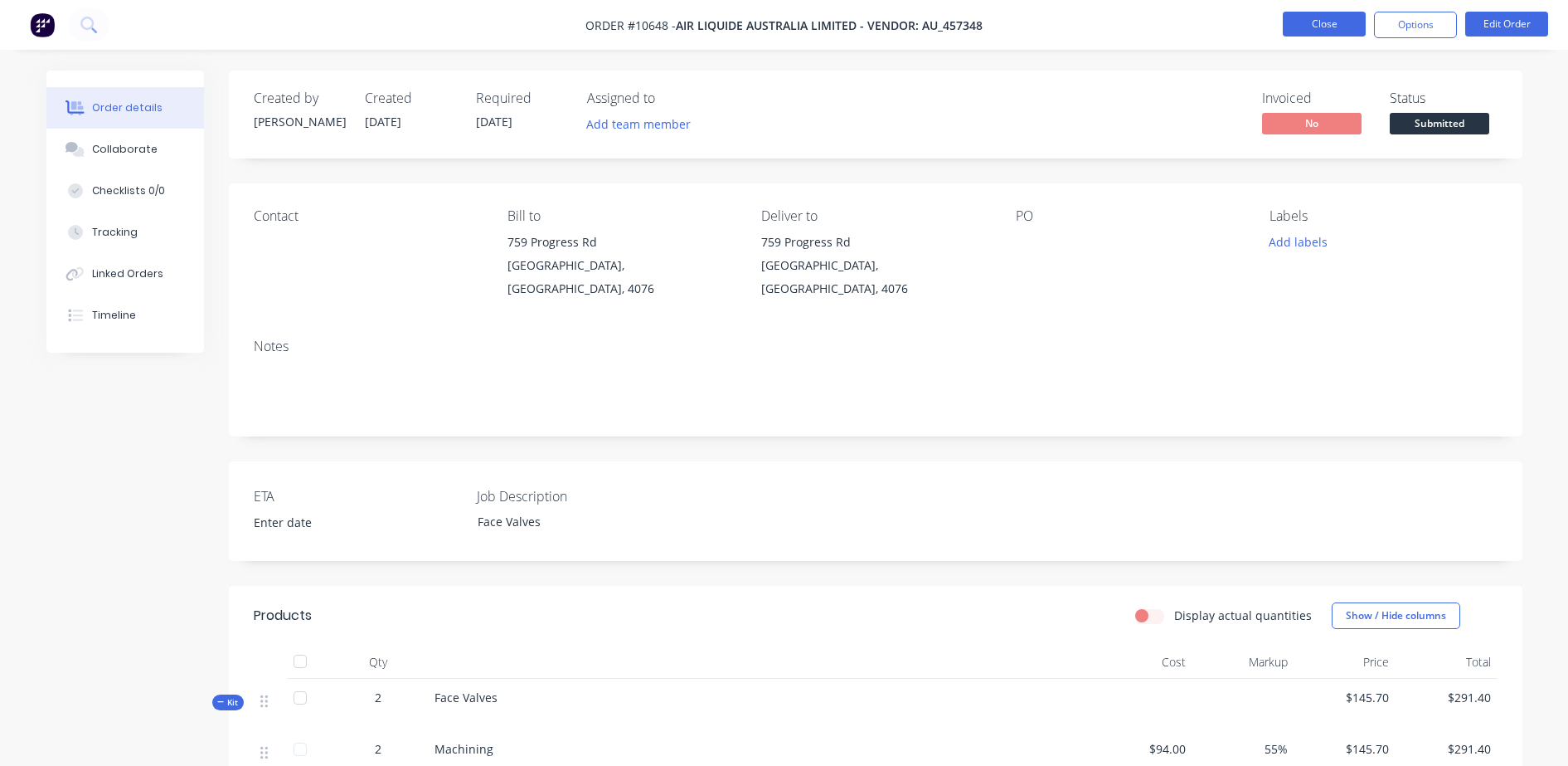
click at [1322, 31] on button "Close" at bounding box center [1324, 24] width 83 height 25
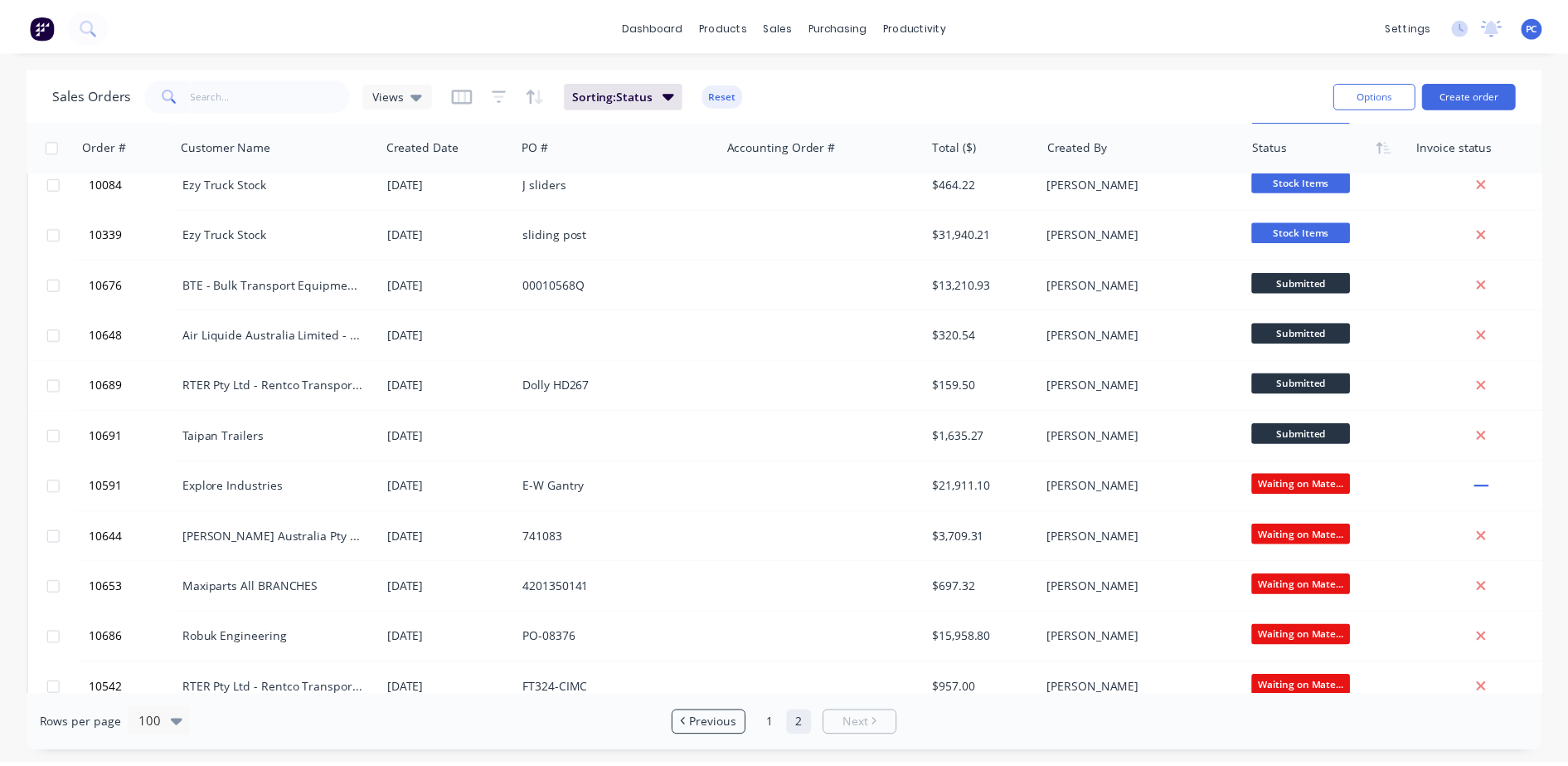
scroll to position [626, 0]
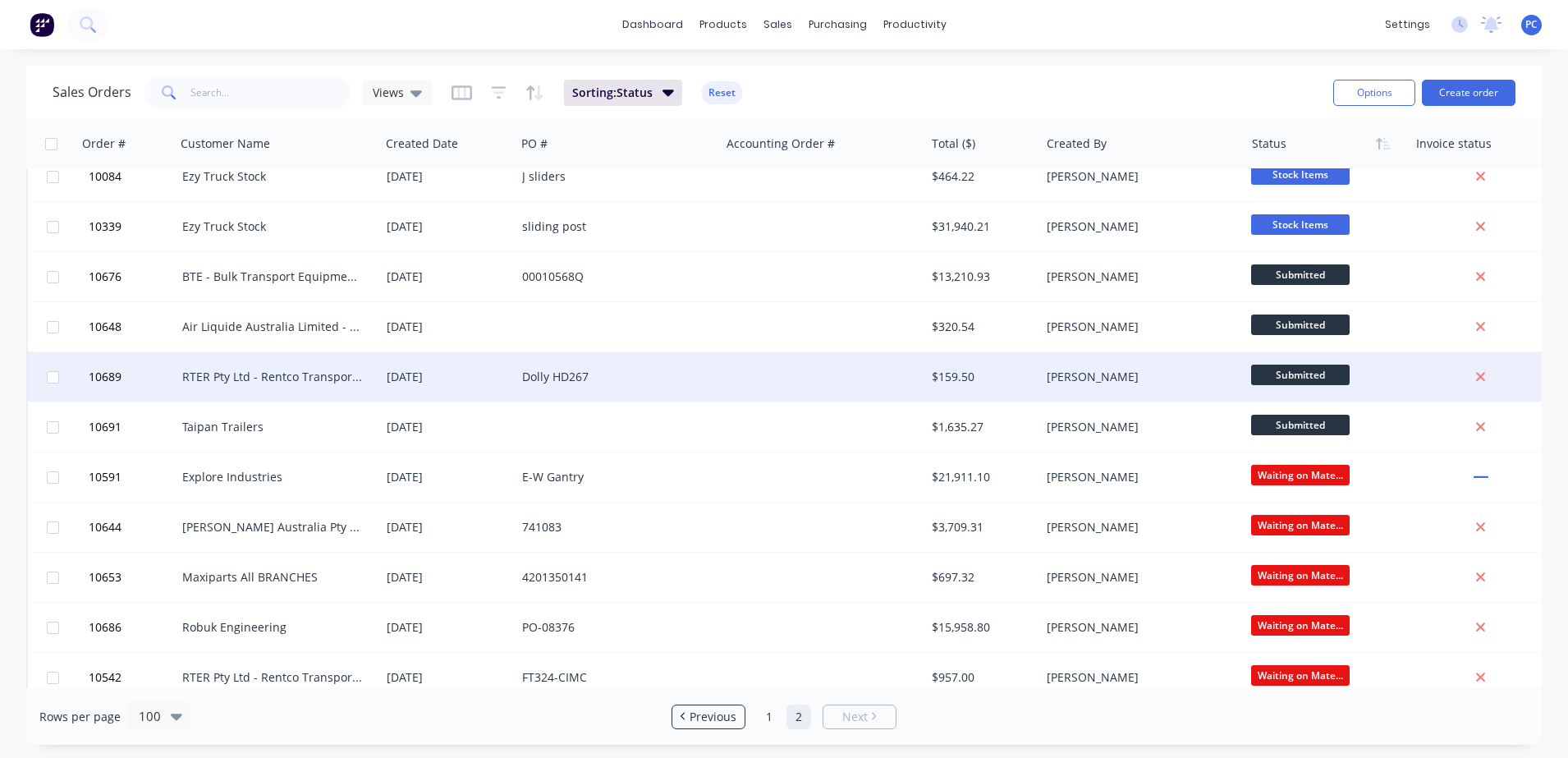
click at [465, 401] on div "[DATE]" at bounding box center [448, 376] width 135 height 49
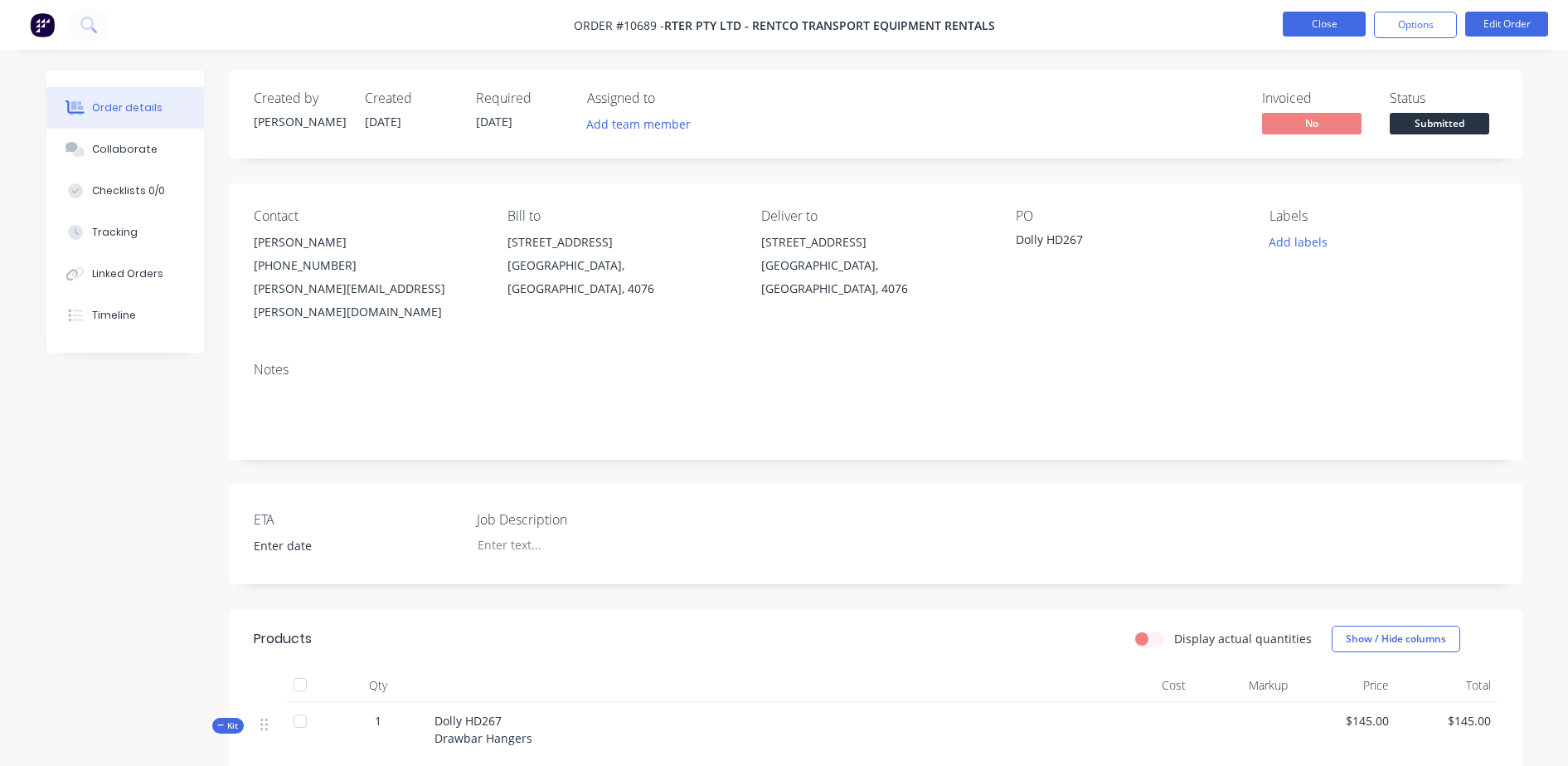
click at [1315, 28] on button "Close" at bounding box center [1324, 24] width 83 height 25
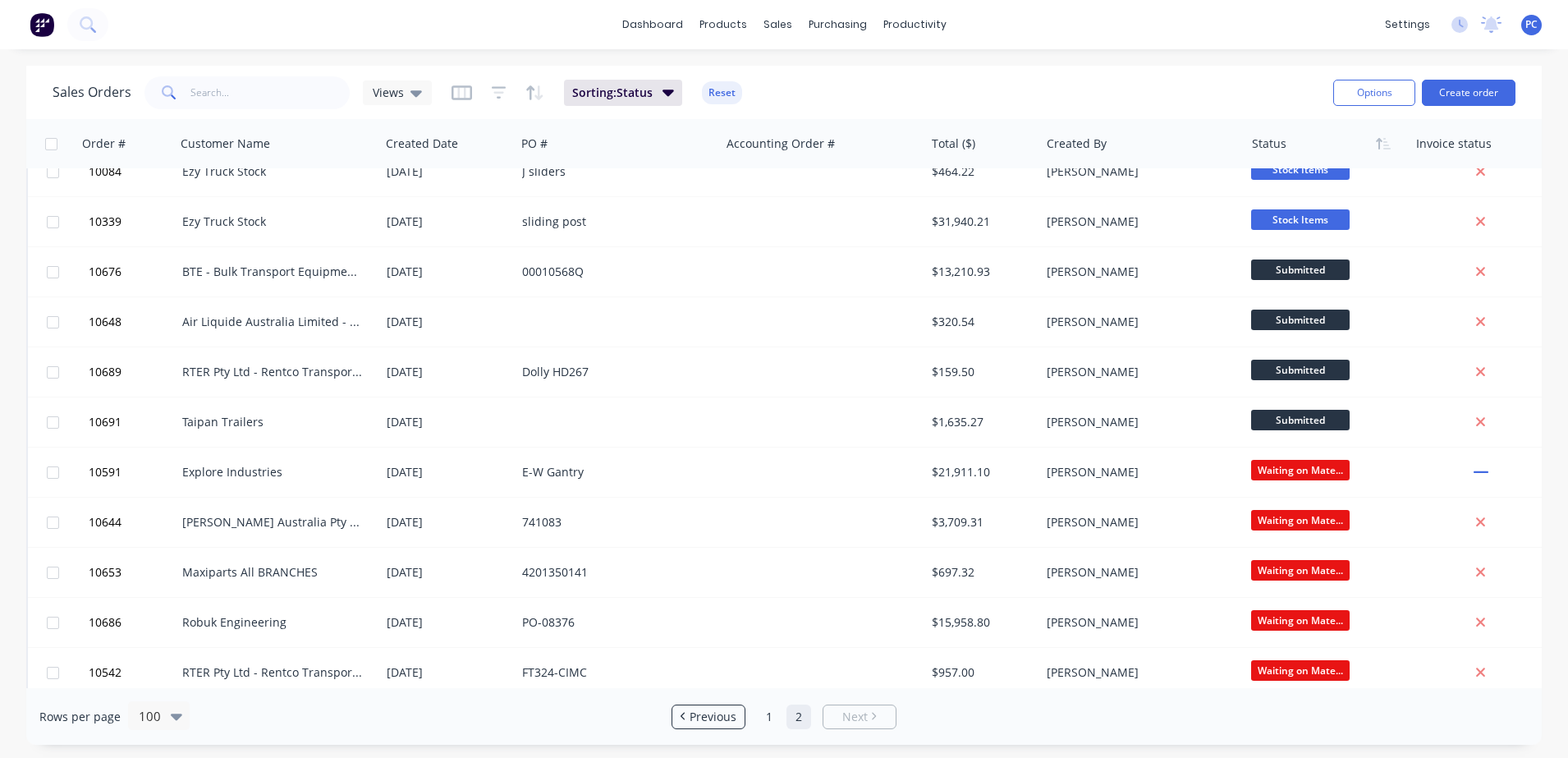
scroll to position [625, 0]
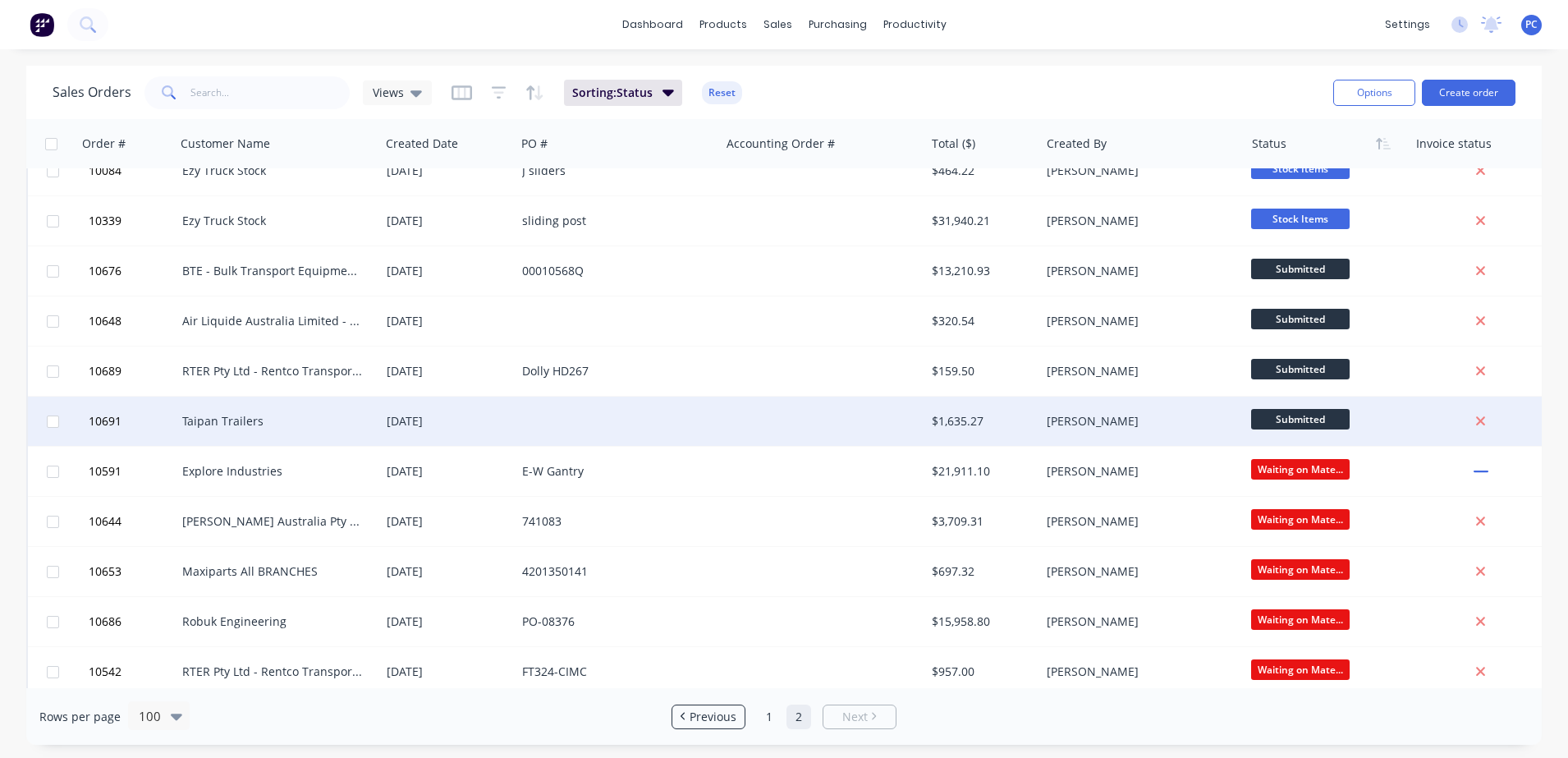
click at [605, 417] on div at bounding box center [617, 420] width 204 height 49
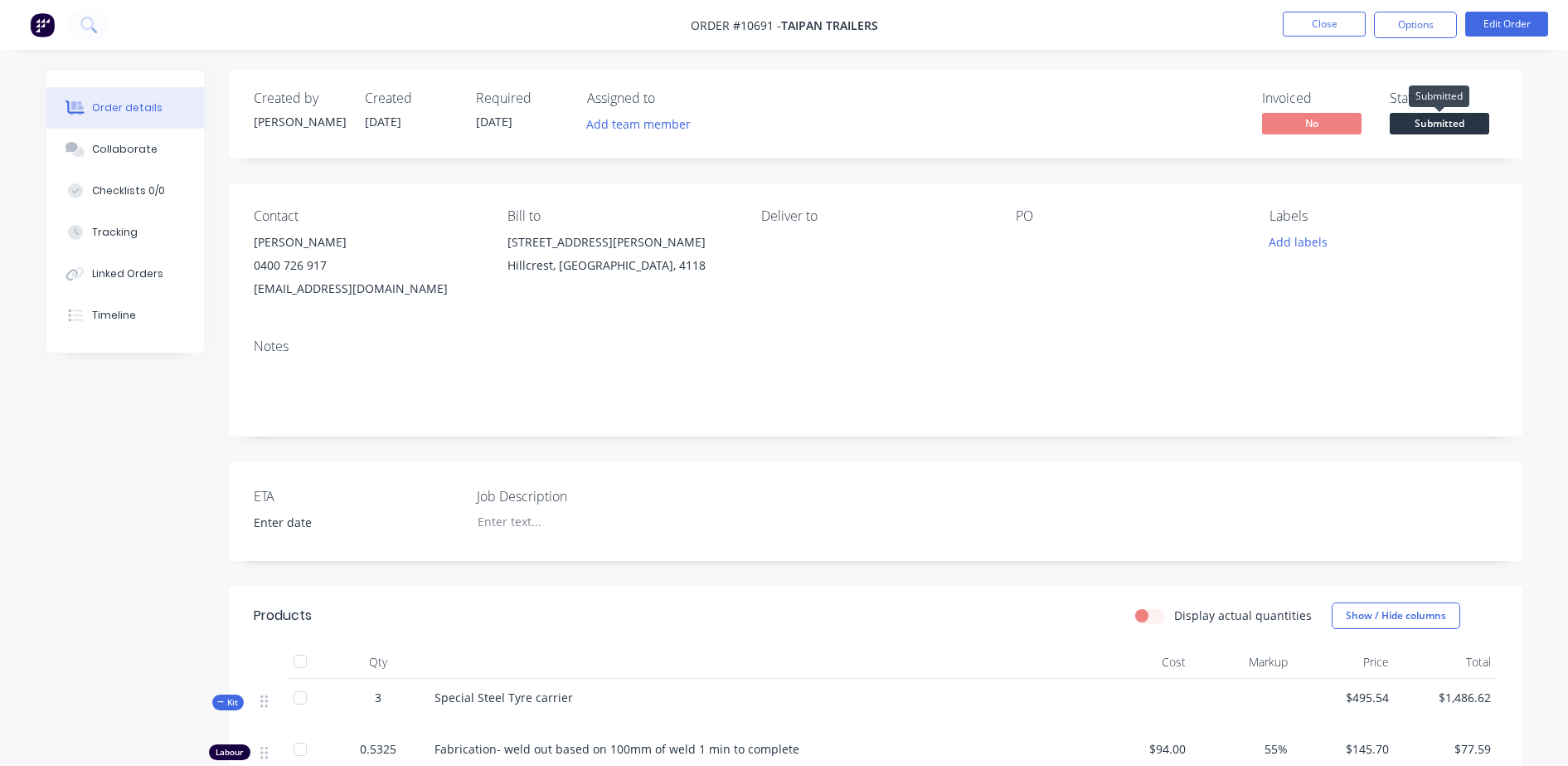
click at [1428, 120] on span "Submitted" at bounding box center [1440, 123] width 100 height 21
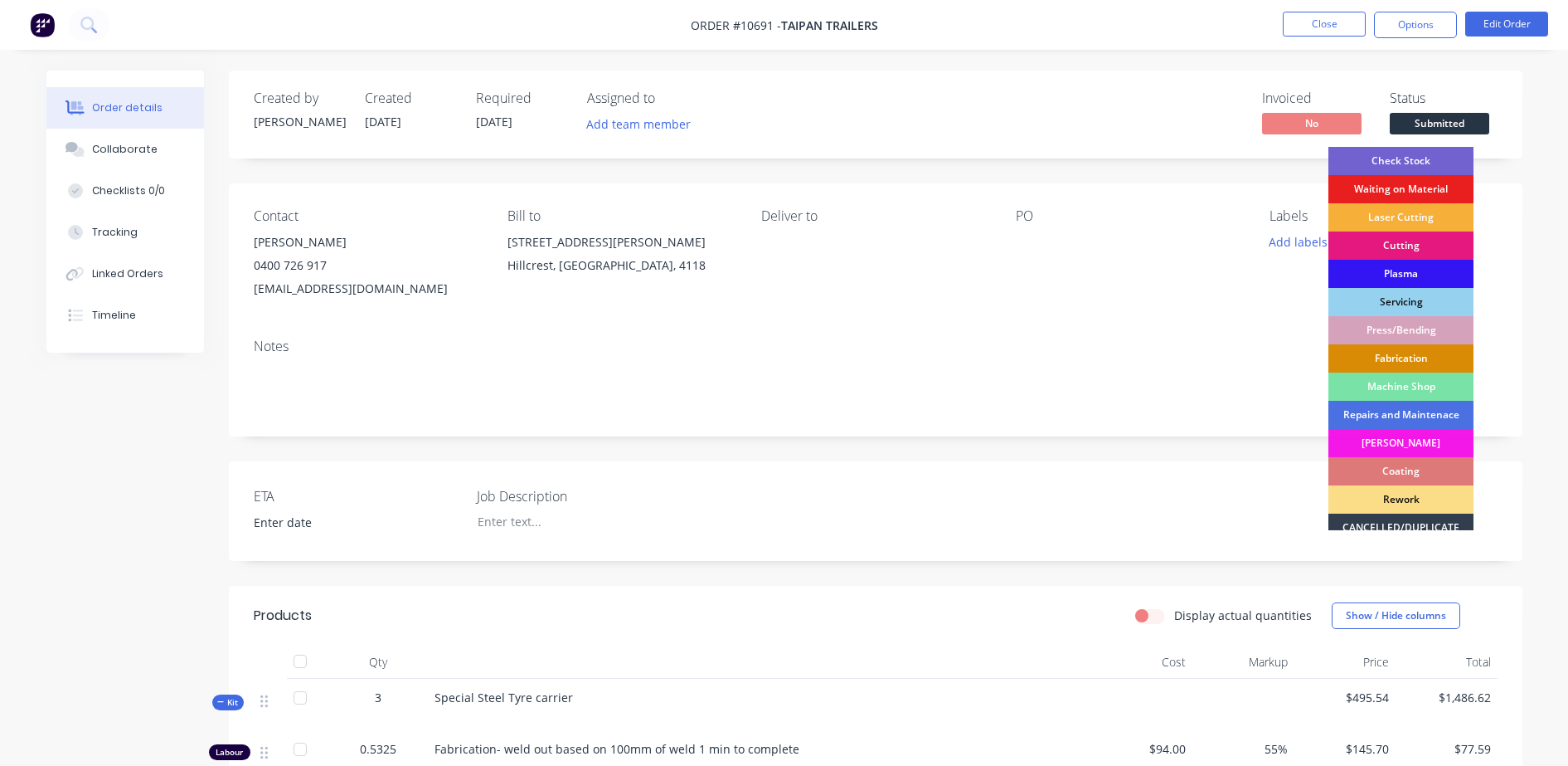
click at [1371, 352] on div "Fabrication" at bounding box center [1401, 357] width 145 height 28
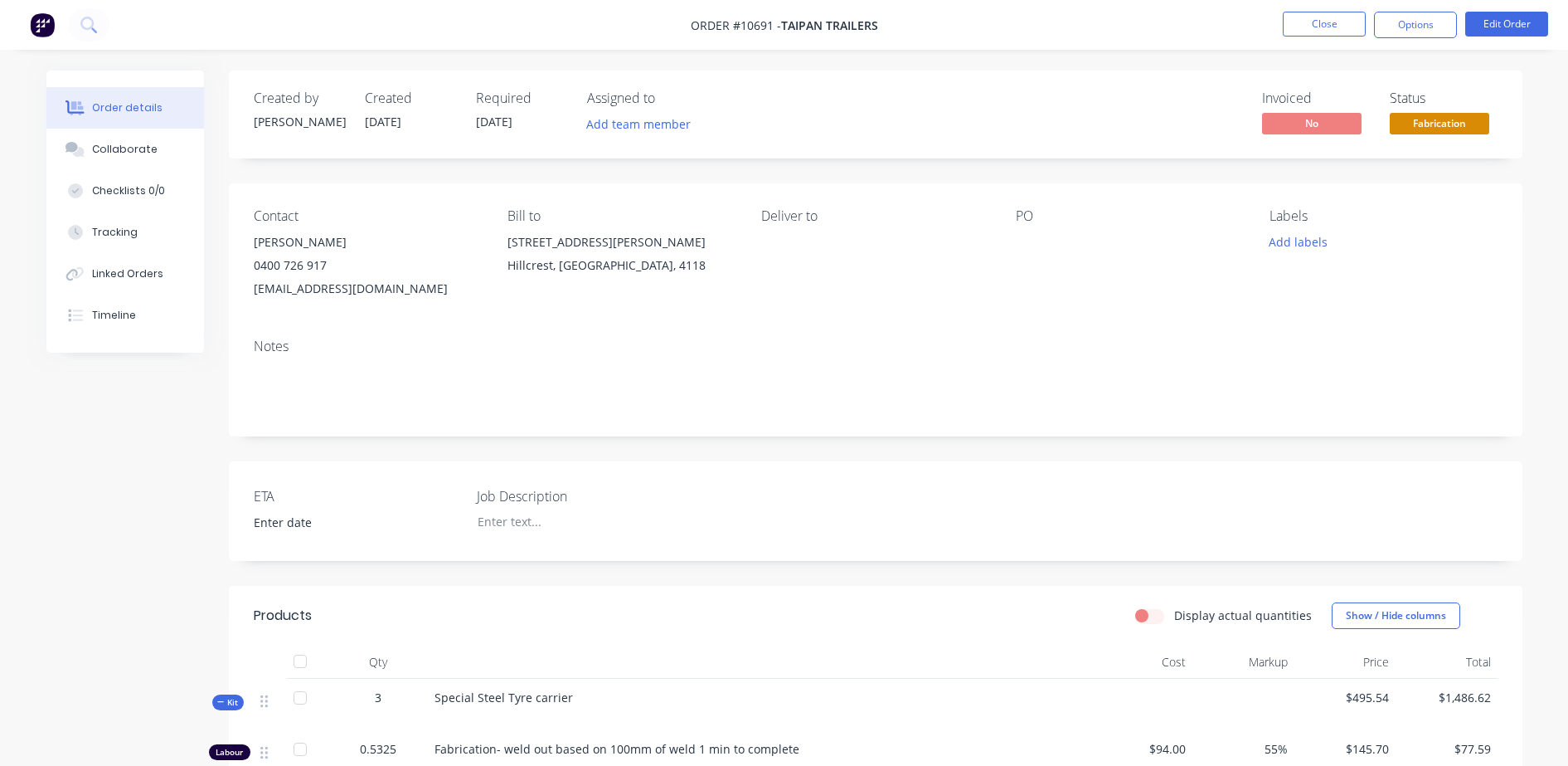
click at [1344, 37] on li "Close" at bounding box center [1324, 25] width 83 height 27
click at [1325, 19] on button "Close" at bounding box center [1324, 24] width 83 height 25
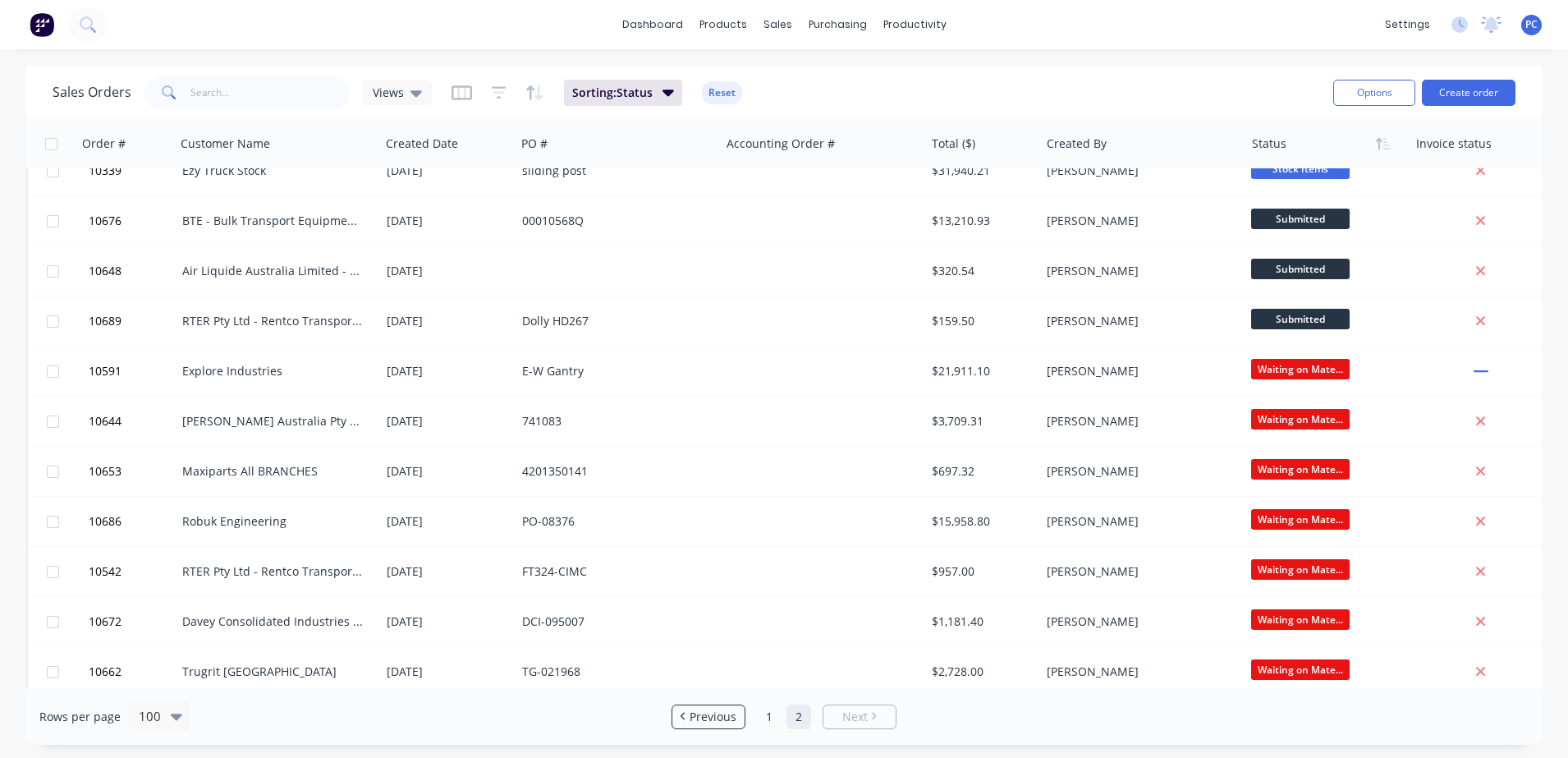
scroll to position [740, 0]
